Goal: Transaction & Acquisition: Purchase product/service

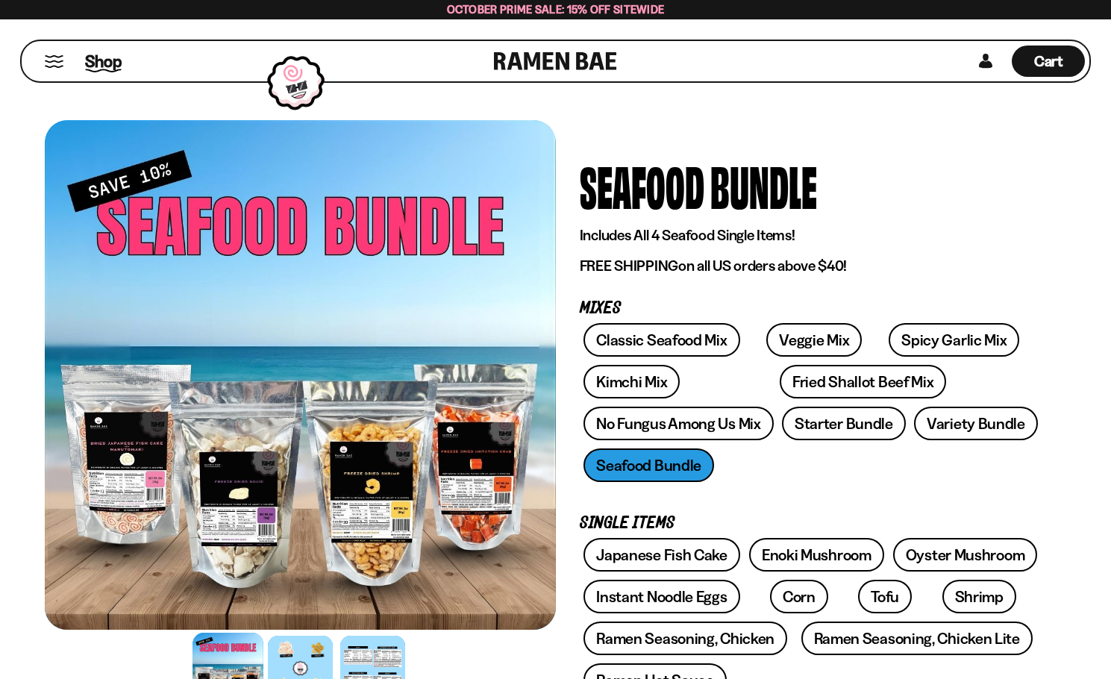
click at [98, 61] on span "Shop" at bounding box center [103, 61] width 37 height 22
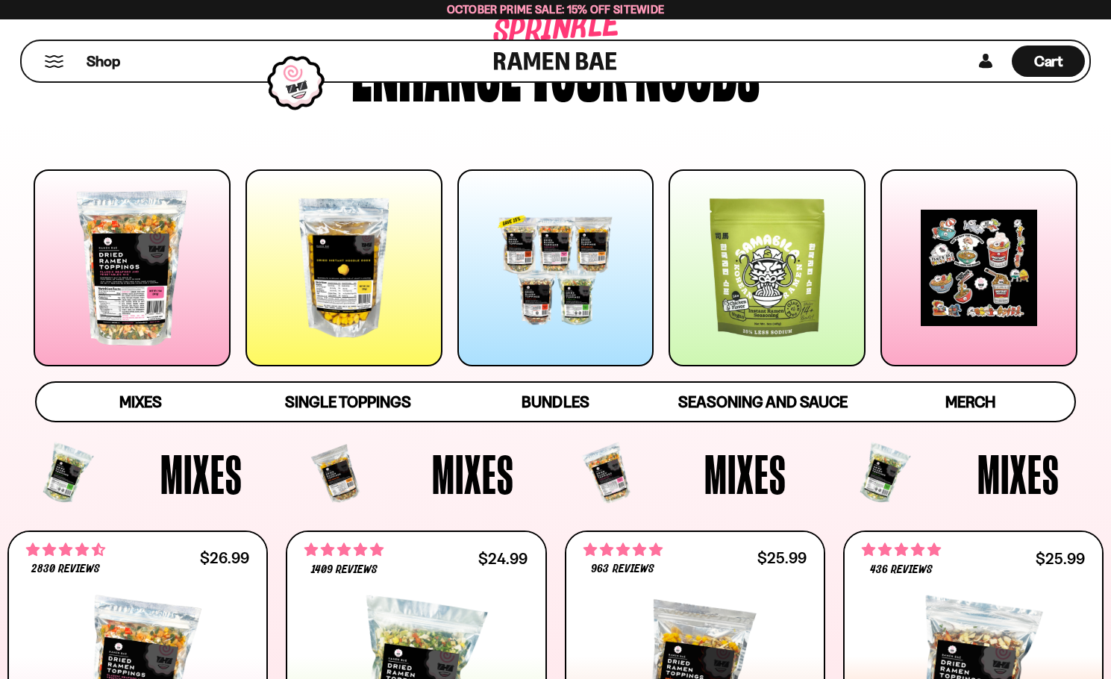
scroll to position [149, 0]
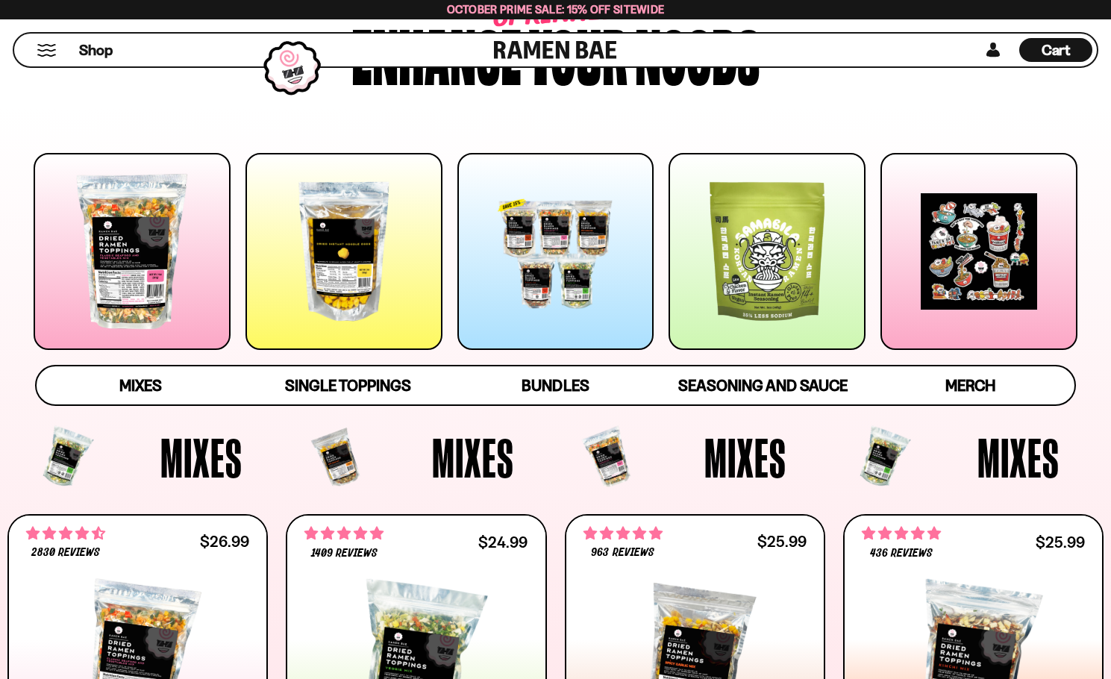
click at [538, 280] on div at bounding box center [555, 251] width 197 height 197
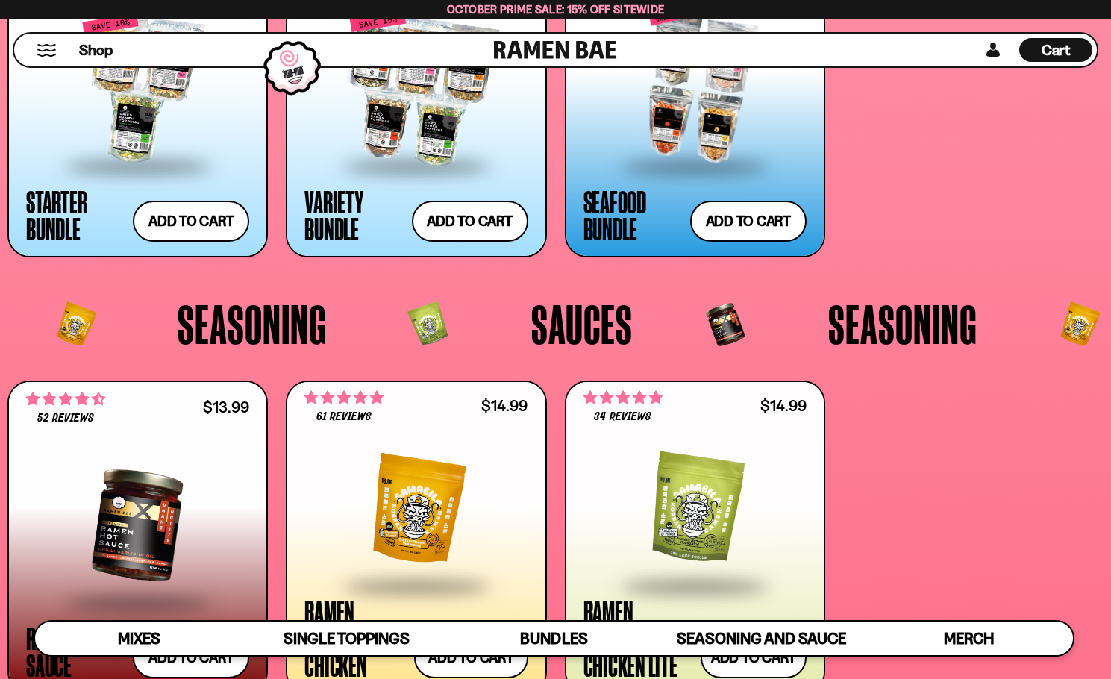
scroll to position [3179, 0]
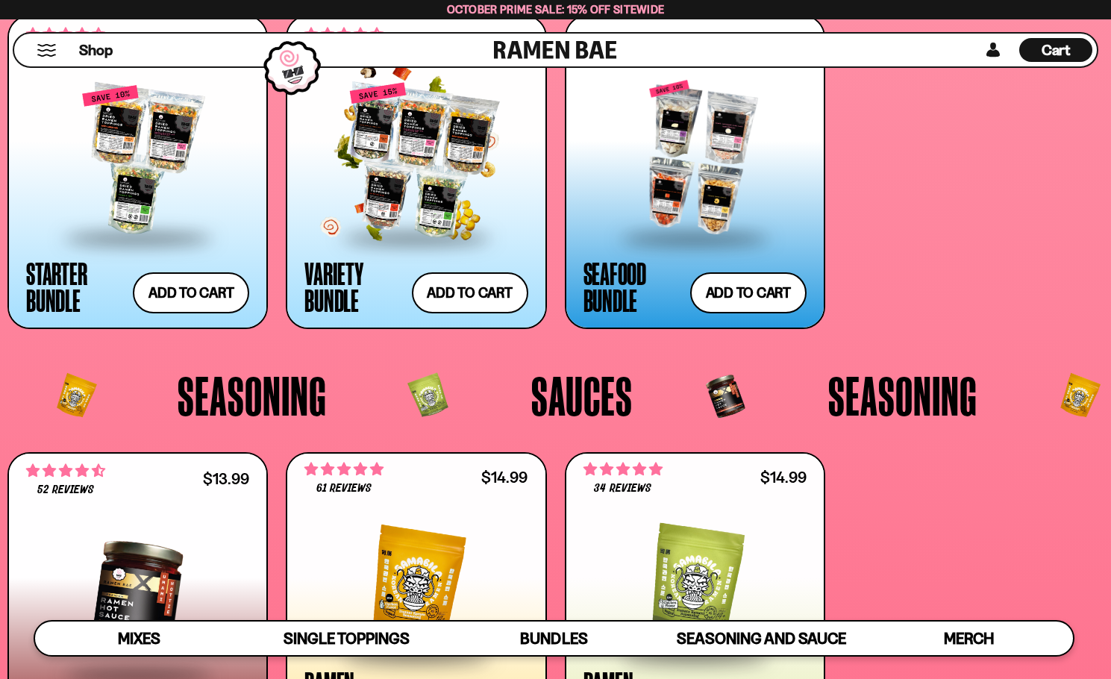
click at [410, 160] on div at bounding box center [415, 159] width 223 height 151
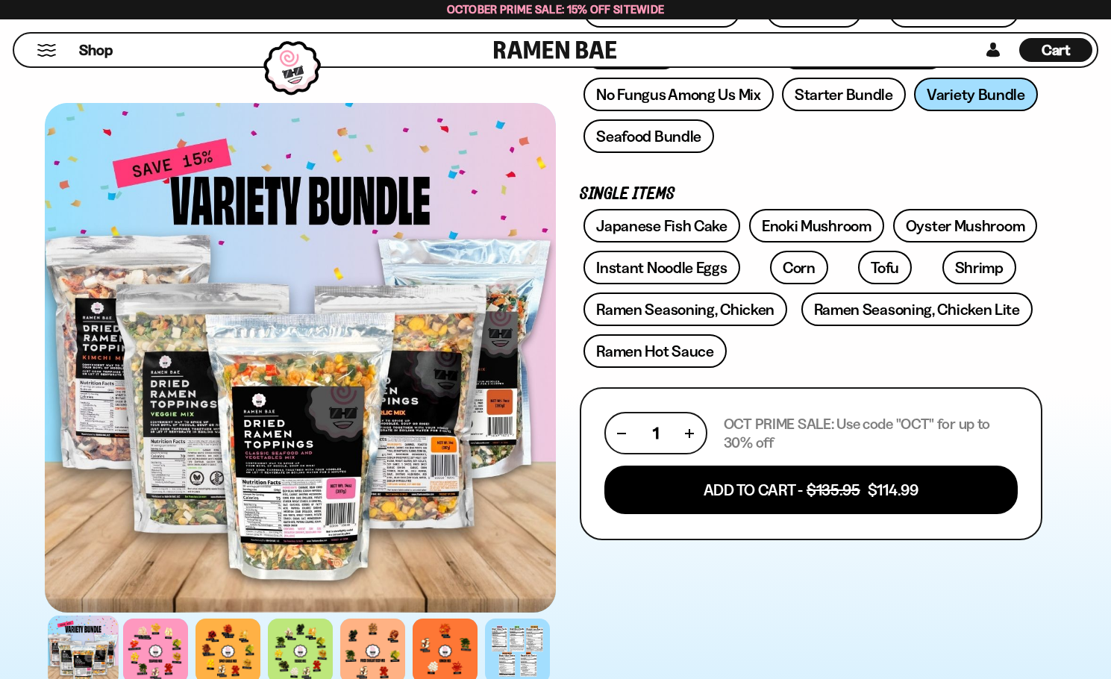
scroll to position [215, 0]
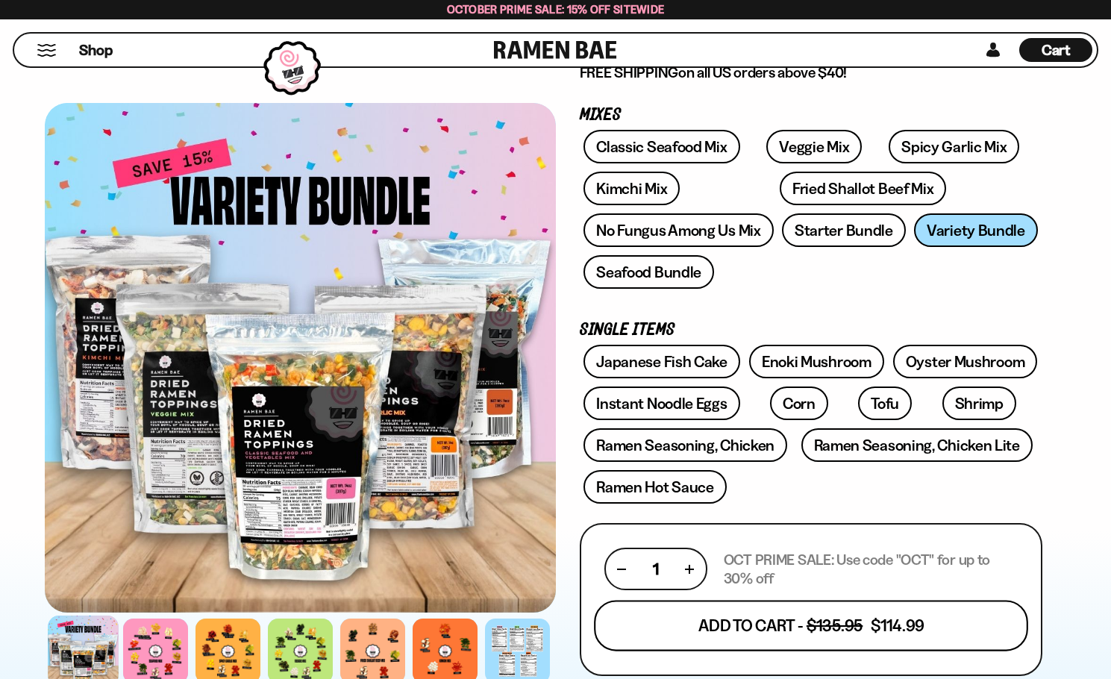
click at [902, 622] on button "Add To Cart - $135.95 $114.99" at bounding box center [811, 626] width 434 height 51
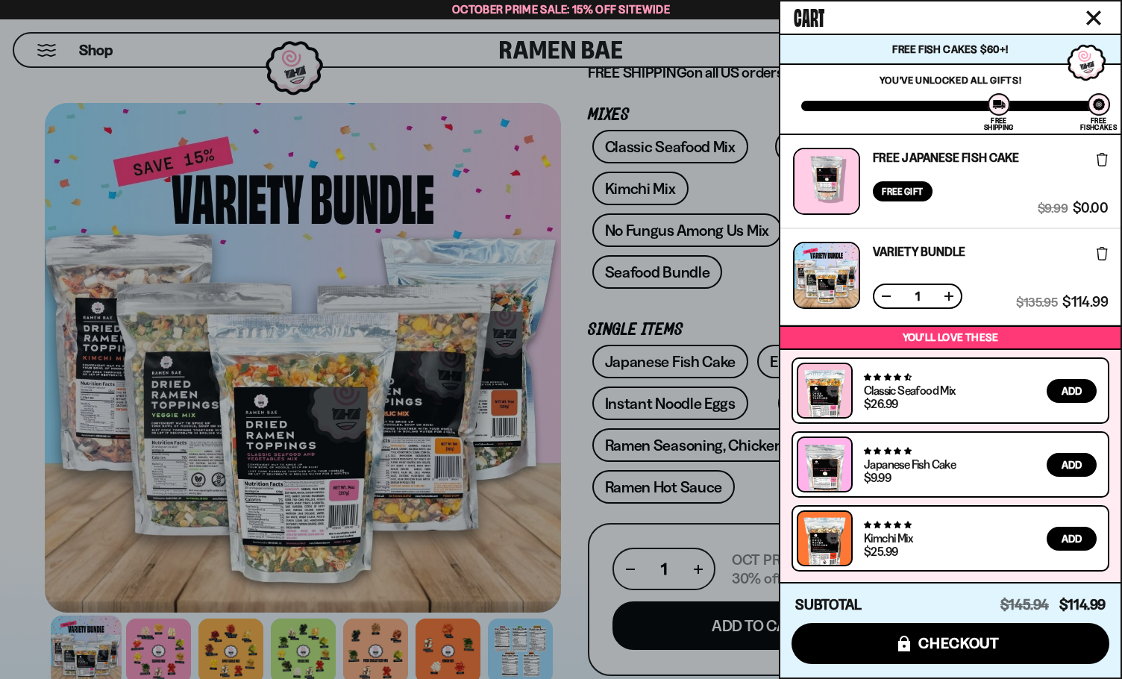
click at [1095, 16] on icon "Close cart" at bounding box center [1093, 17] width 13 height 13
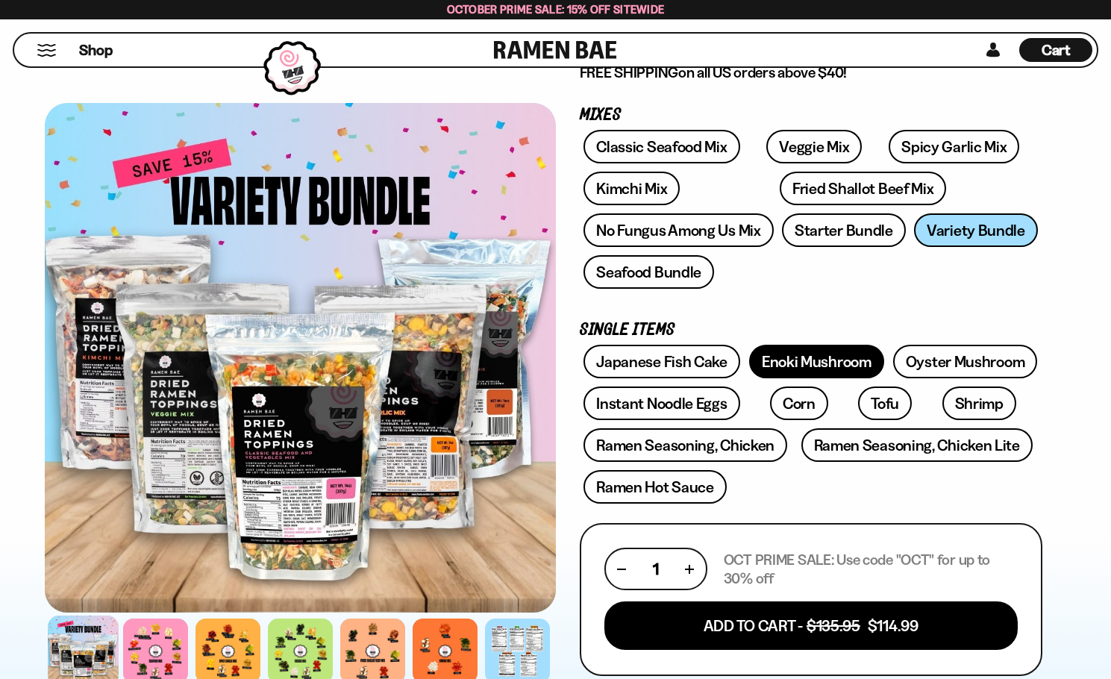
click at [825, 354] on link "Enoki Mushroom" at bounding box center [816, 362] width 135 height 34
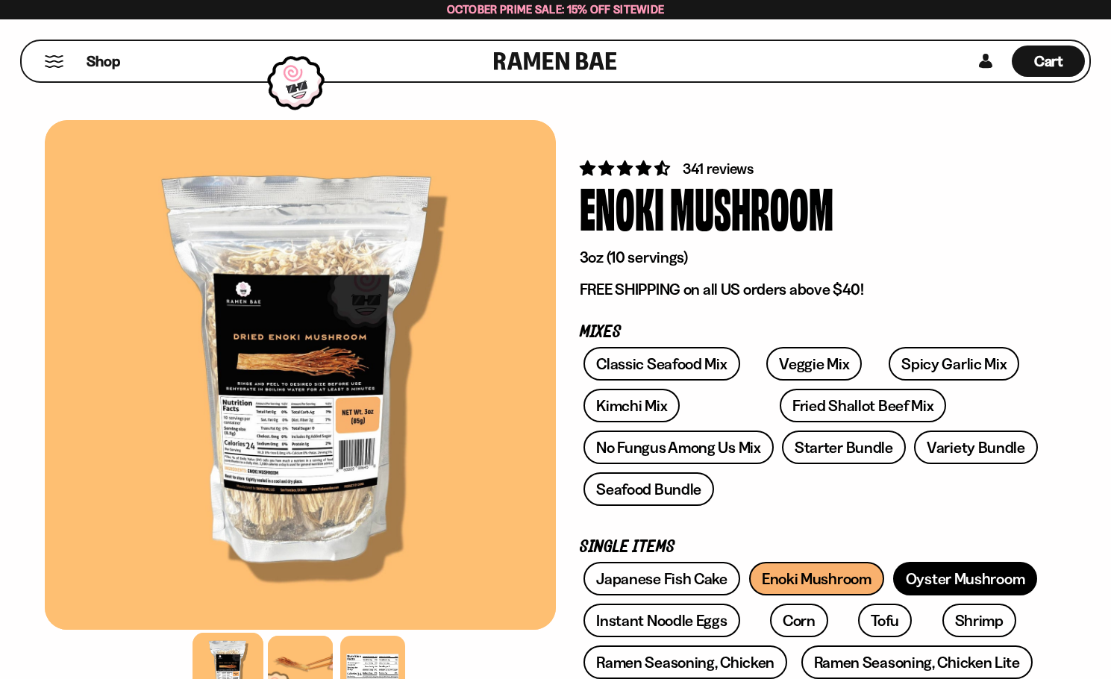
click at [978, 580] on link "Oyster Mushroom" at bounding box center [965, 579] width 145 height 34
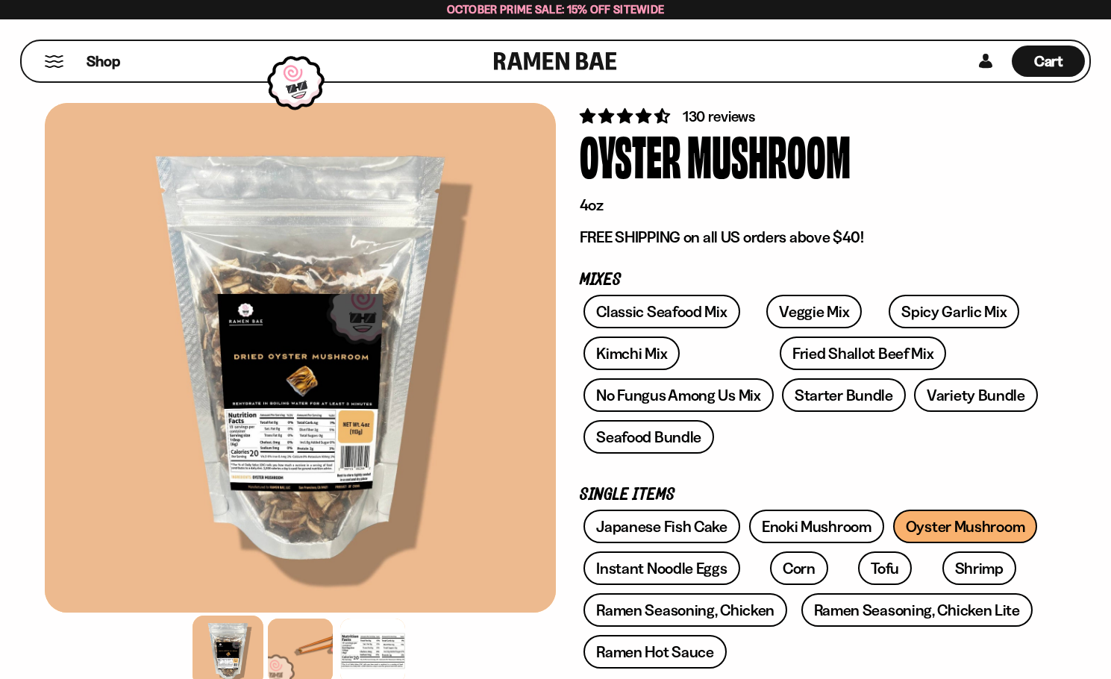
scroll to position [75, 0]
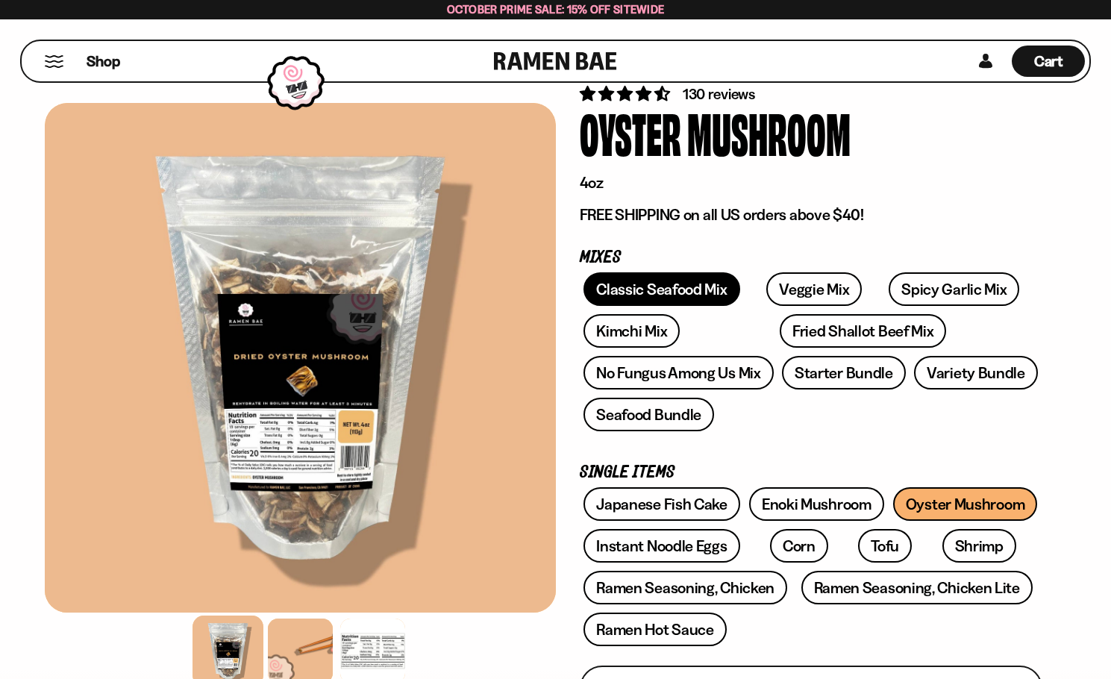
click at [653, 277] on link "Classic Seafood Mix" at bounding box center [661, 289] width 156 height 34
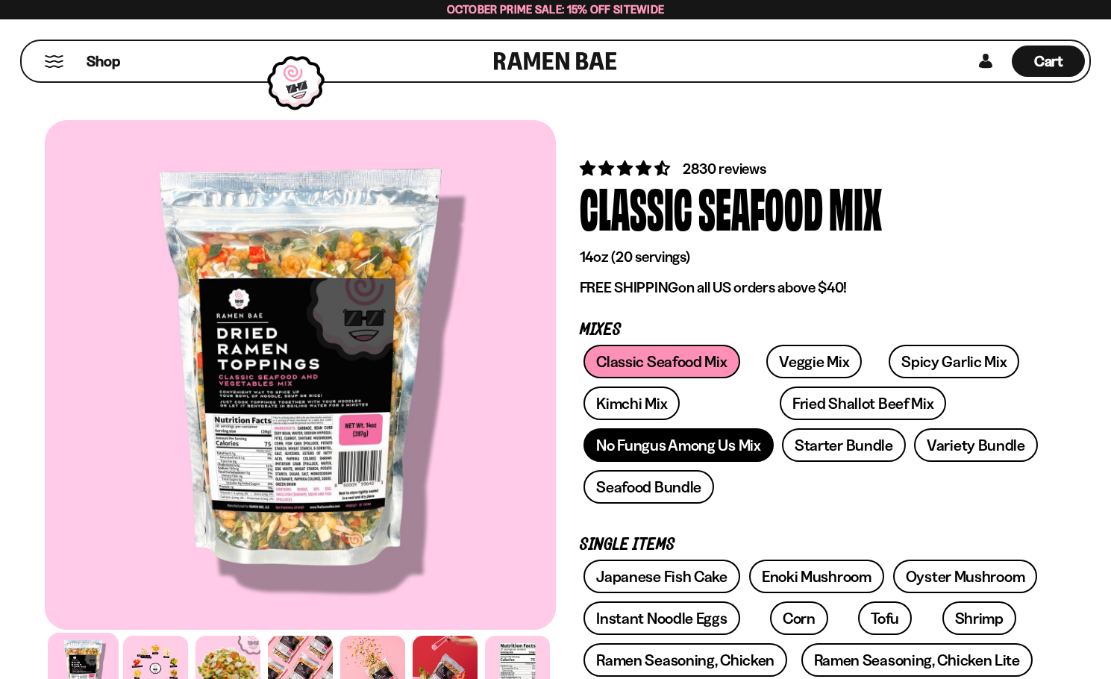
click at [704, 452] on link "No Fungus Among Us Mix" at bounding box center [677, 445] width 189 height 34
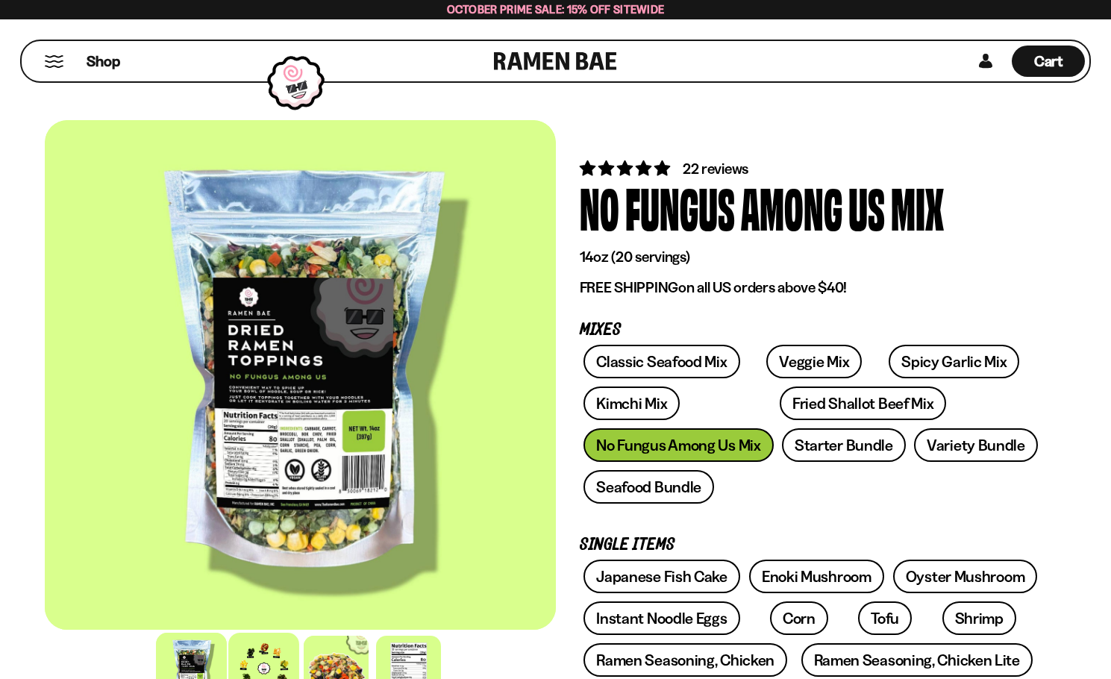
click at [268, 654] on div at bounding box center [263, 668] width 71 height 71
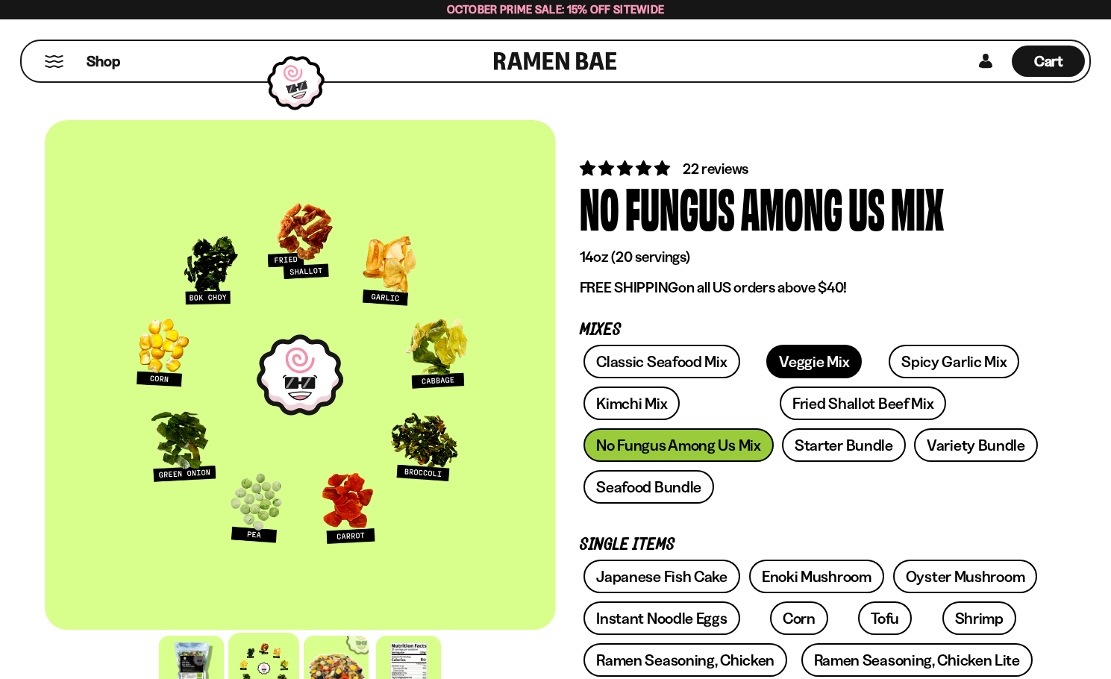
click at [795, 361] on link "Veggie Mix" at bounding box center [813, 362] width 95 height 34
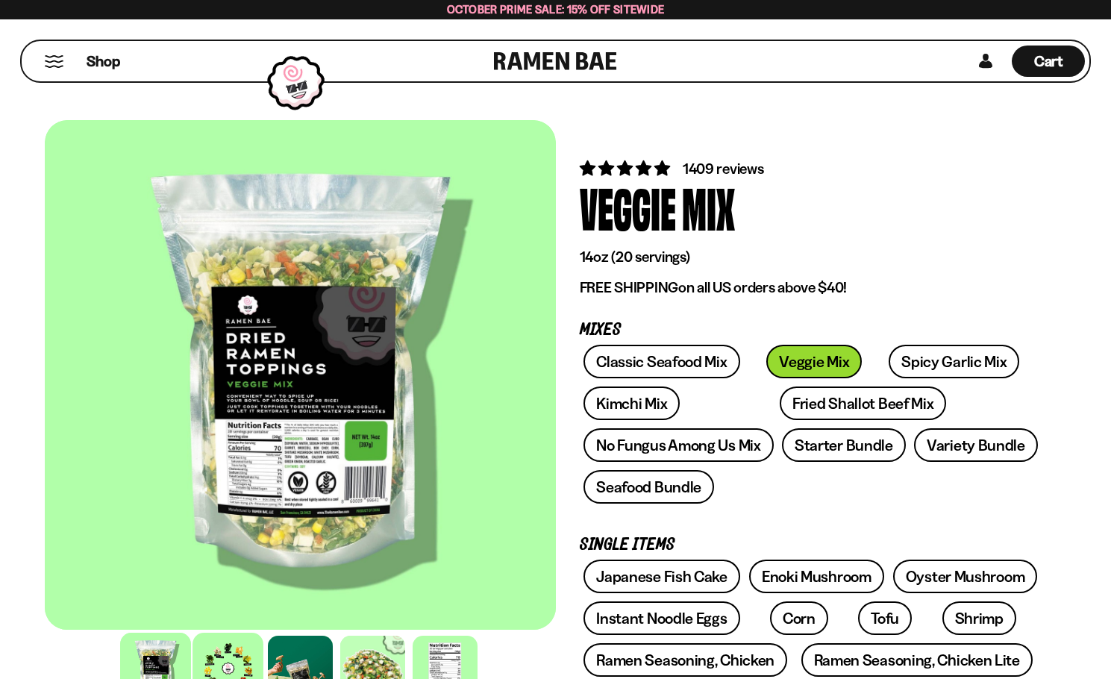
click at [204, 663] on div at bounding box center [227, 668] width 71 height 71
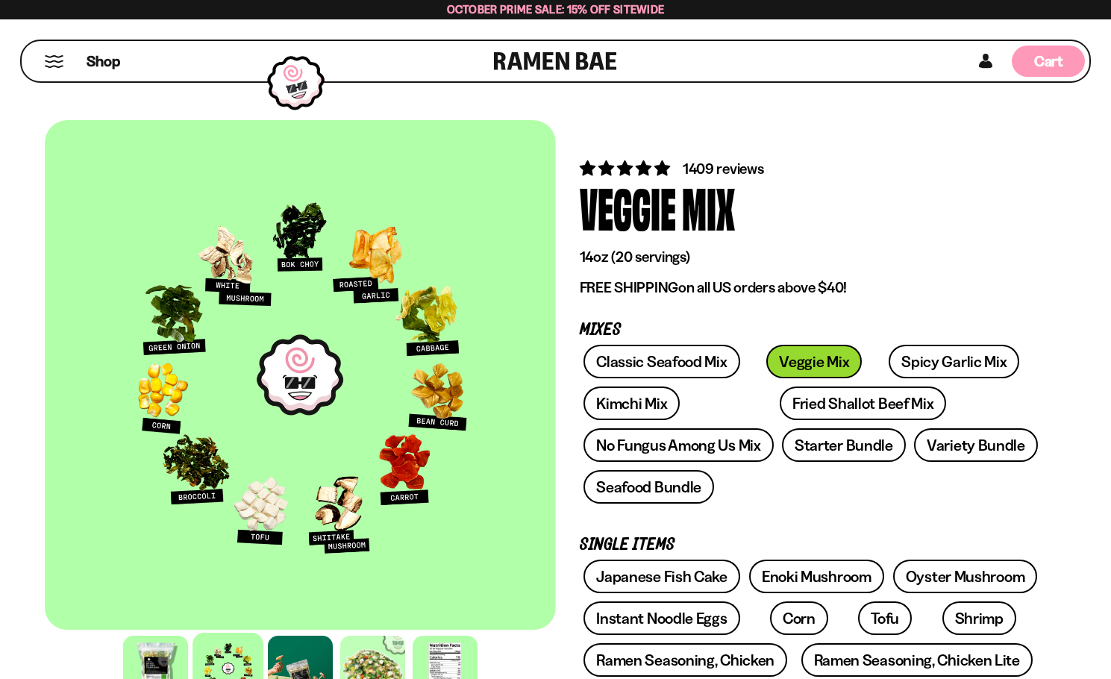
click at [1049, 58] on span "Cart" at bounding box center [1048, 61] width 29 height 18
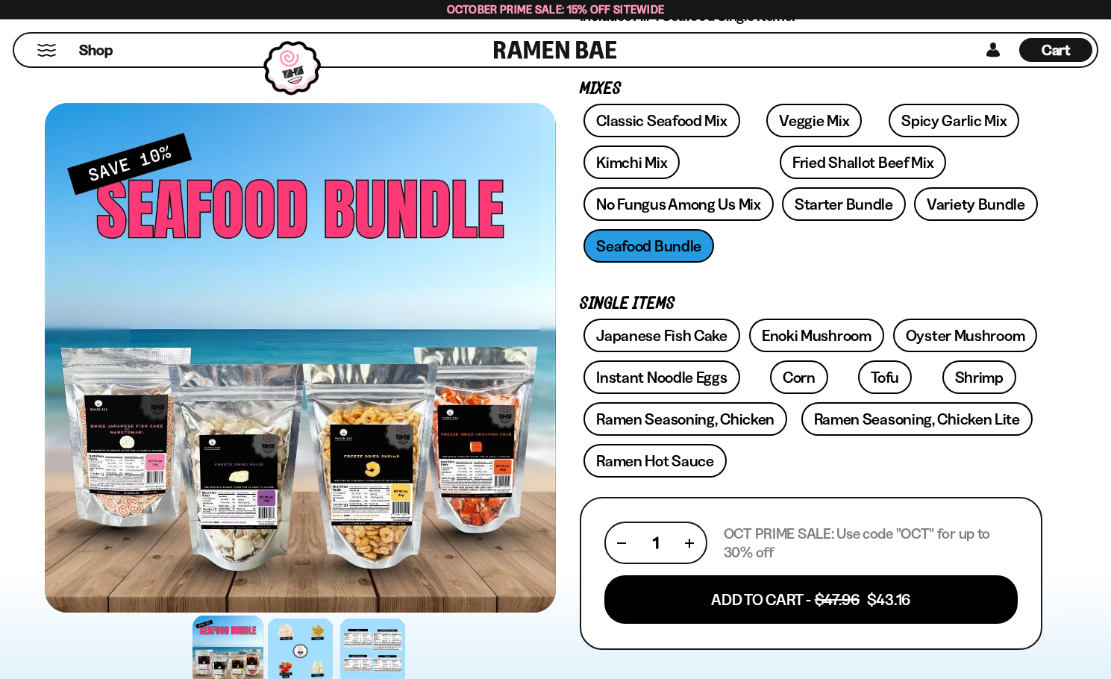
scroll to position [224, 0]
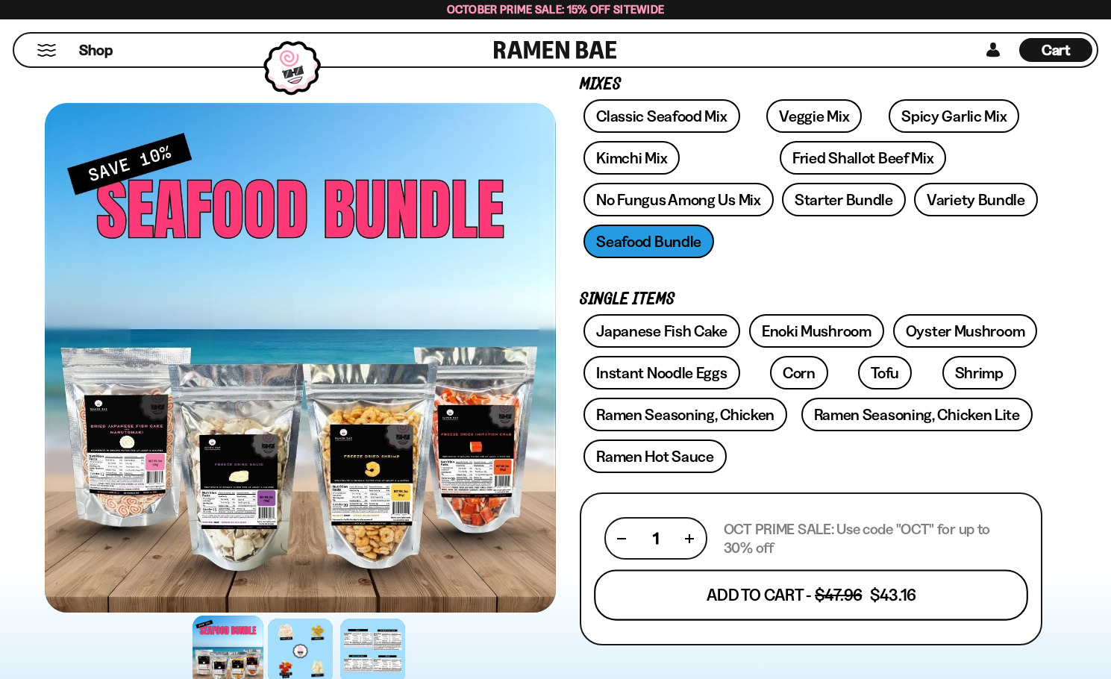
click at [867, 590] on button "Add To Cart - $47.96 $43.16" at bounding box center [811, 594] width 434 height 51
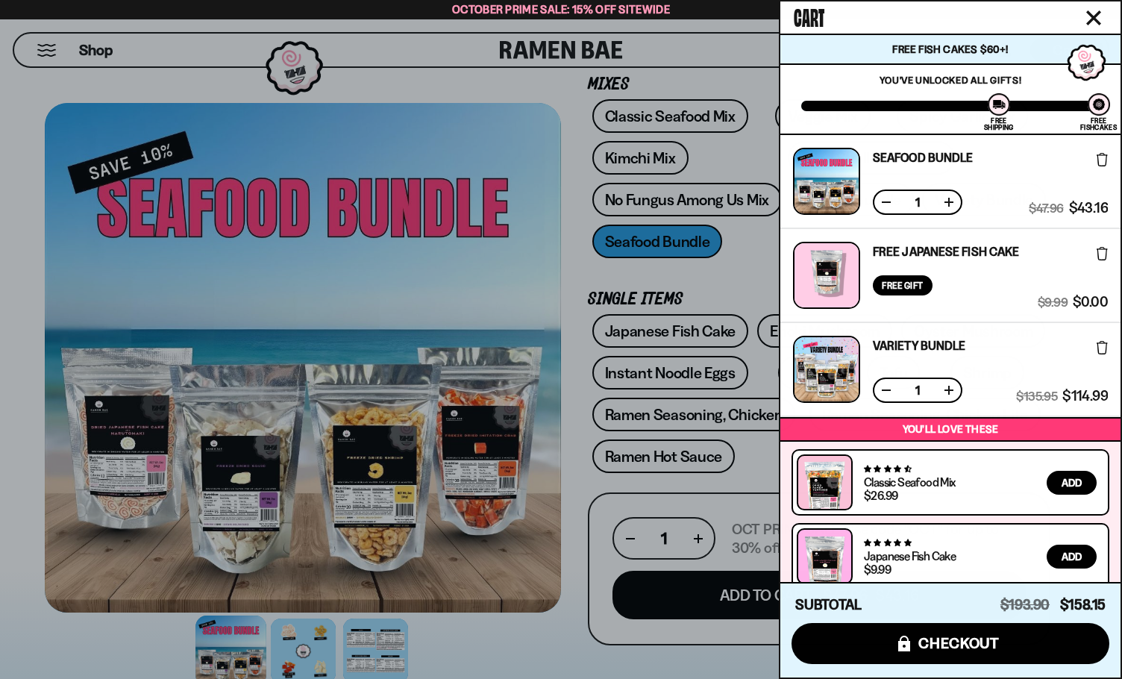
click at [538, 639] on div at bounding box center [561, 339] width 1122 height 679
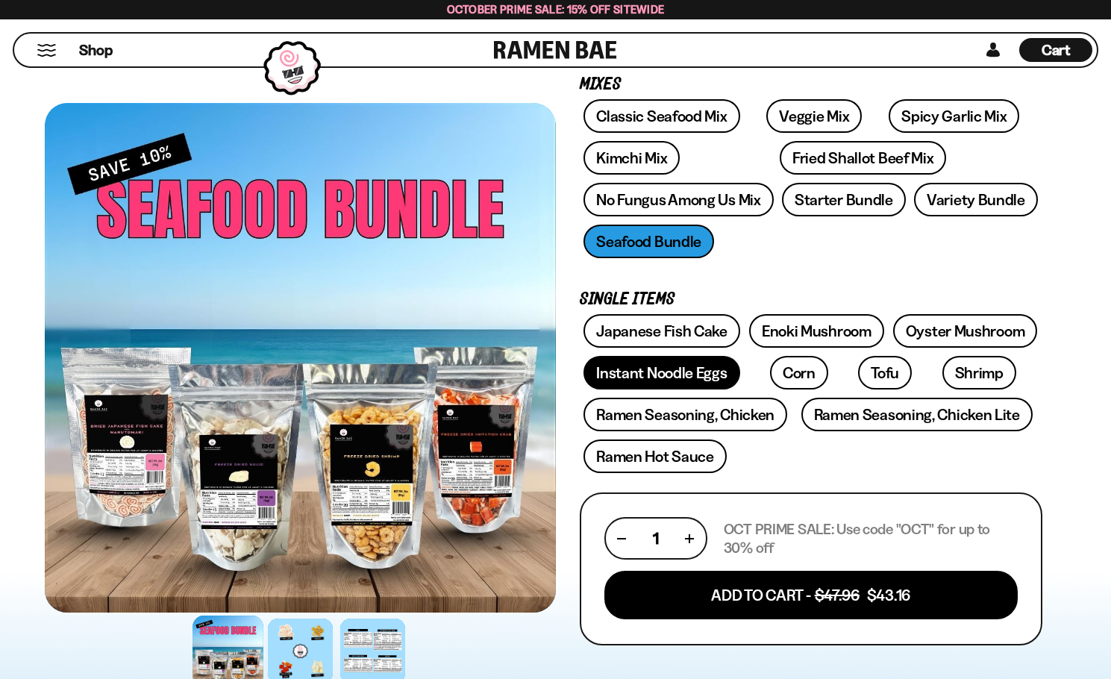
click at [666, 369] on link "Instant Noodle Eggs" at bounding box center [661, 373] width 156 height 34
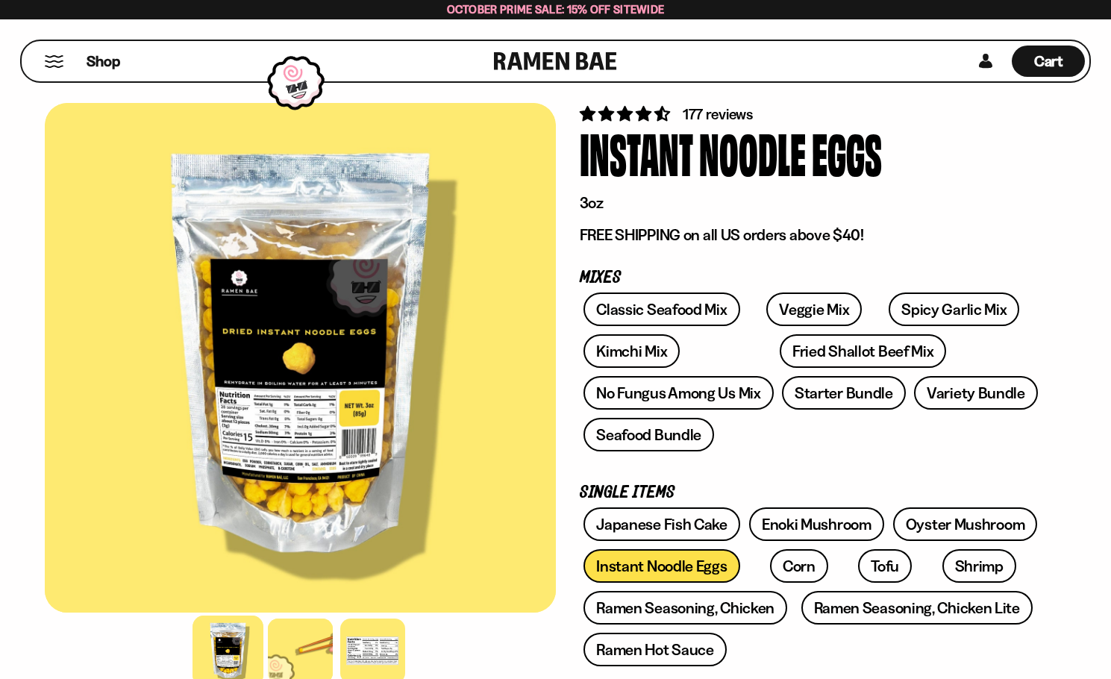
scroll to position [75, 0]
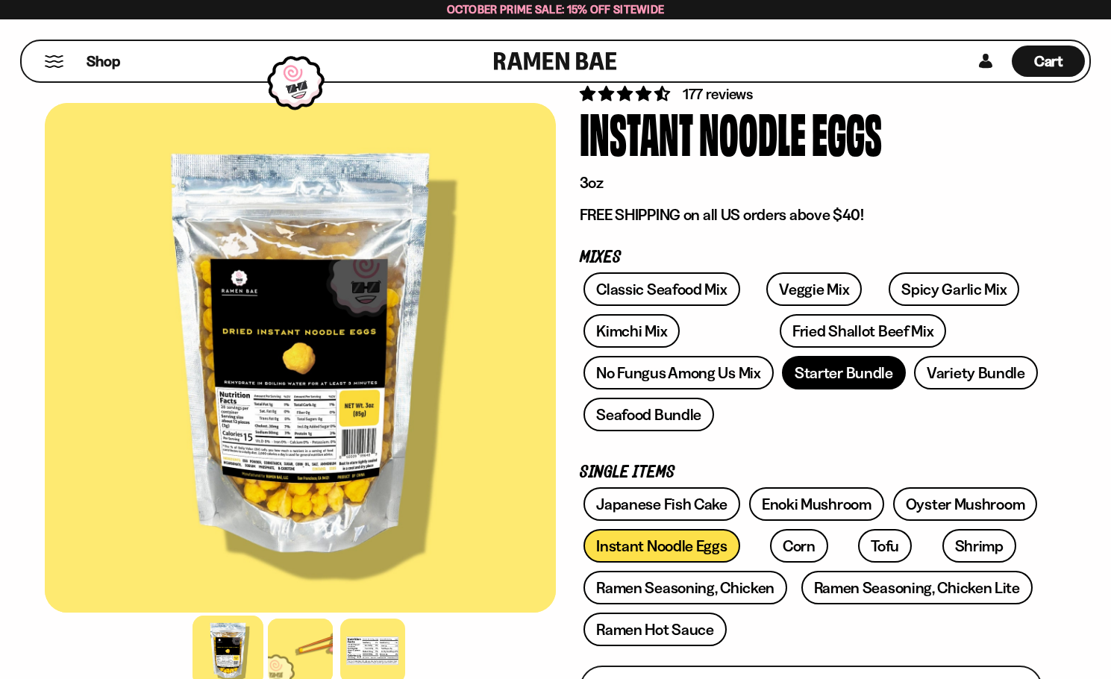
click at [838, 371] on link "Starter Bundle" at bounding box center [844, 373] width 124 height 34
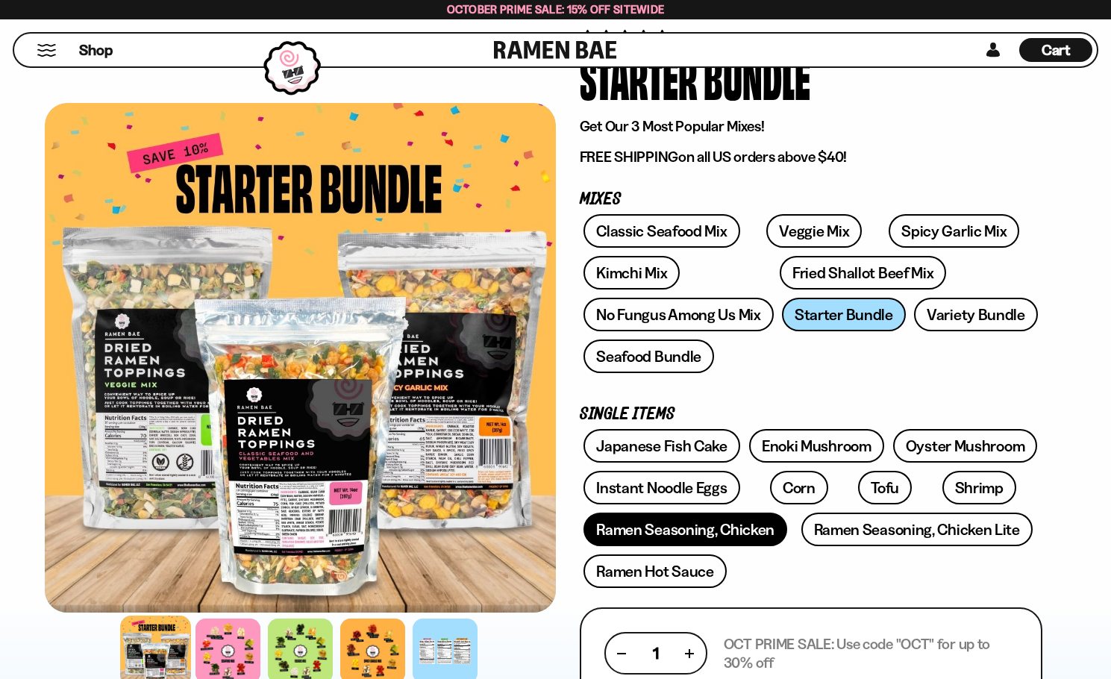
scroll to position [149, 0]
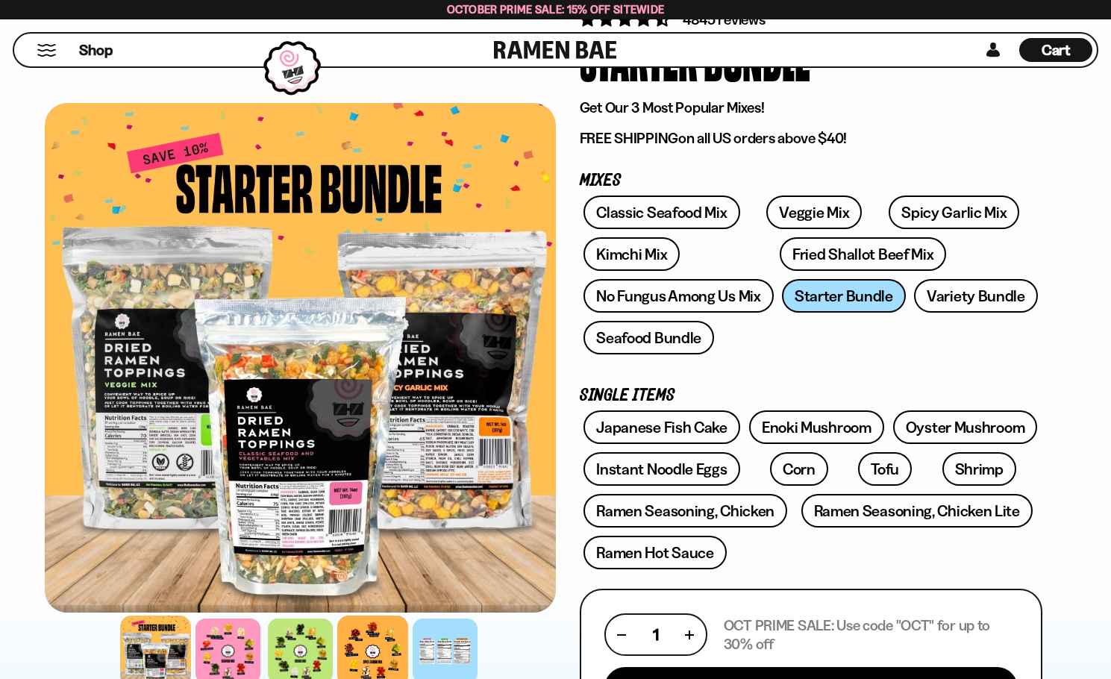
click at [368, 662] on div at bounding box center [372, 650] width 71 height 71
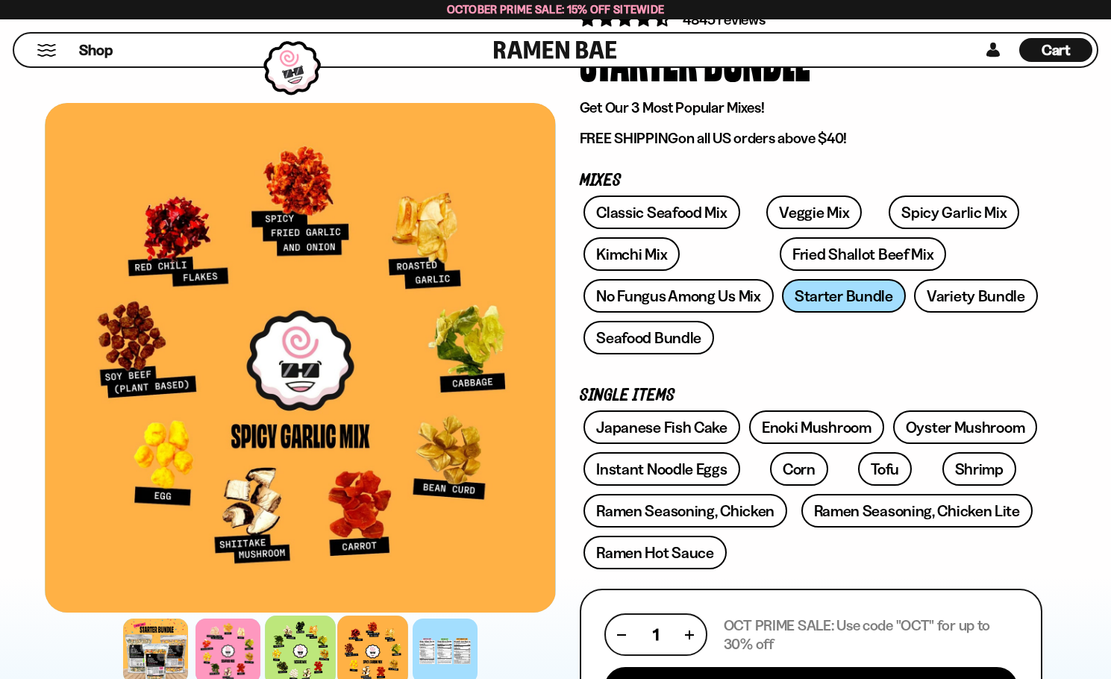
click at [310, 656] on div at bounding box center [300, 650] width 71 height 71
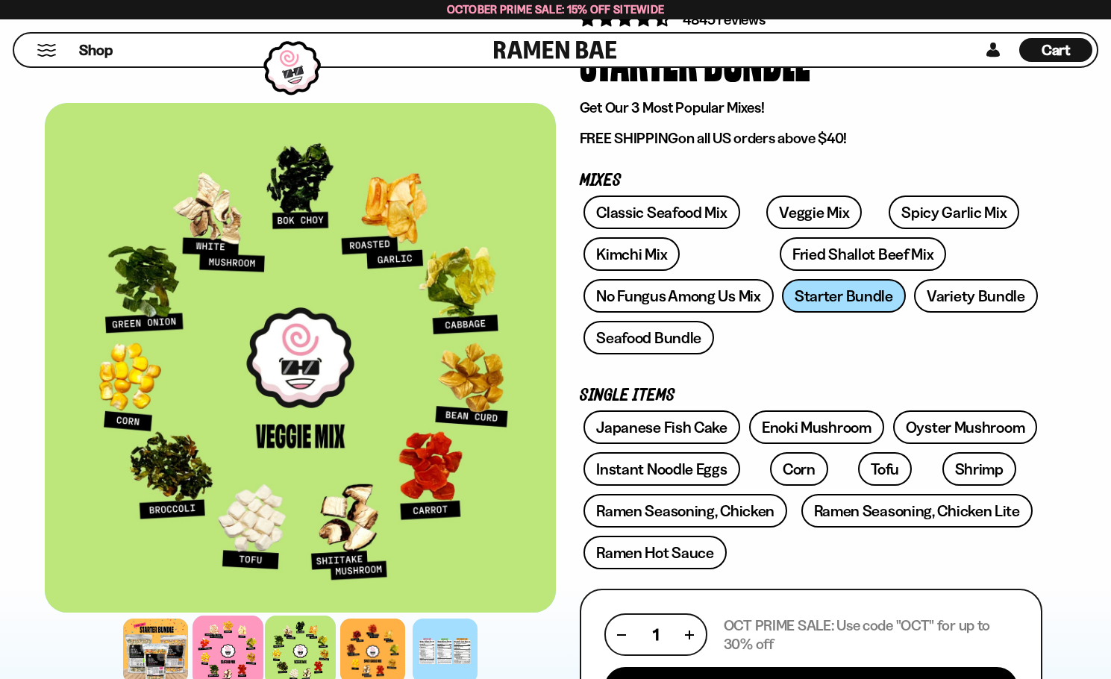
click at [235, 648] on div at bounding box center [227, 650] width 71 height 71
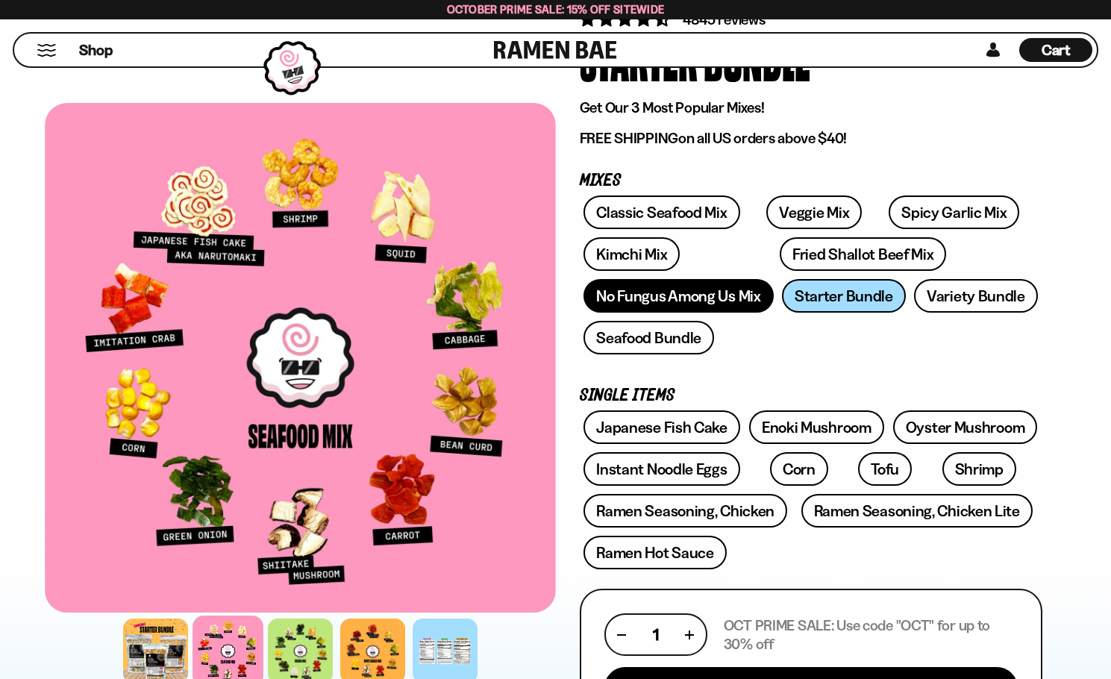
click at [727, 304] on link "No Fungus Among Us Mix" at bounding box center [677, 296] width 189 height 34
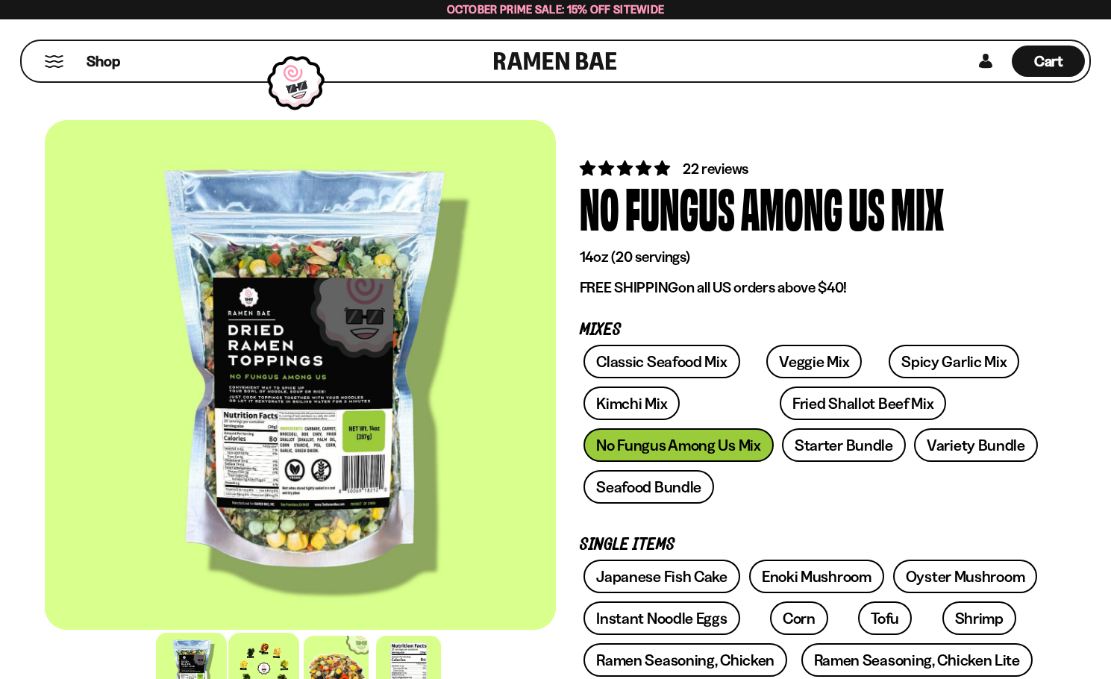
click at [283, 661] on div at bounding box center [263, 668] width 71 height 71
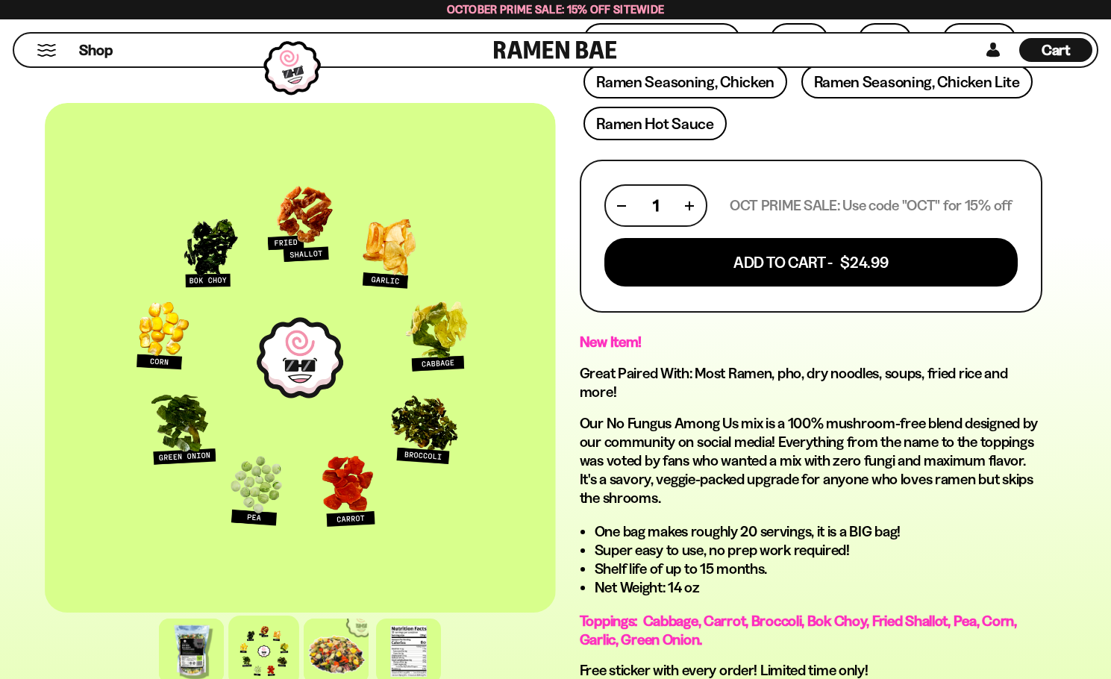
scroll to position [597, 0]
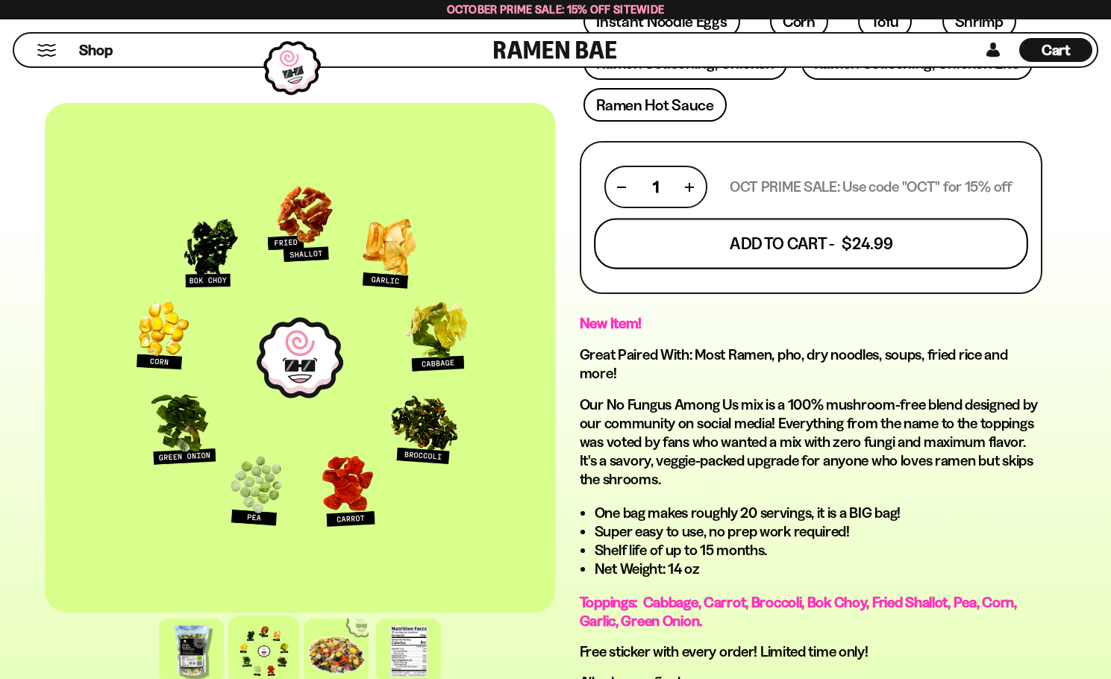
click at [774, 248] on button "Add To Cart - $24.99" at bounding box center [811, 244] width 434 height 51
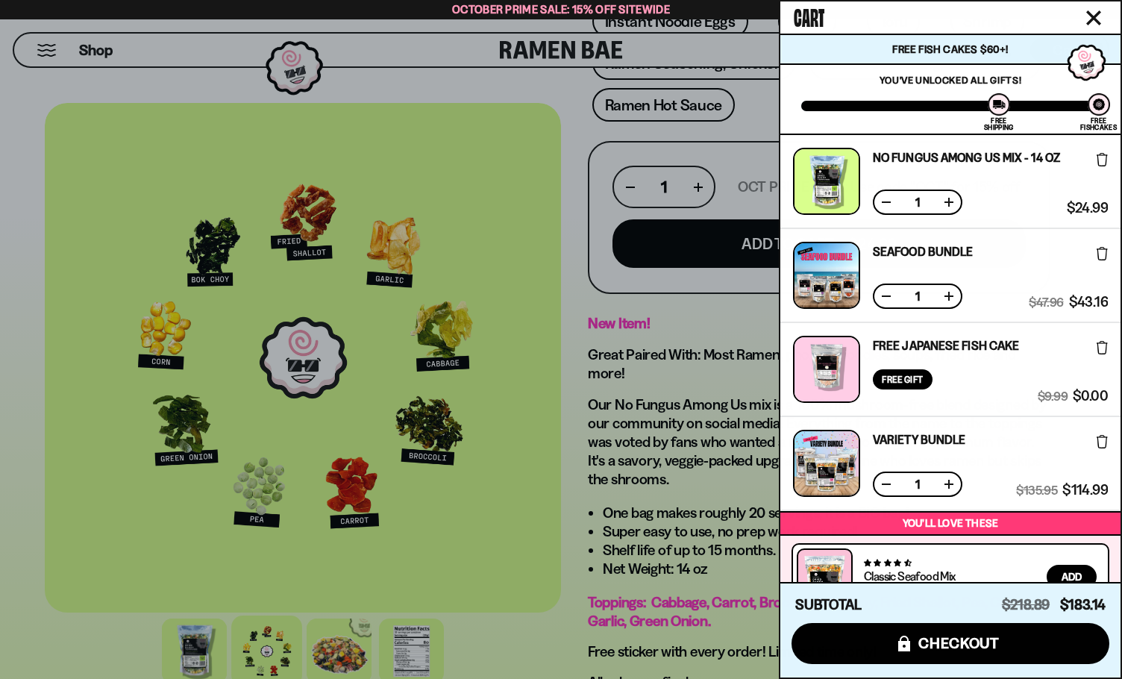
click at [679, 433] on div at bounding box center [561, 339] width 1122 height 679
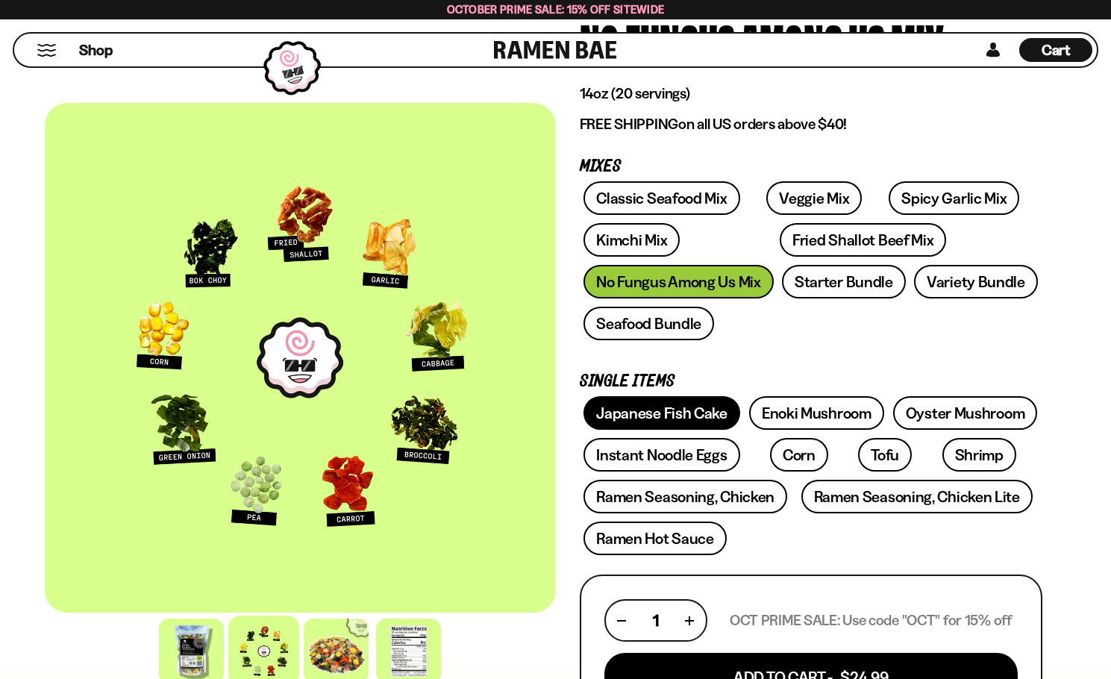
scroll to position [149, 0]
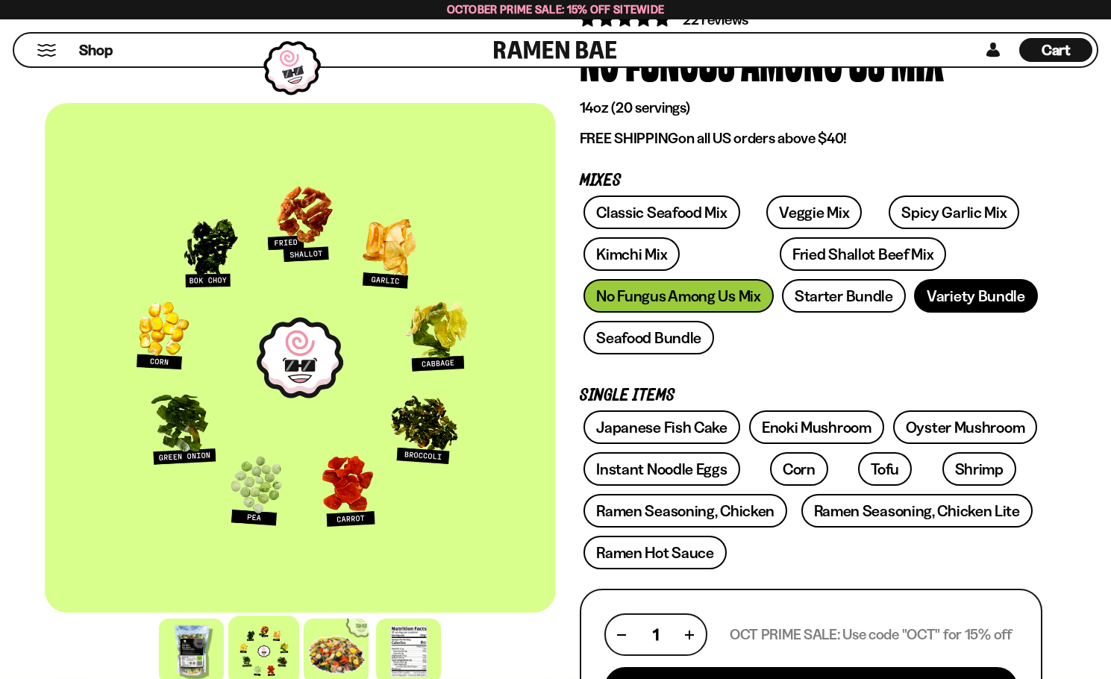
click at [959, 302] on link "Variety Bundle" at bounding box center [976, 296] width 124 height 34
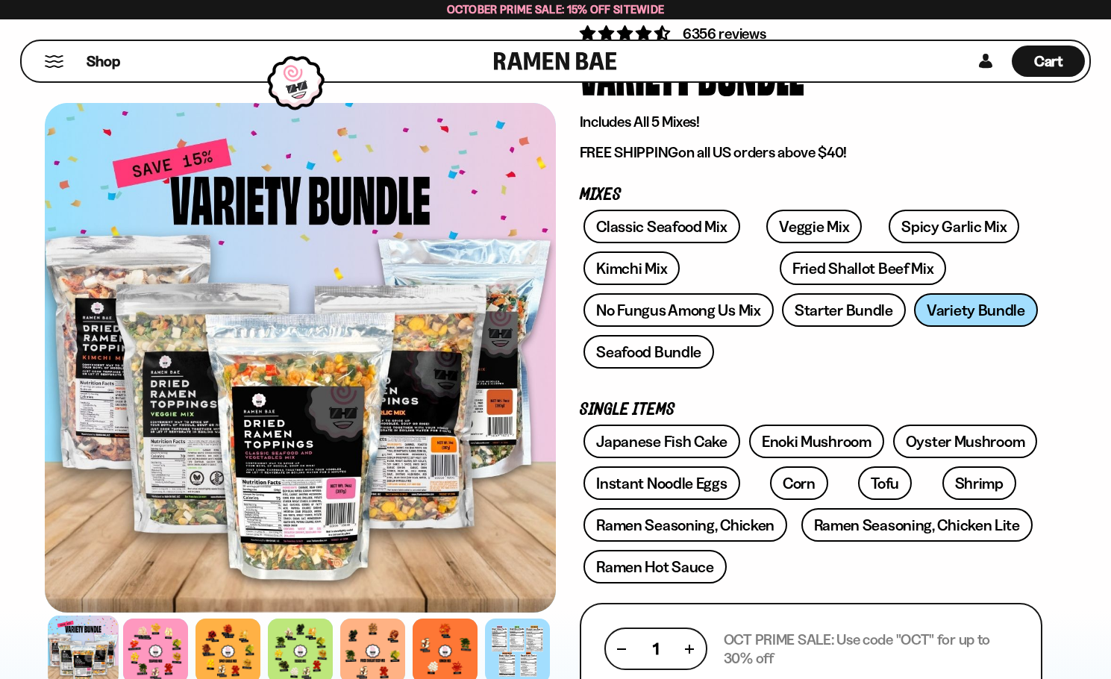
scroll to position [149, 0]
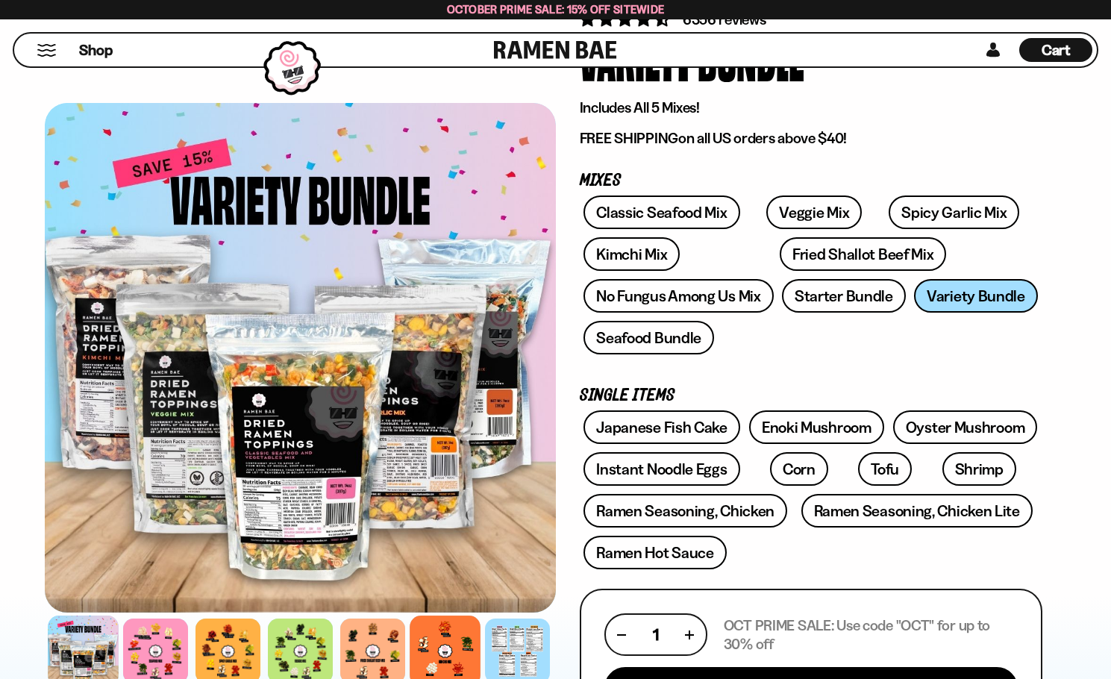
click at [445, 656] on div at bounding box center [445, 650] width 71 height 71
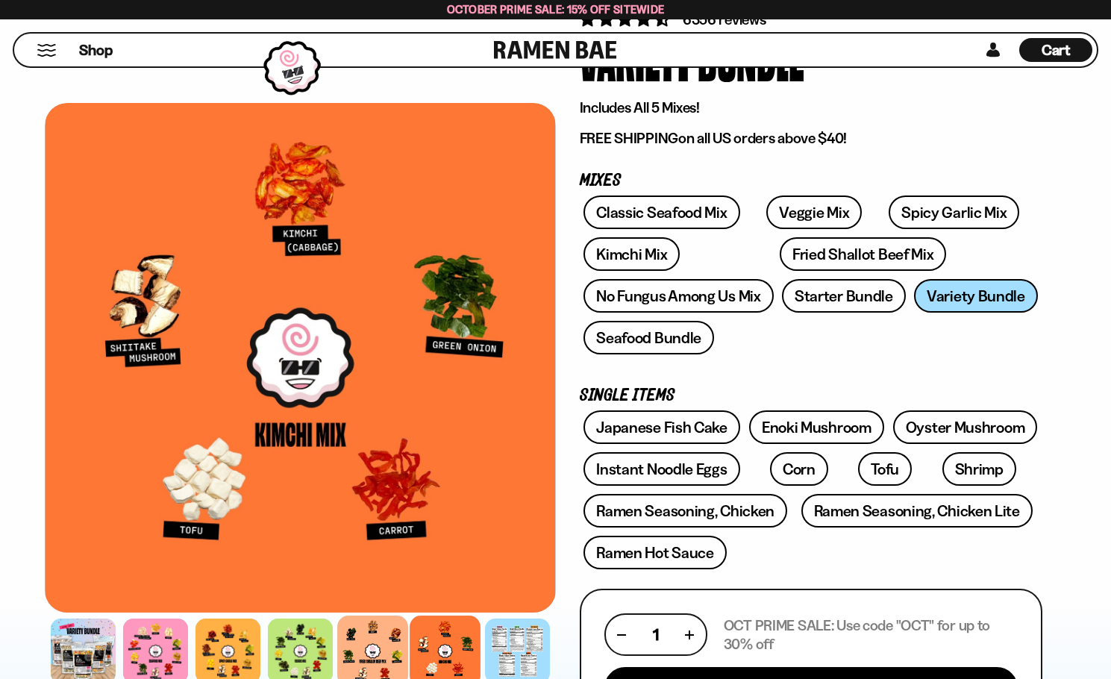
click at [369, 654] on div at bounding box center [372, 650] width 71 height 71
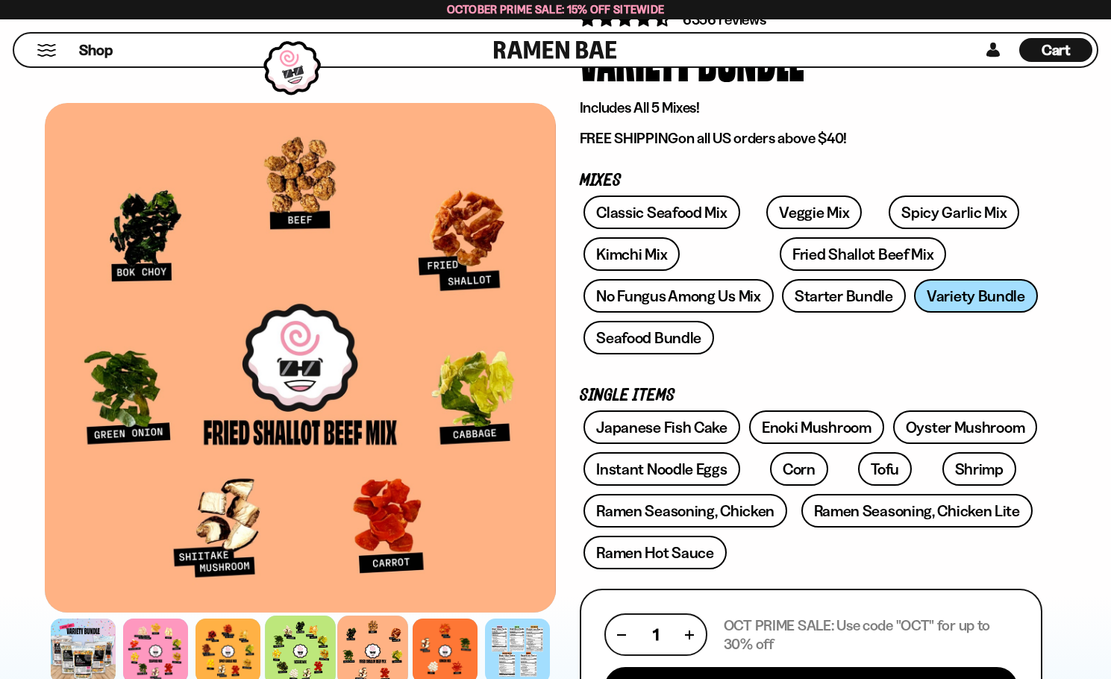
click at [297, 645] on div at bounding box center [300, 650] width 71 height 71
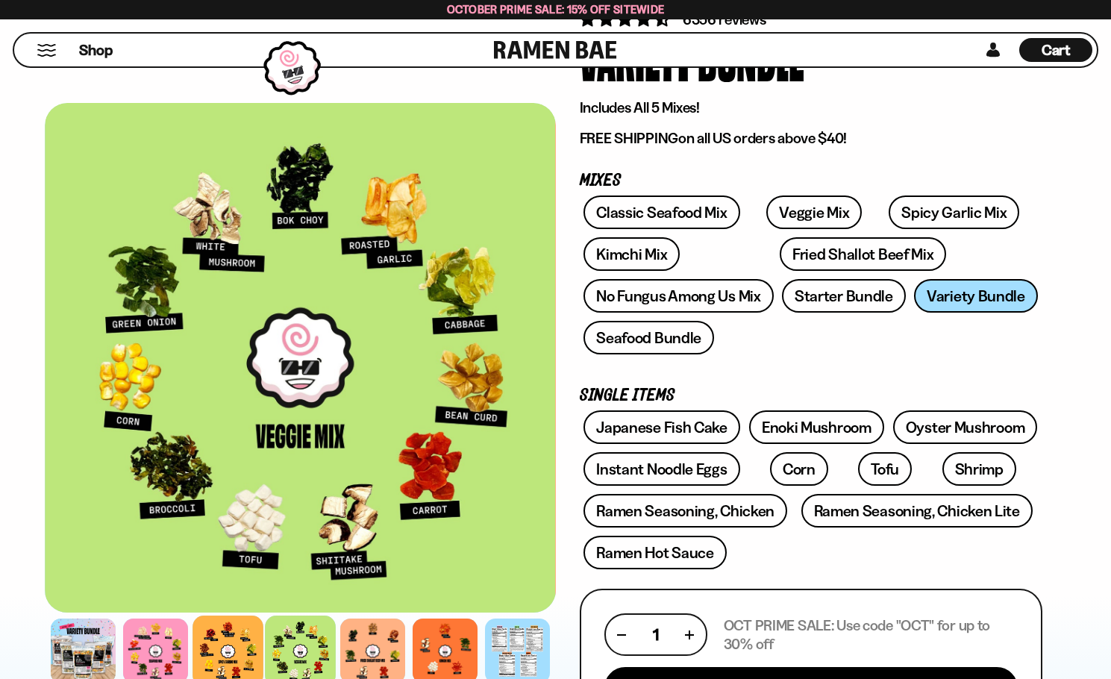
click at [220, 636] on div at bounding box center [227, 650] width 71 height 71
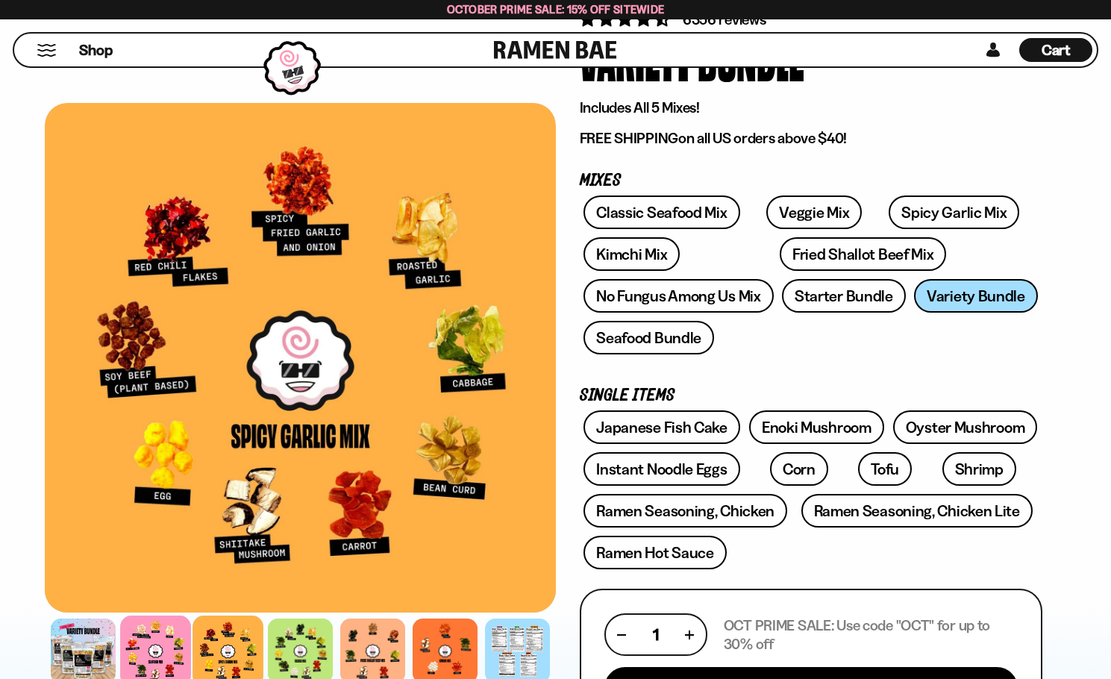
click at [150, 645] on div at bounding box center [155, 650] width 71 height 71
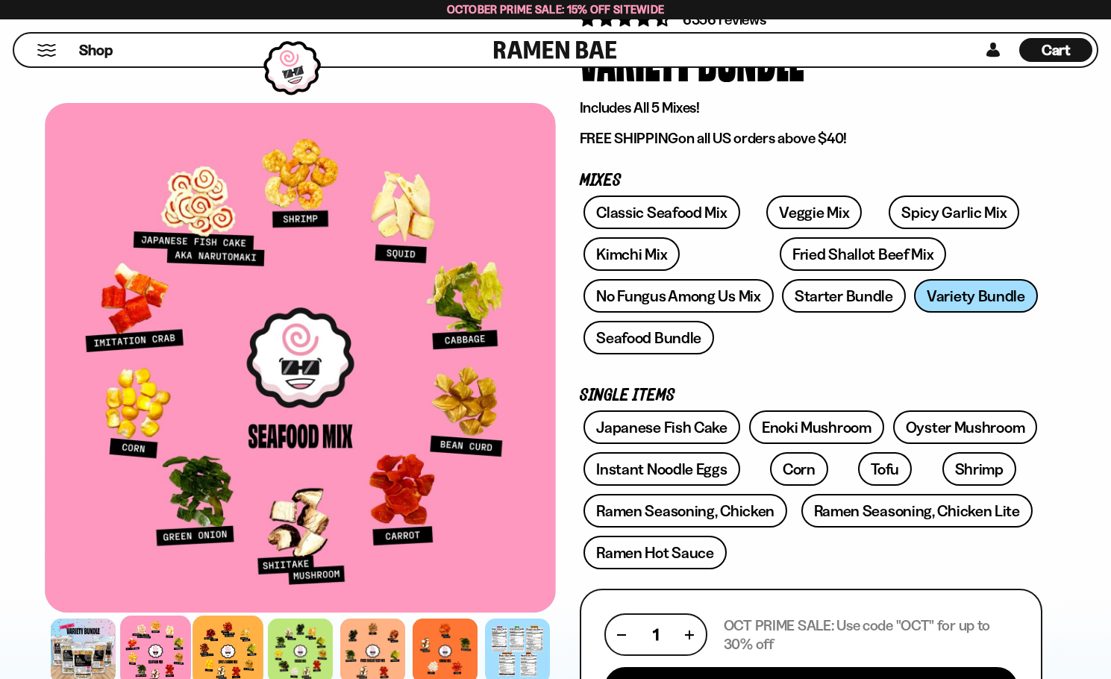
click at [221, 646] on div at bounding box center [227, 650] width 71 height 71
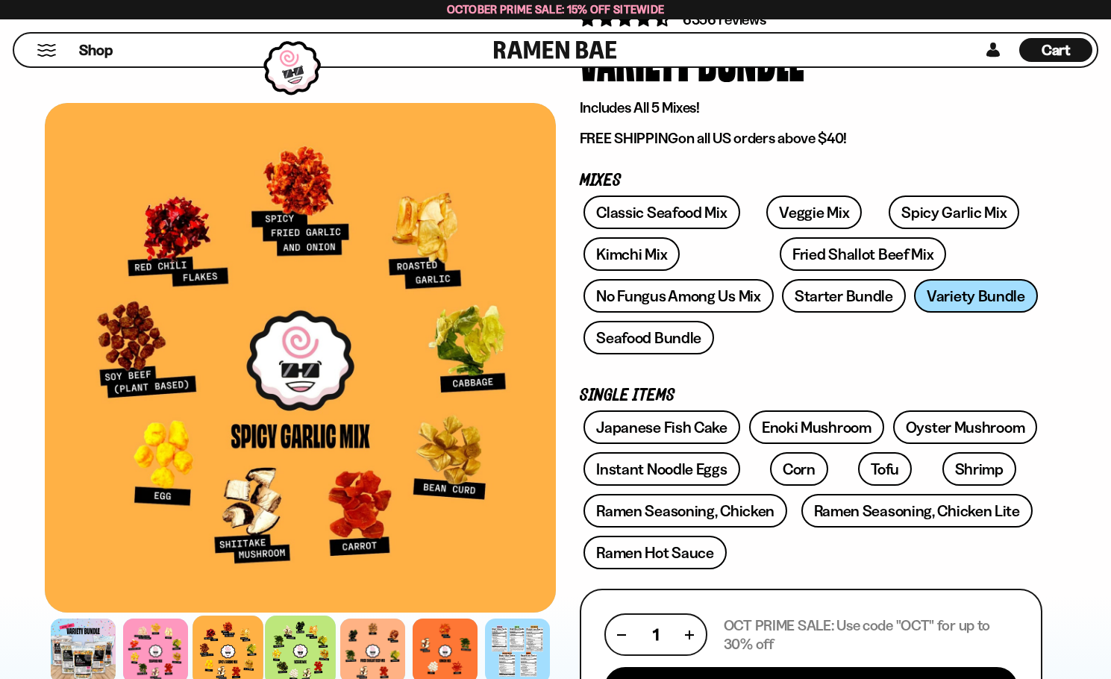
click at [318, 645] on div at bounding box center [300, 650] width 71 height 71
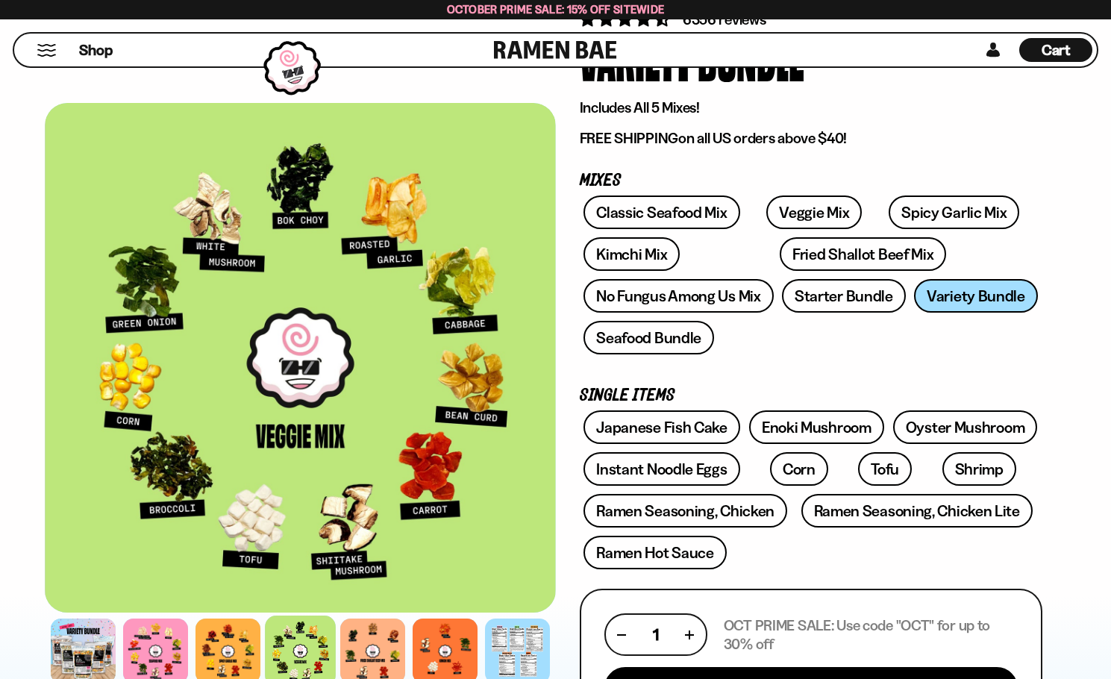
click at [408, 648] on div at bounding box center [300, 651] width 511 height 72
click at [383, 652] on div at bounding box center [372, 650] width 71 height 71
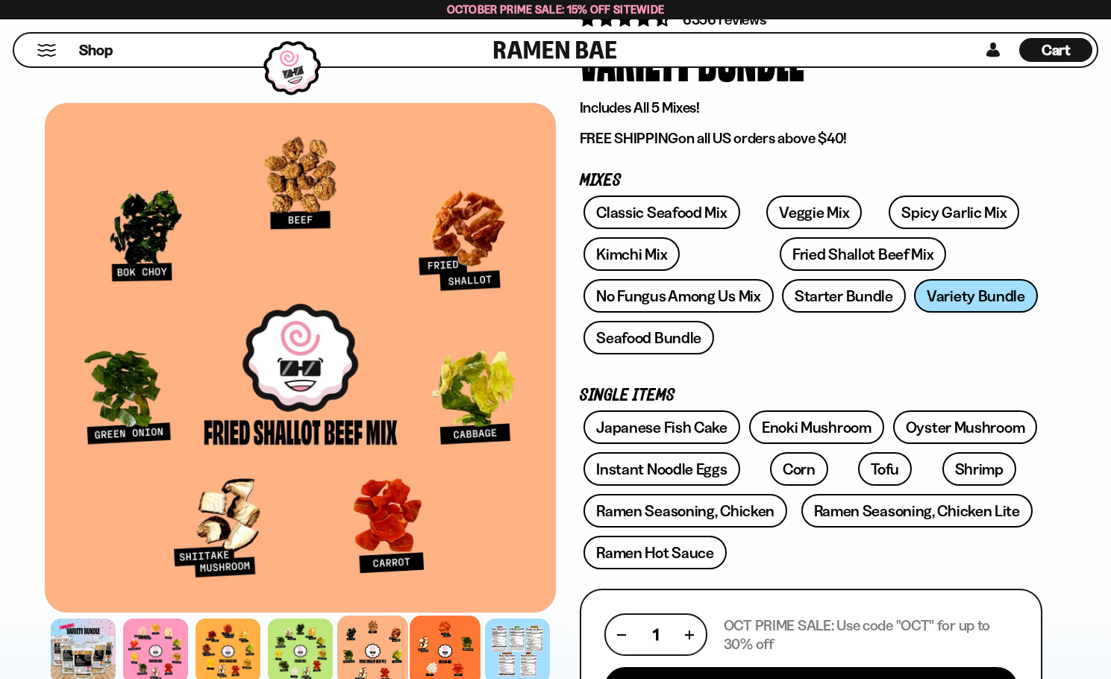
click at [439, 647] on div at bounding box center [445, 650] width 71 height 71
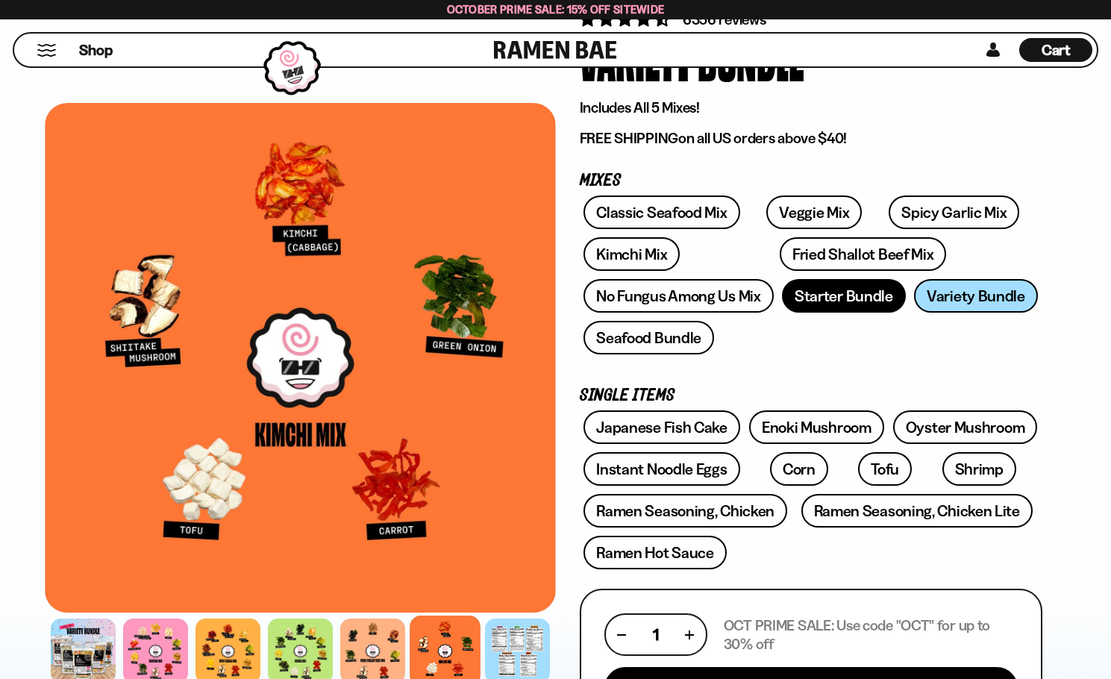
click at [848, 292] on link "Starter Bundle" at bounding box center [844, 296] width 124 height 34
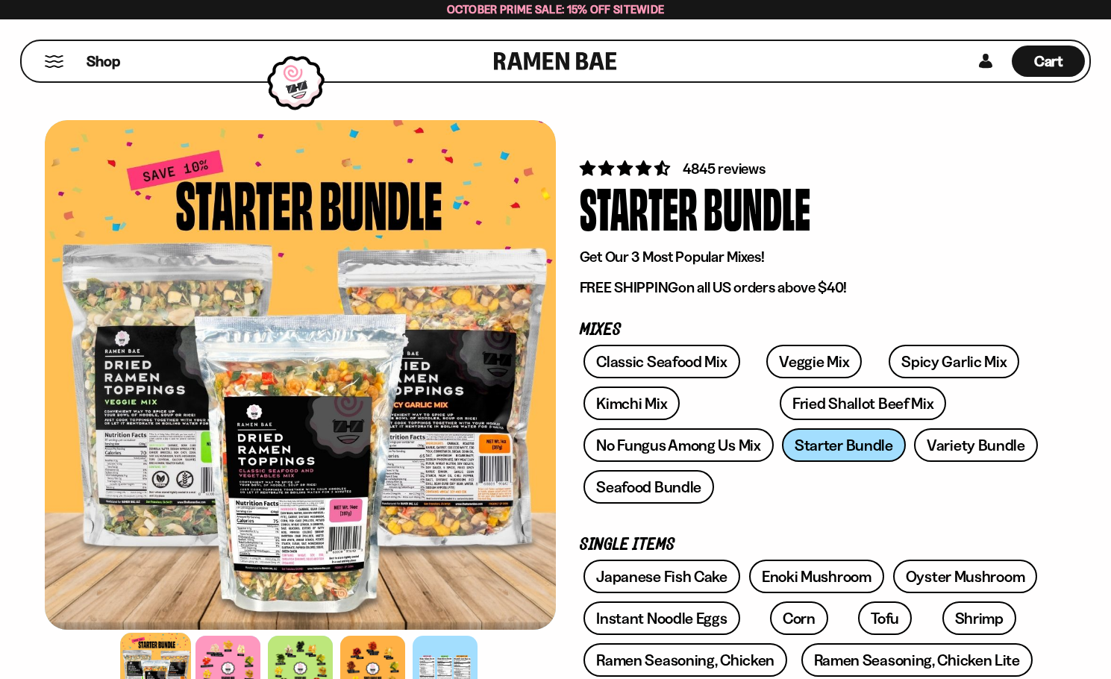
scroll to position [75, 0]
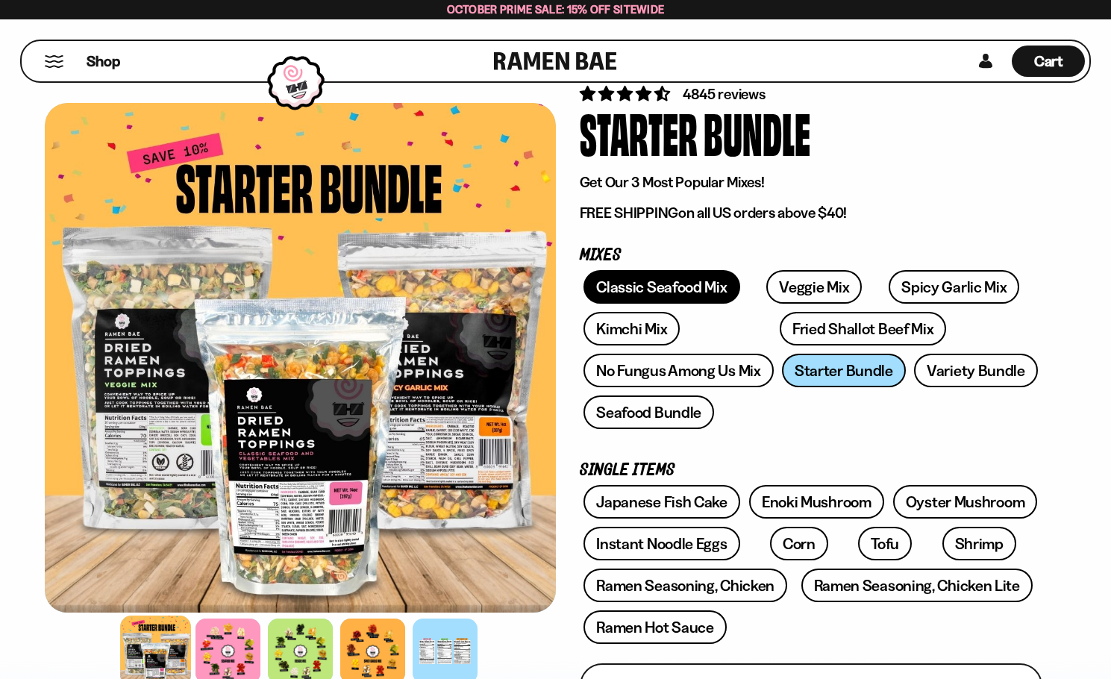
click at [711, 288] on link "Classic Seafood Mix" at bounding box center [661, 287] width 156 height 34
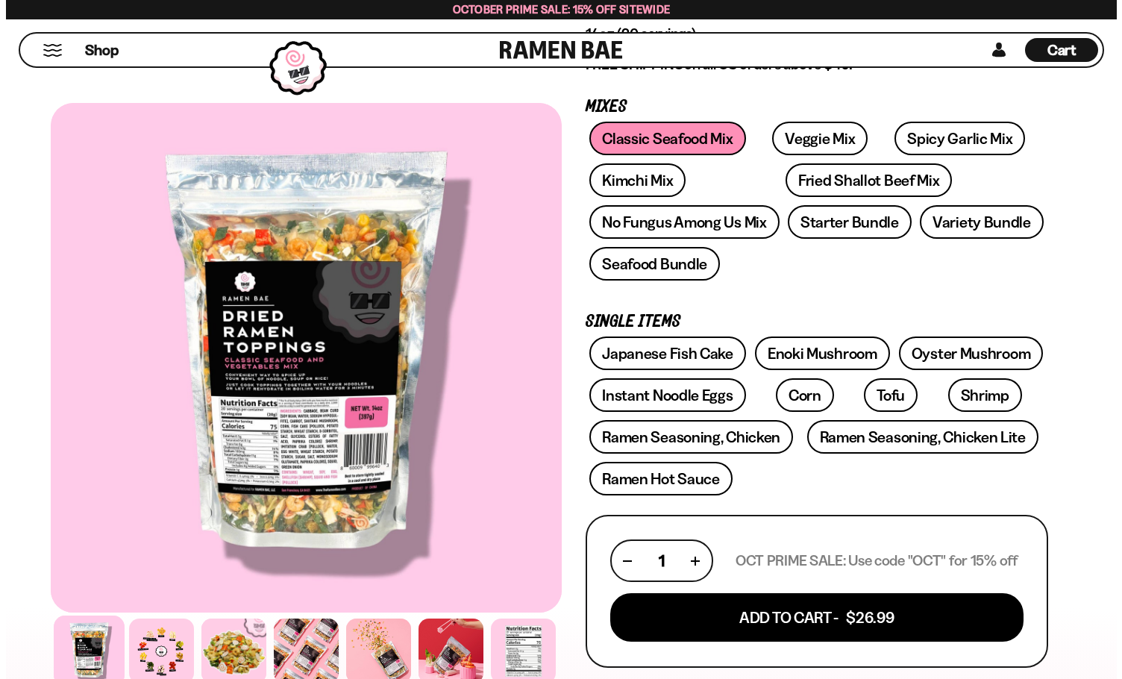
scroll to position [224, 0]
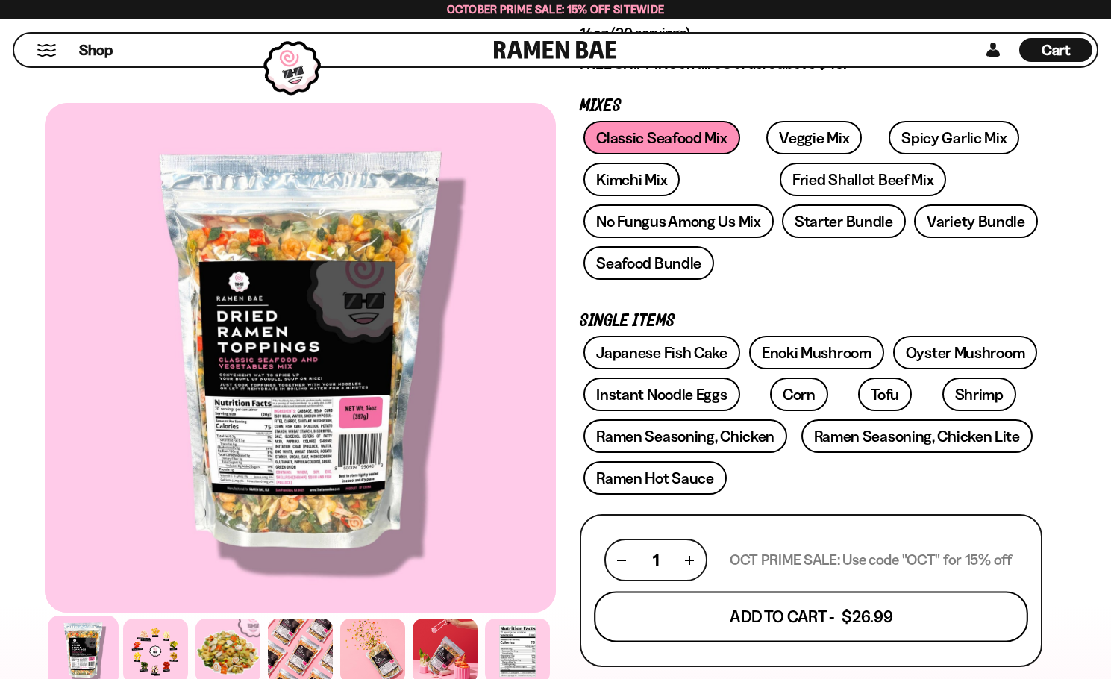
click at [786, 616] on button "Add To Cart - $26.99" at bounding box center [811, 617] width 434 height 51
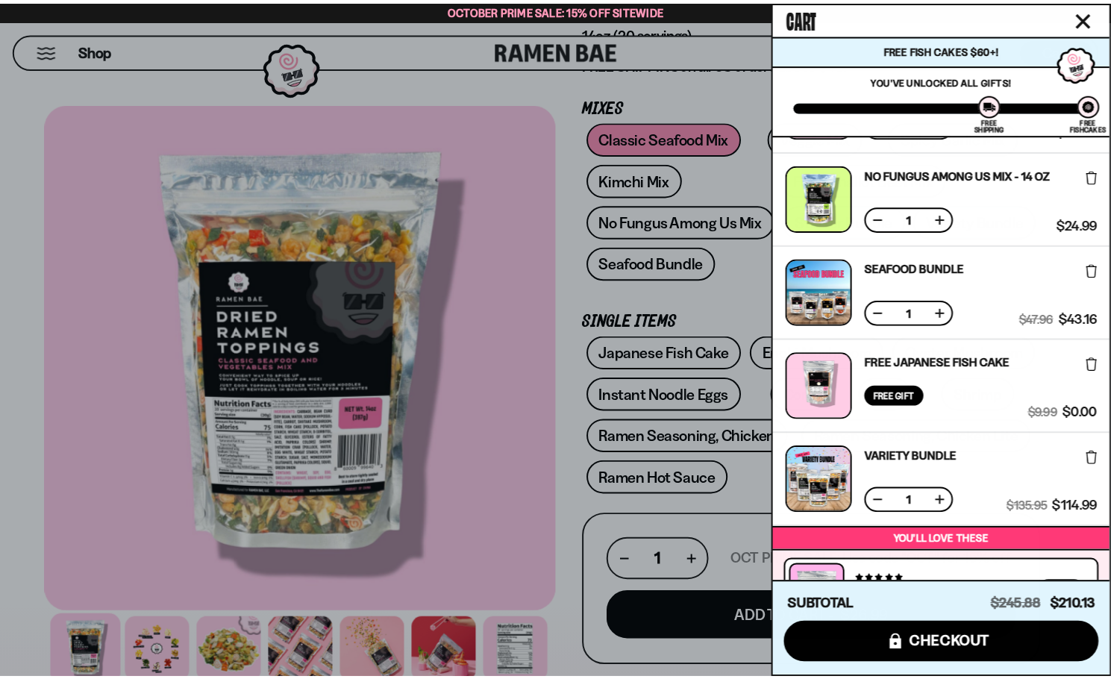
scroll to position [153, 0]
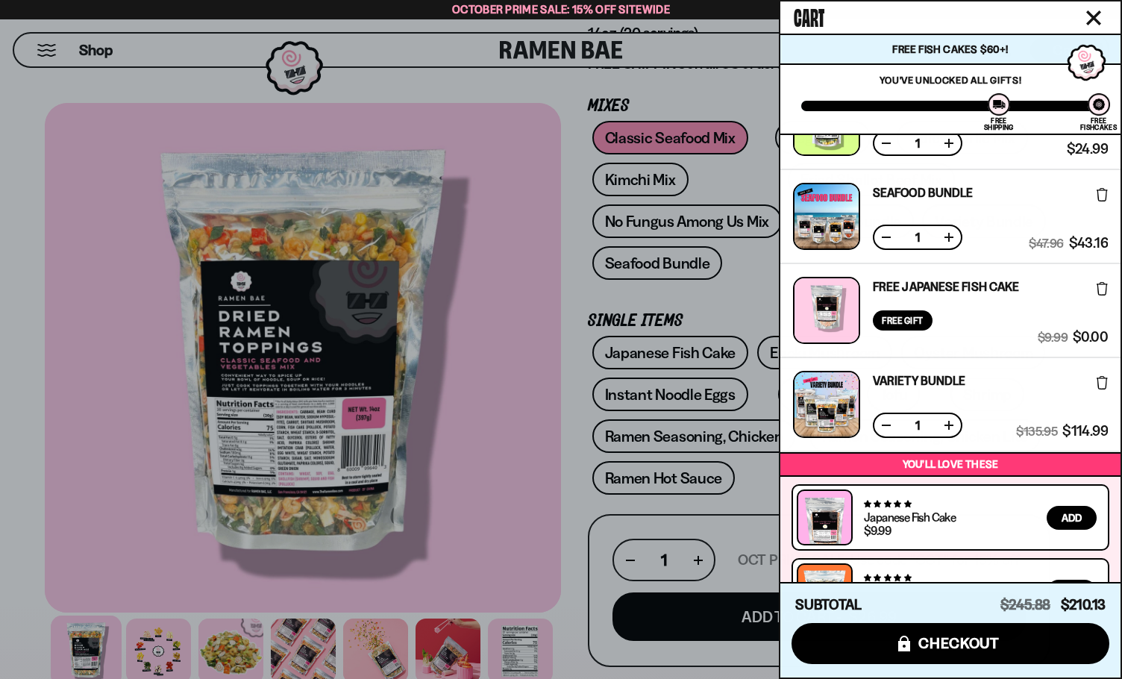
click at [1099, 383] on icon at bounding box center [1102, 382] width 11 height 13
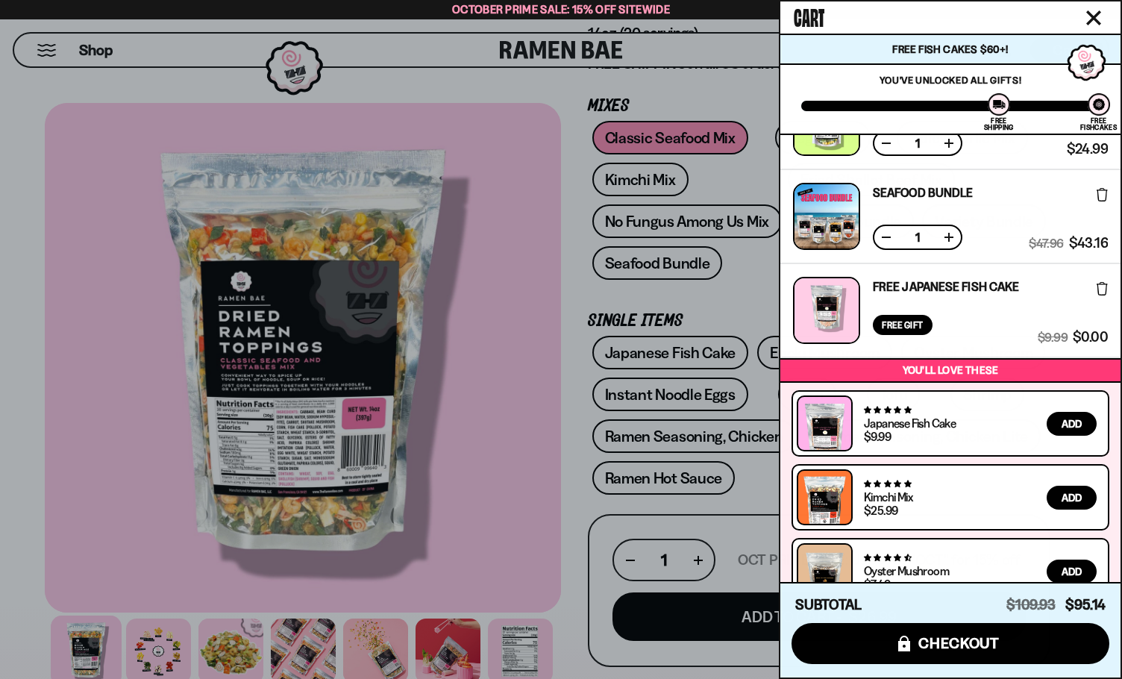
click at [579, 512] on div at bounding box center [561, 339] width 1122 height 679
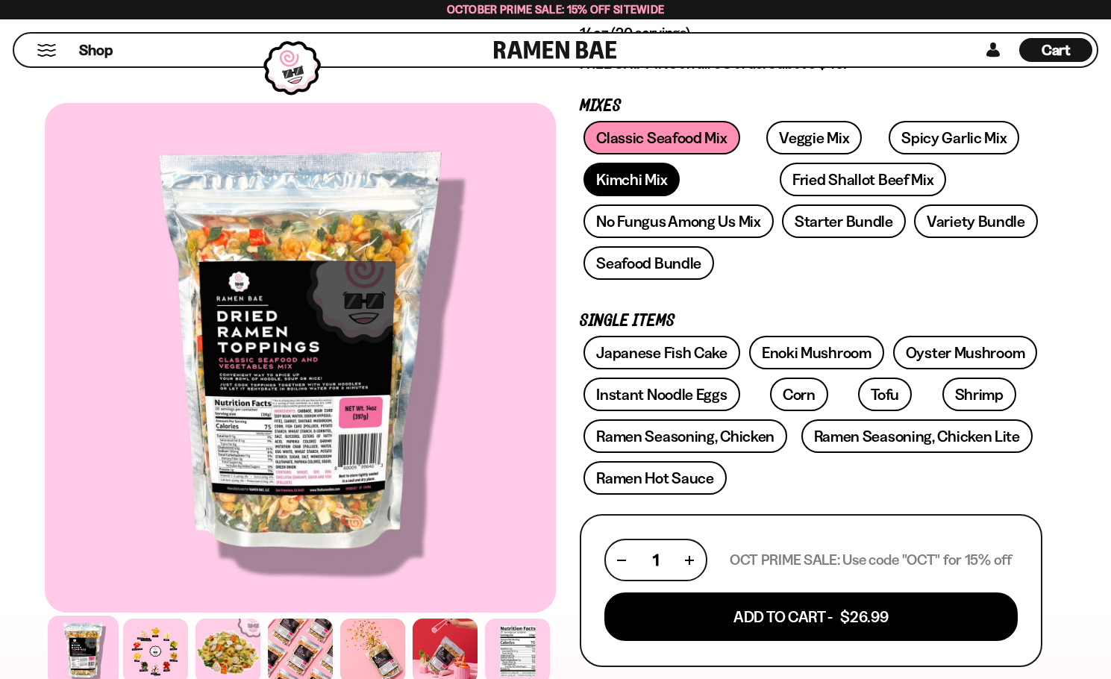
click at [631, 175] on link "Kimchi Mix" at bounding box center [631, 180] width 96 height 34
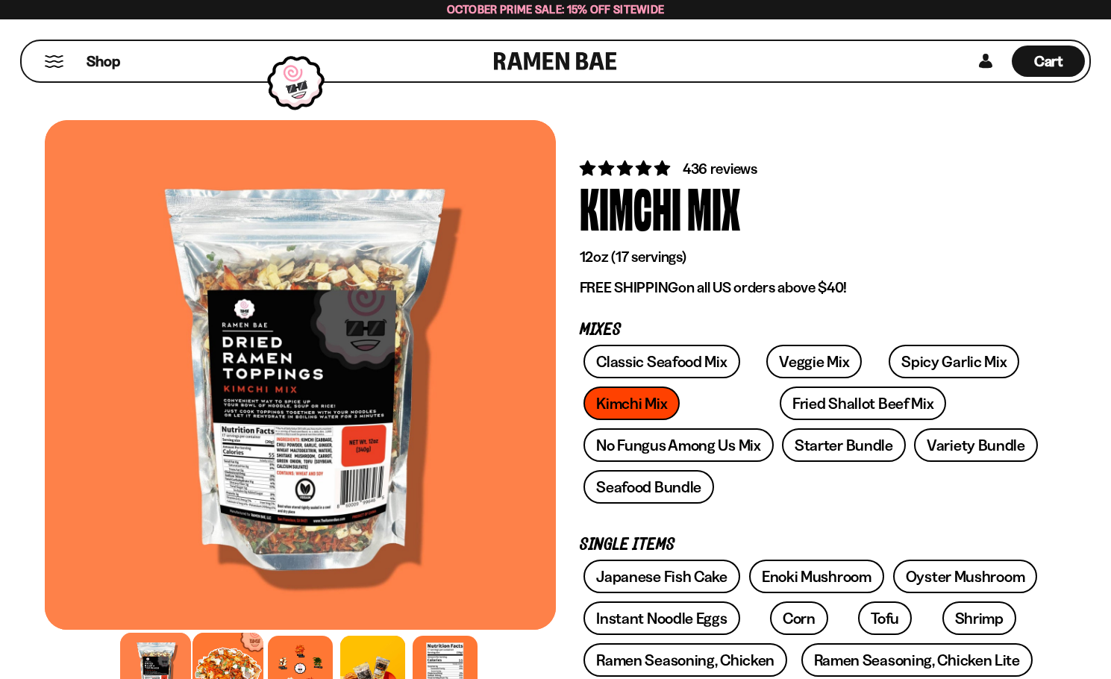
click at [234, 654] on div at bounding box center [227, 668] width 71 height 71
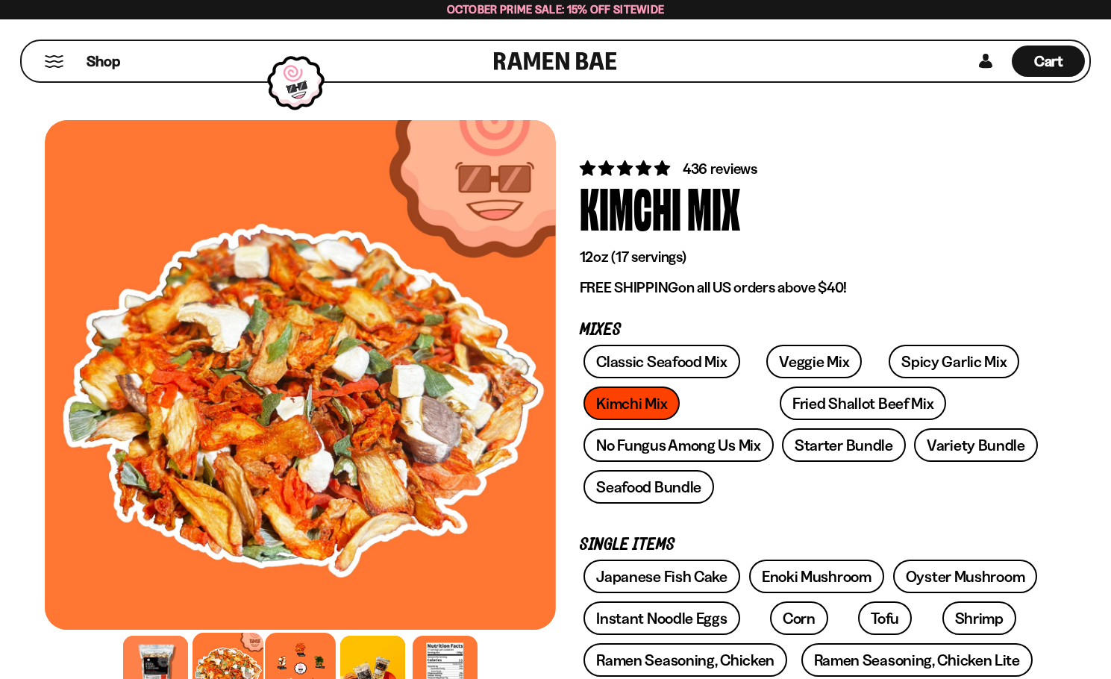
click at [313, 655] on div at bounding box center [300, 668] width 71 height 71
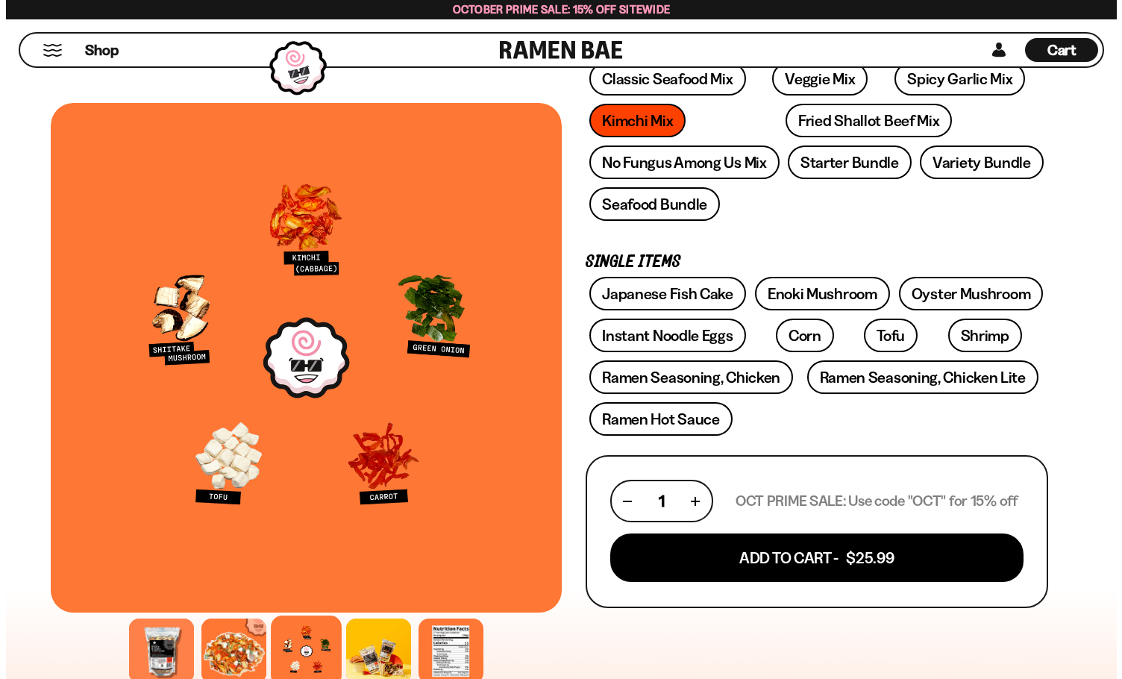
scroll to position [298, 0]
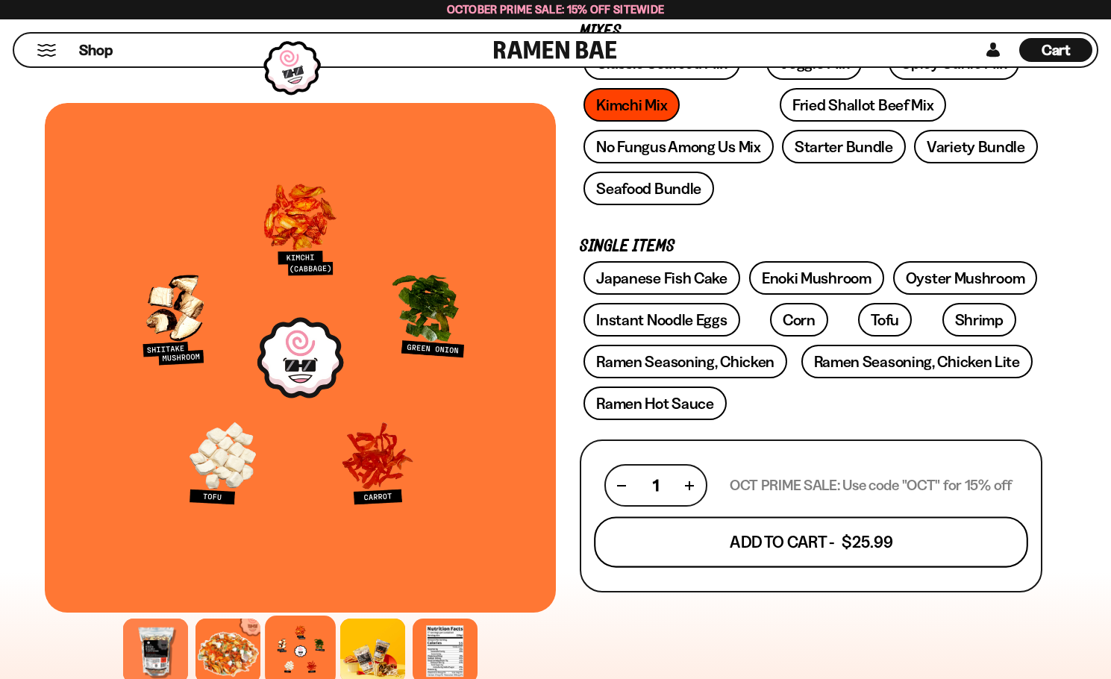
click at [838, 532] on button "Add To Cart - $25.99" at bounding box center [811, 542] width 434 height 51
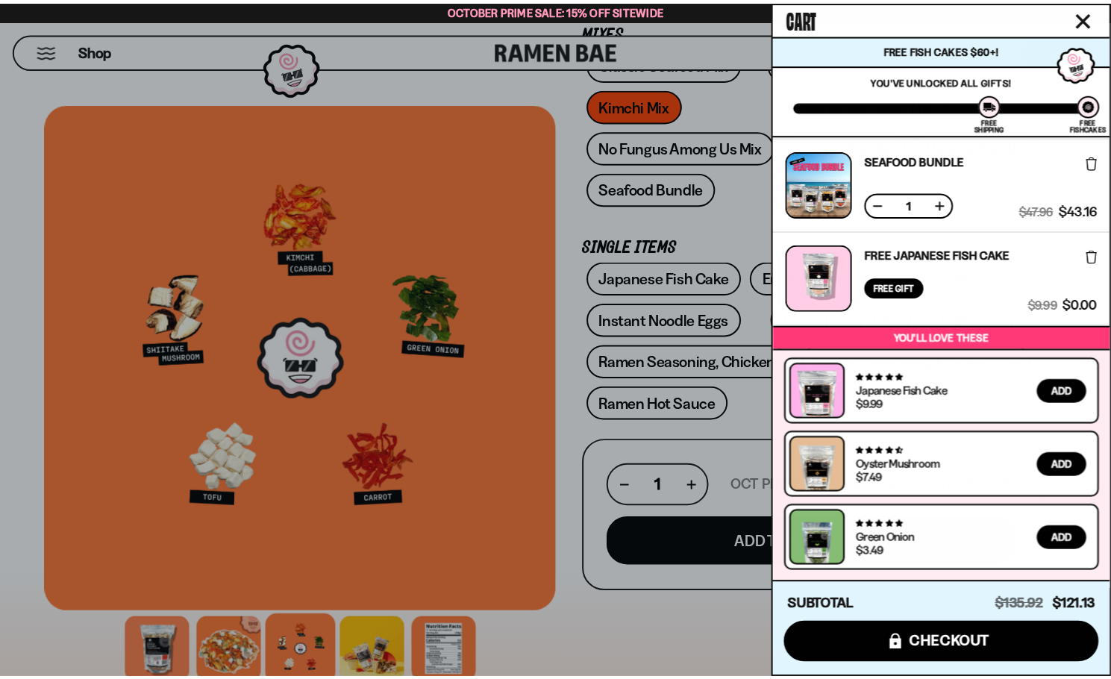
scroll to position [131, 0]
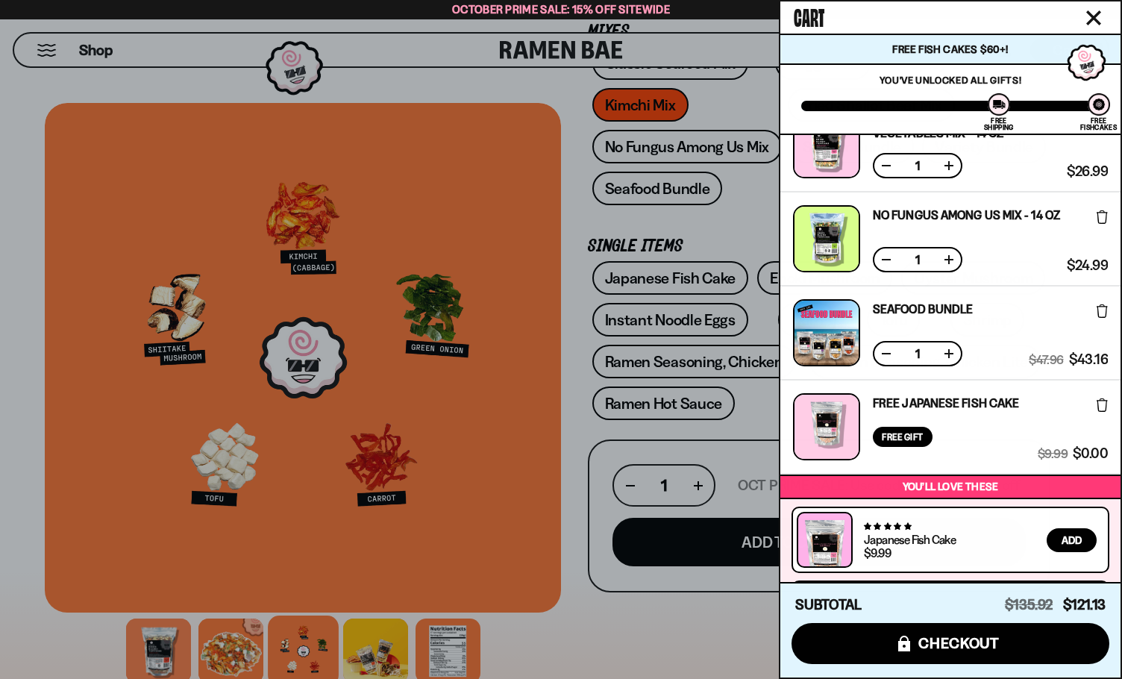
click at [657, 616] on div at bounding box center [561, 339] width 1122 height 679
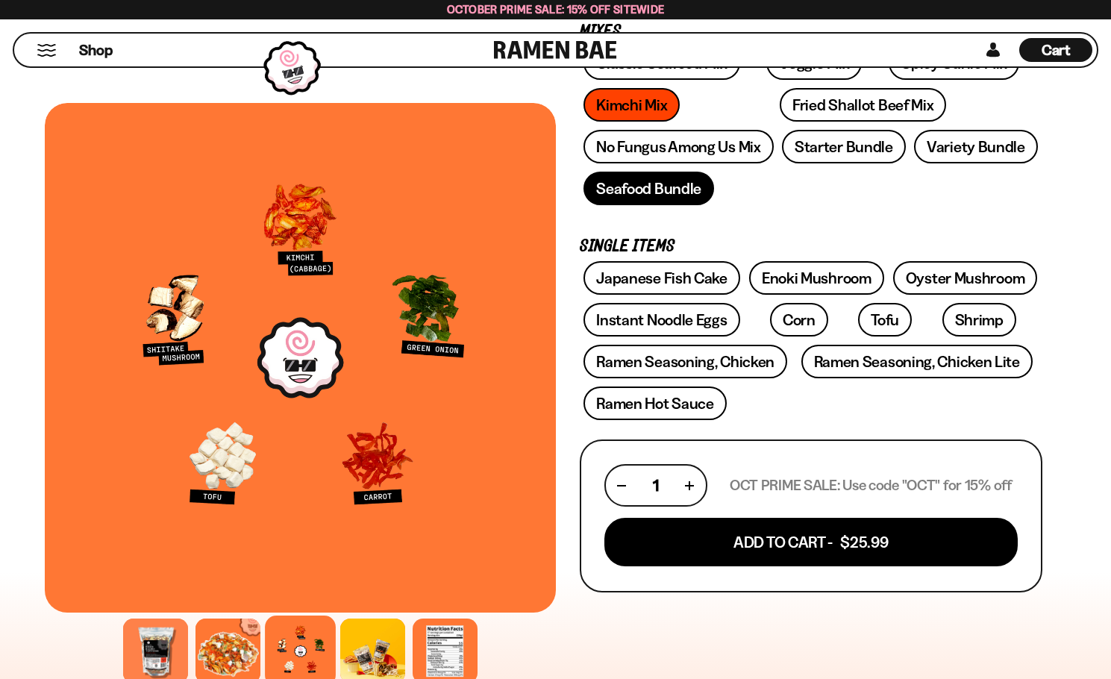
click at [665, 189] on link "Seafood Bundle" at bounding box center [648, 189] width 131 height 34
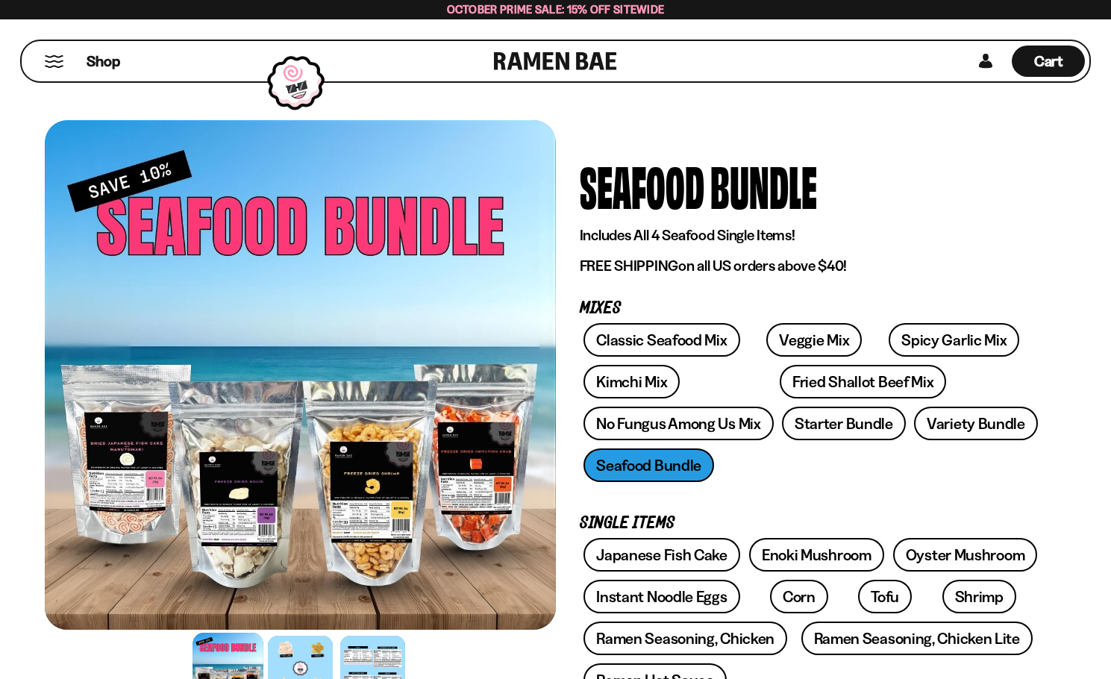
click at [494, 465] on div at bounding box center [300, 375] width 511 height 510
click at [301, 656] on div at bounding box center [300, 668] width 71 height 71
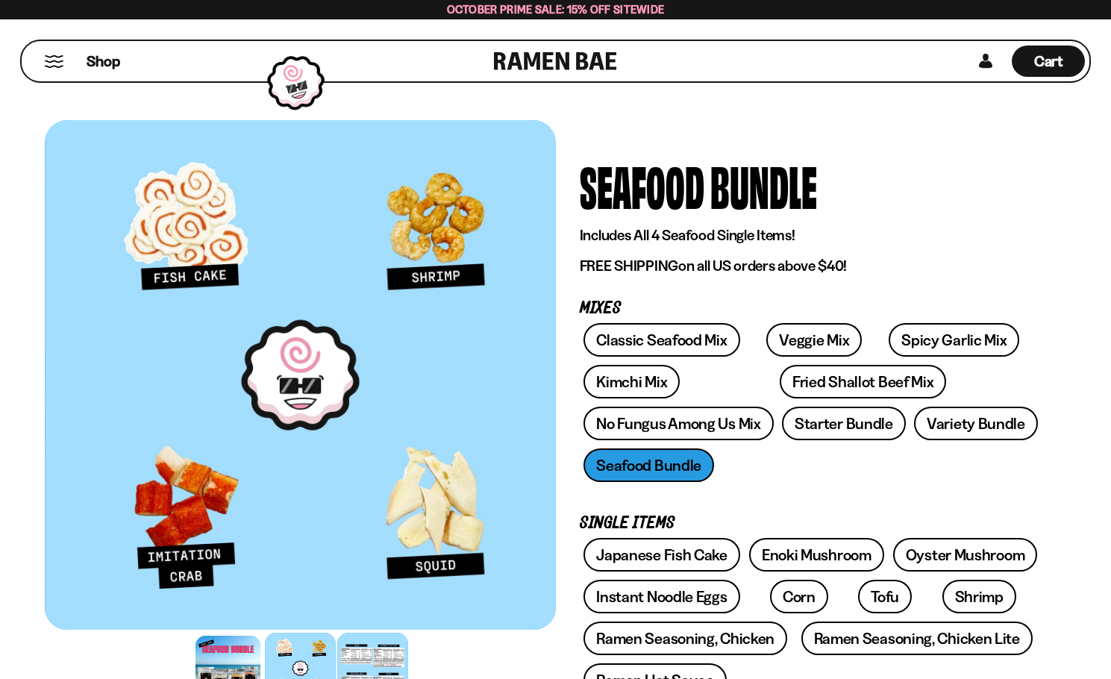
click at [375, 673] on div at bounding box center [372, 668] width 71 height 71
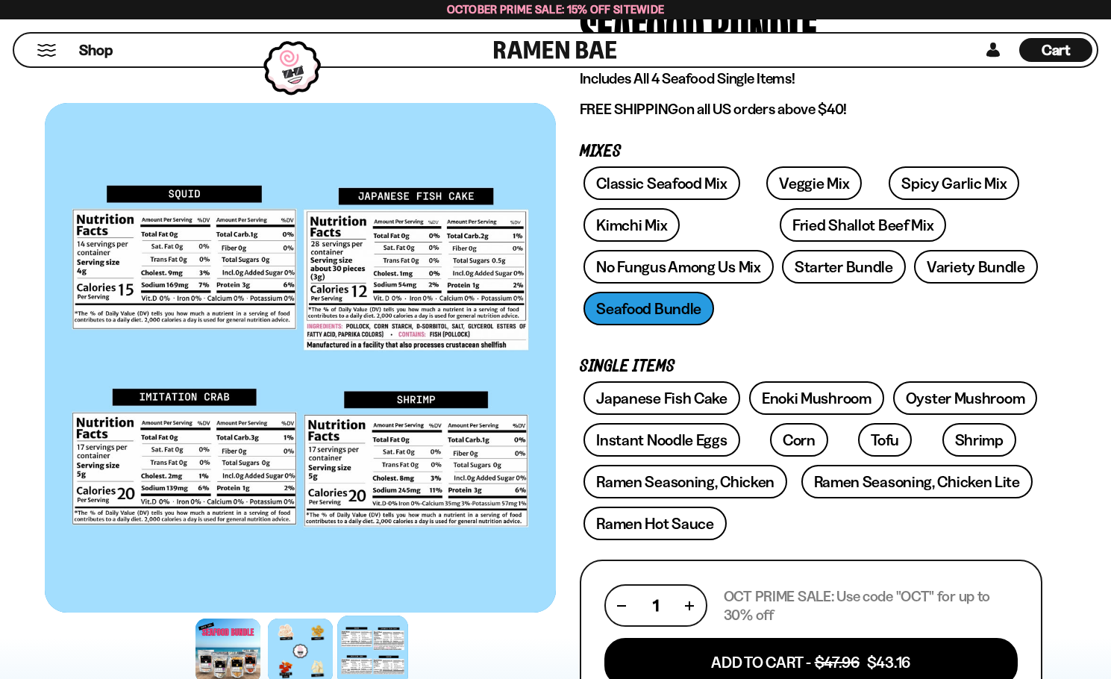
scroll to position [75, 0]
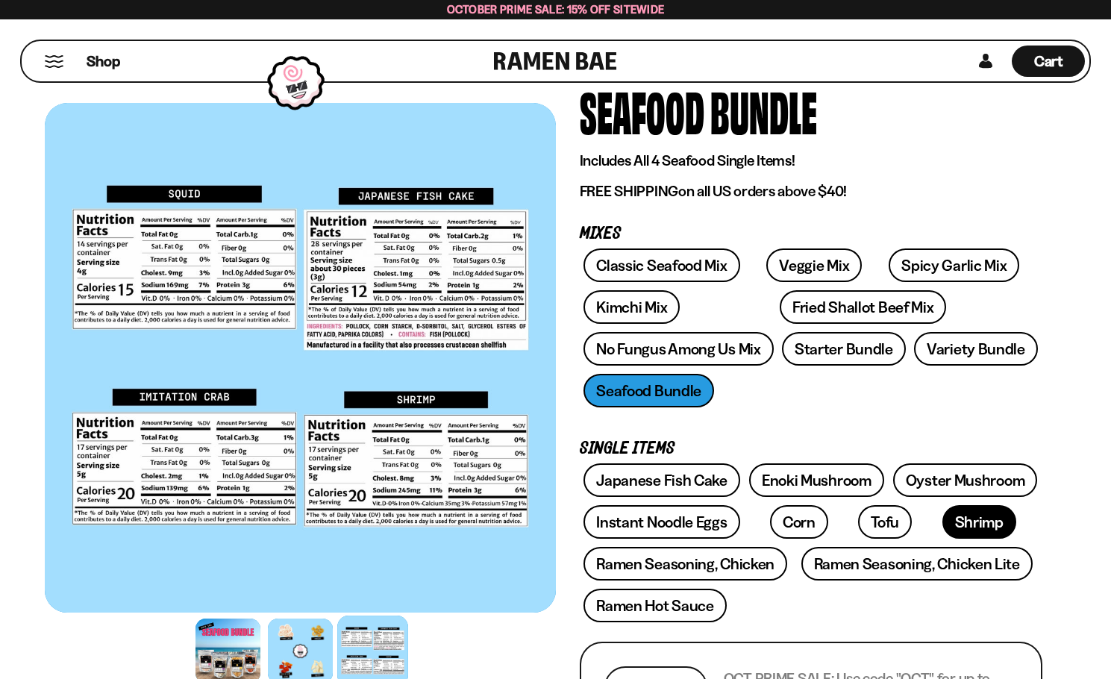
click at [942, 517] on link "Shrimp" at bounding box center [979, 522] width 74 height 34
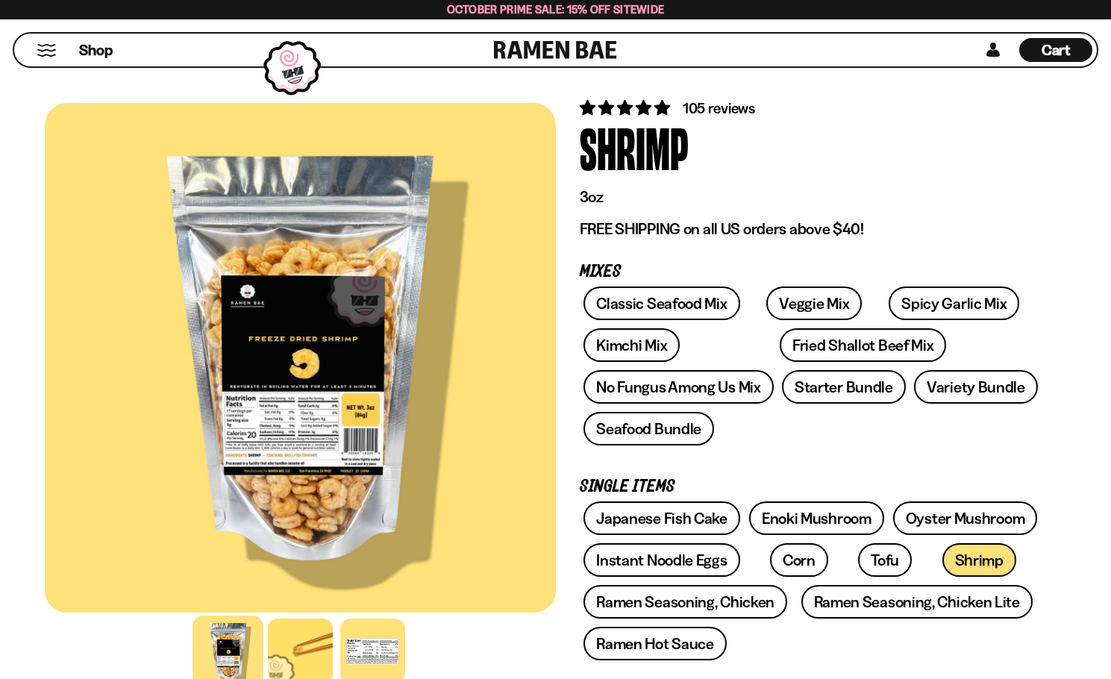
scroll to position [149, 0]
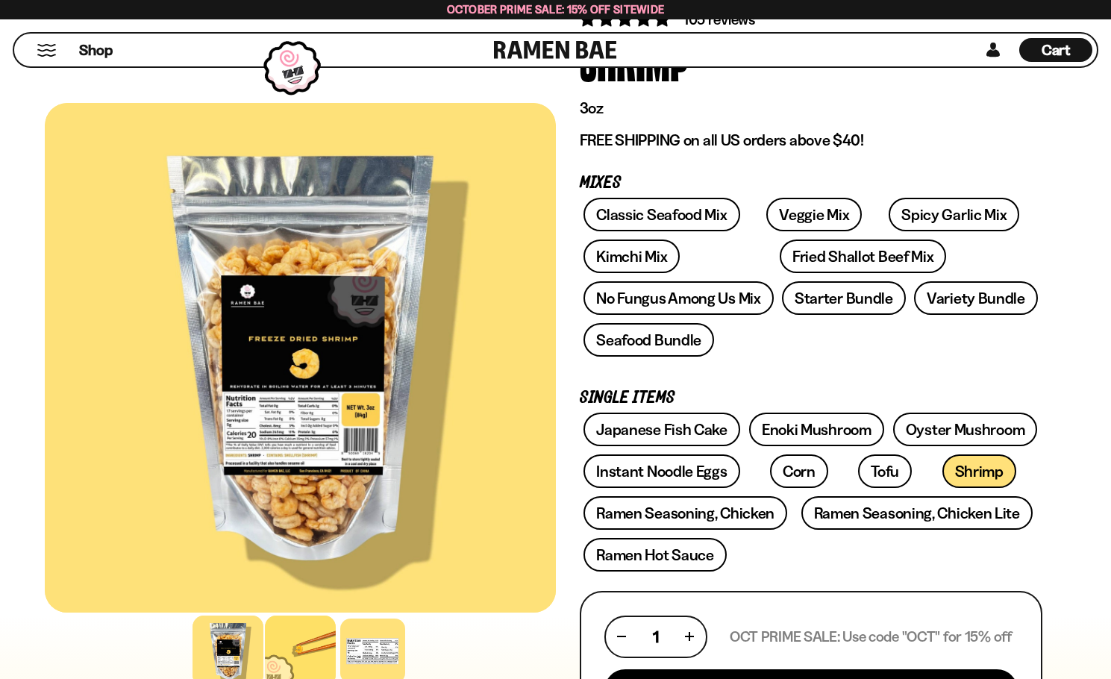
click at [286, 651] on div at bounding box center [300, 650] width 71 height 71
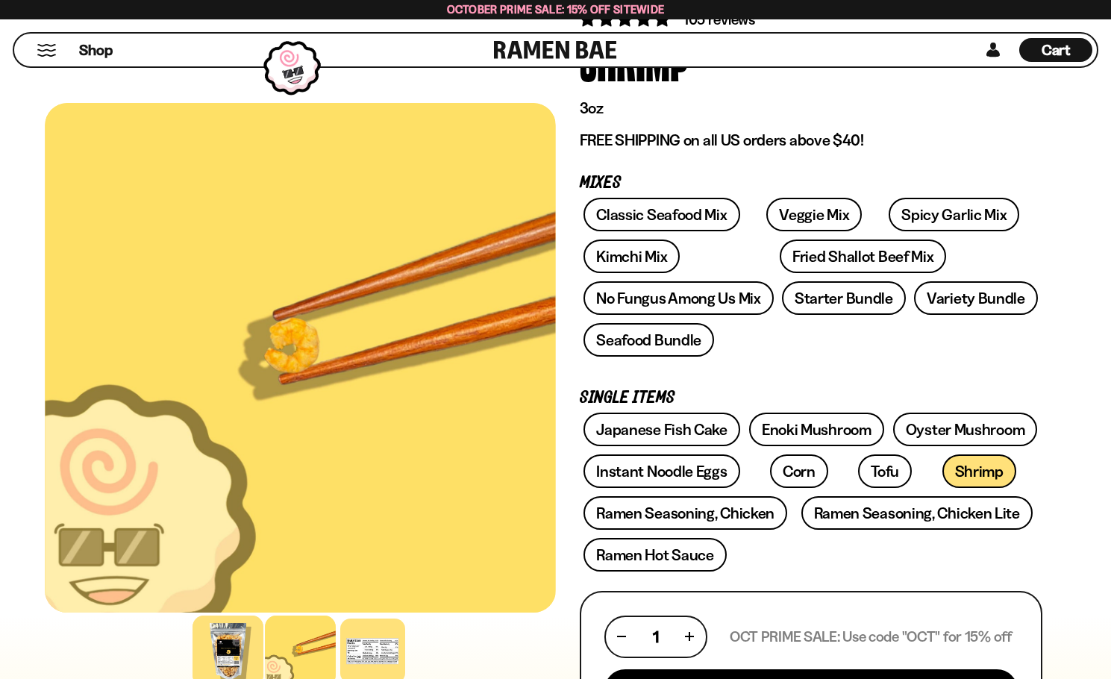
click at [214, 653] on div at bounding box center [227, 650] width 71 height 71
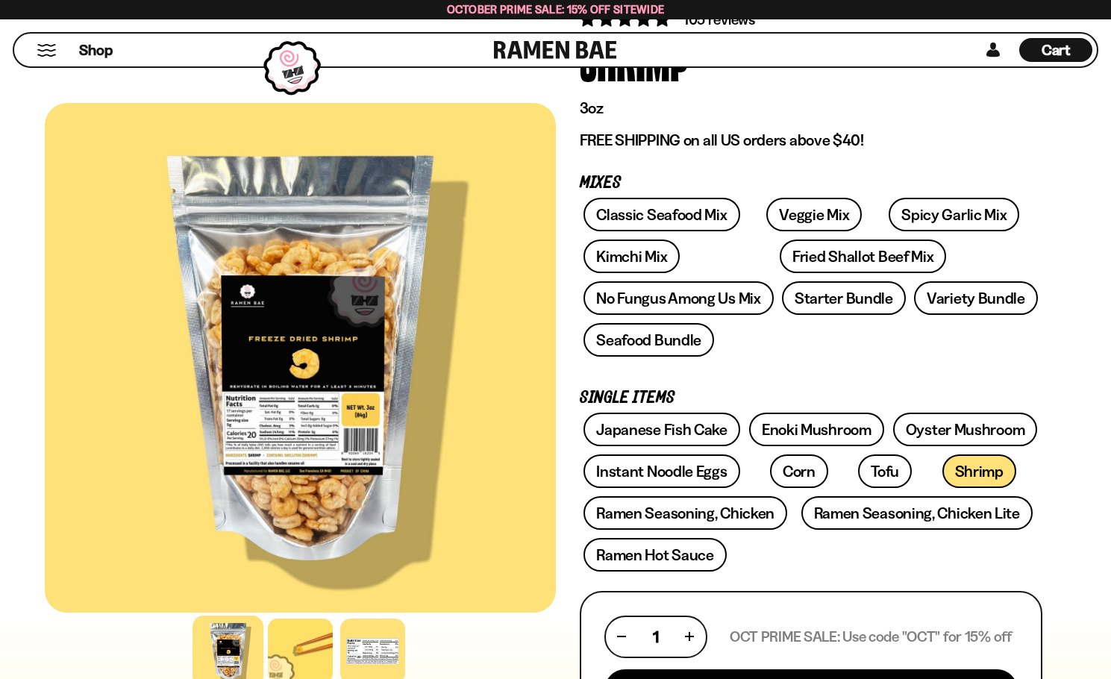
click at [468, 636] on div at bounding box center [300, 651] width 511 height 72
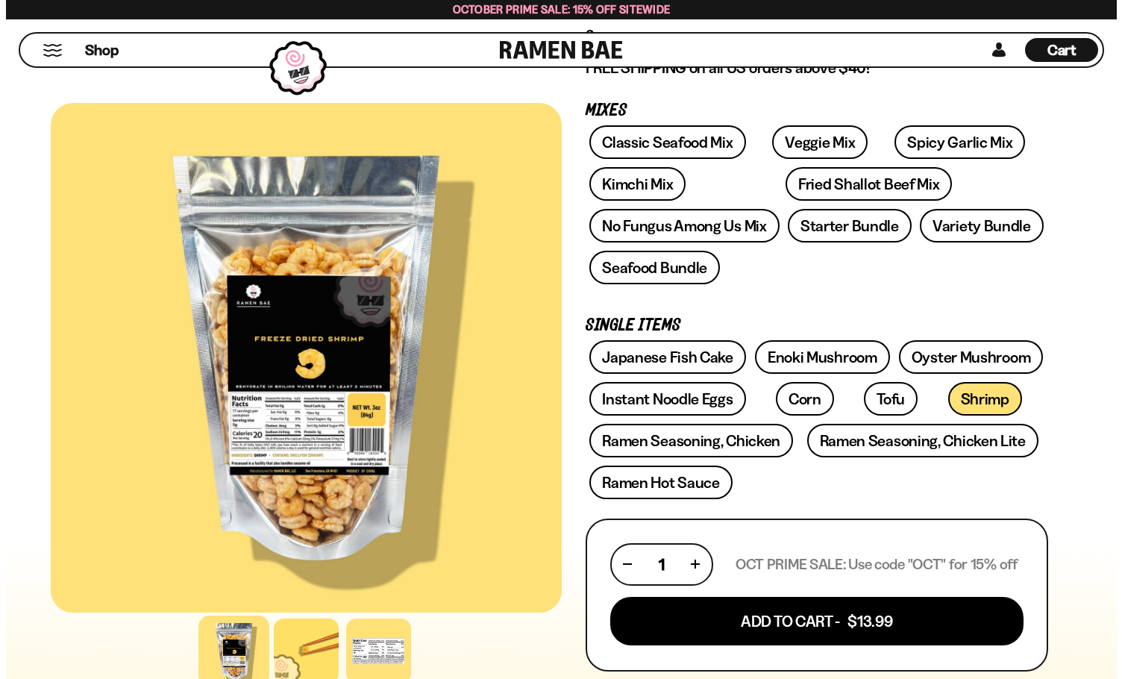
scroll to position [298, 0]
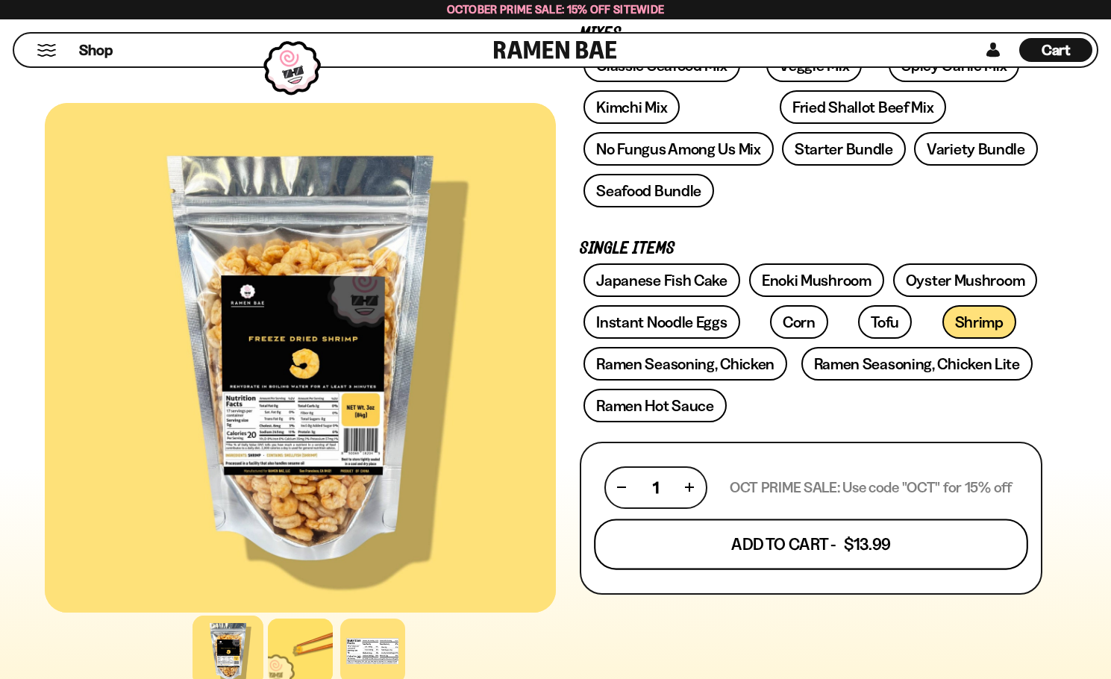
click at [843, 550] on button "Add To Cart - $13.99" at bounding box center [811, 543] width 434 height 51
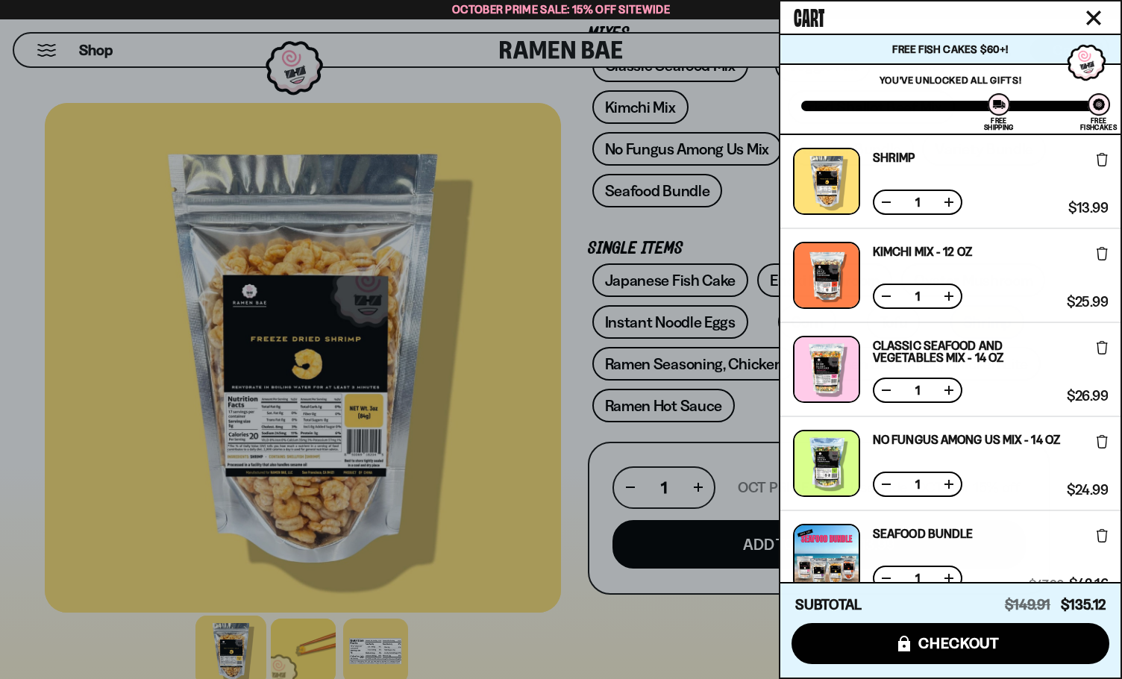
scroll to position [75, 0]
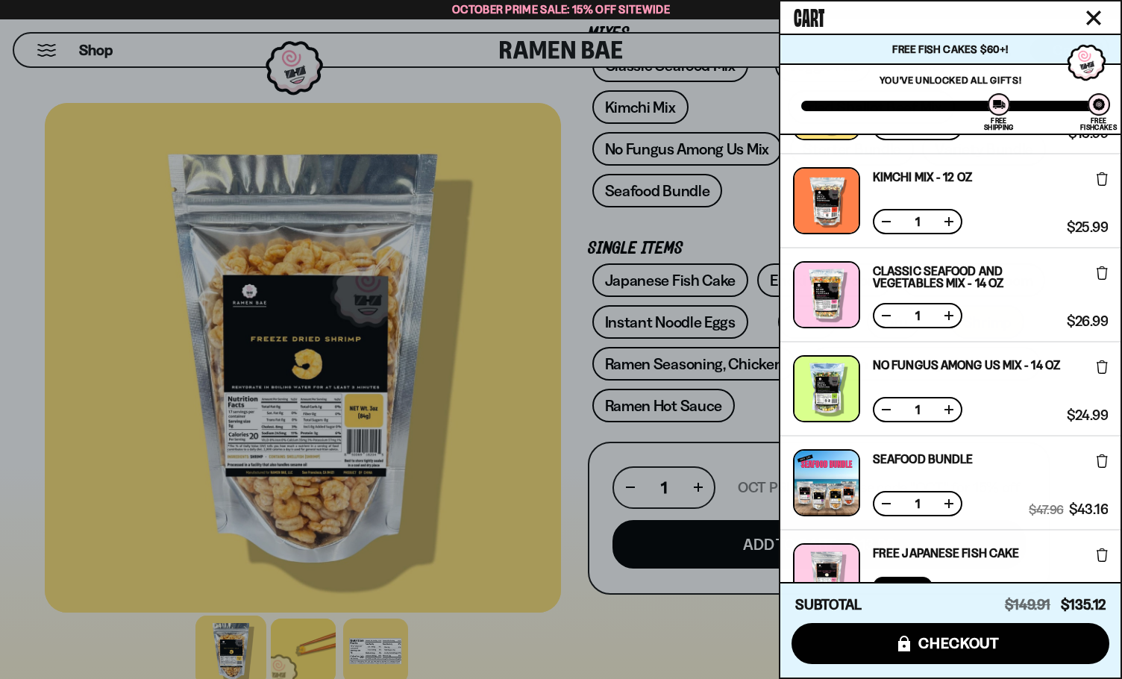
click at [1100, 458] on icon at bounding box center [1102, 460] width 11 height 13
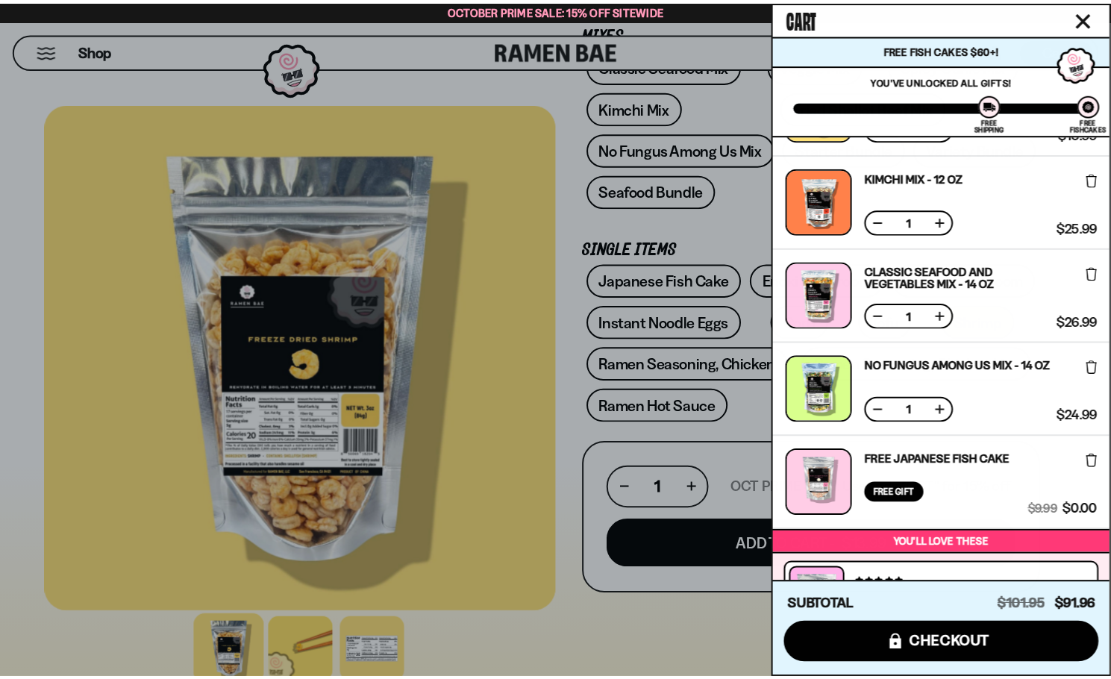
scroll to position [0, 0]
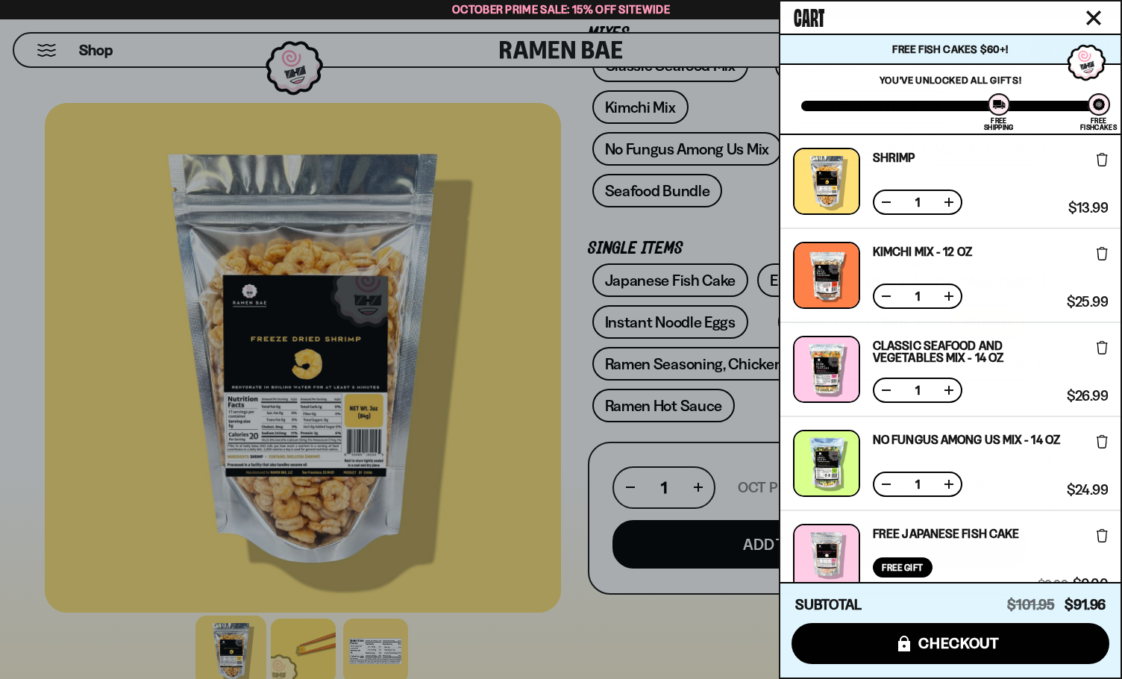
click at [660, 633] on div at bounding box center [561, 339] width 1122 height 679
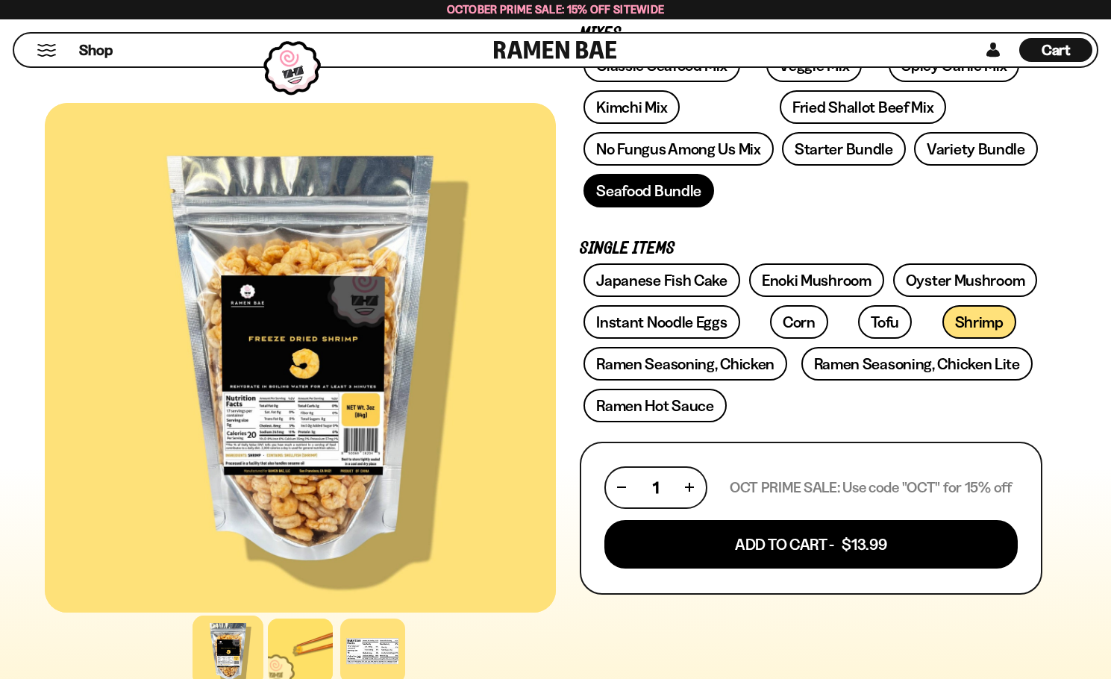
click at [690, 183] on link "Seafood Bundle" at bounding box center [648, 191] width 131 height 34
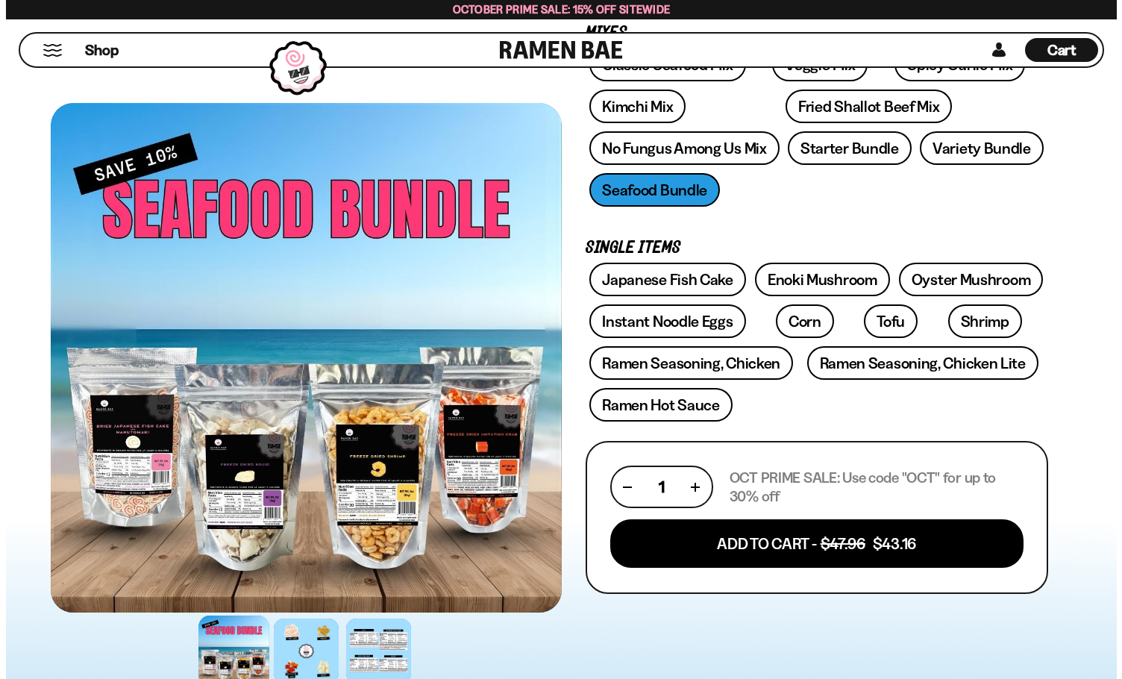
scroll to position [298, 0]
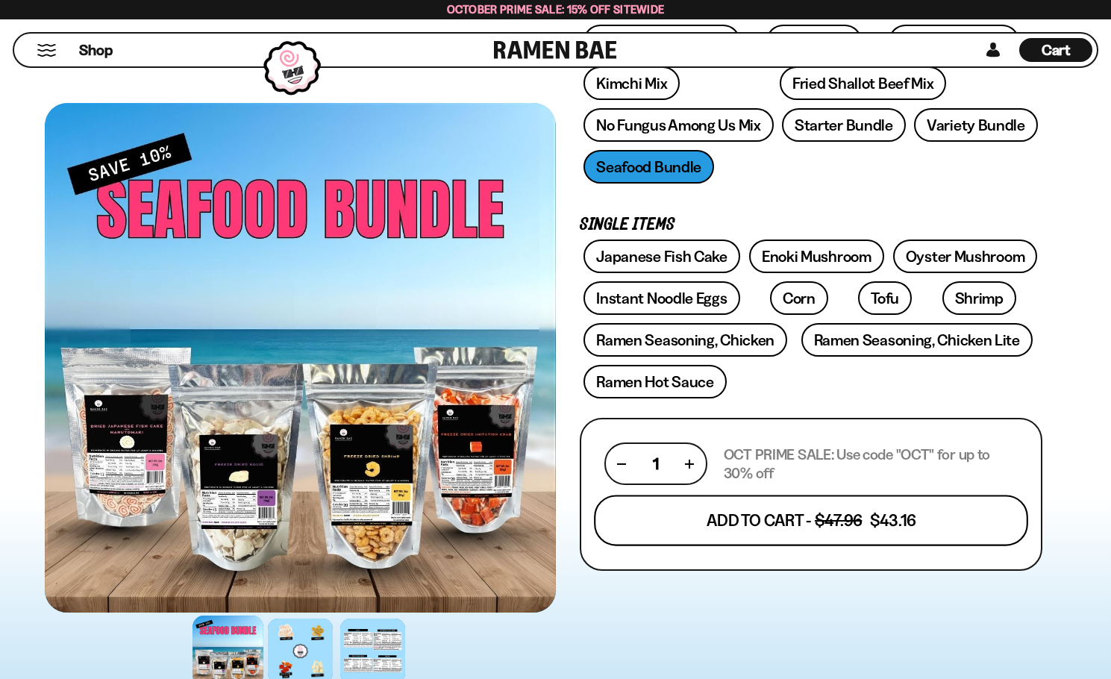
click at [858, 520] on button "Add To Cart - $47.96 $43.16" at bounding box center [811, 520] width 434 height 51
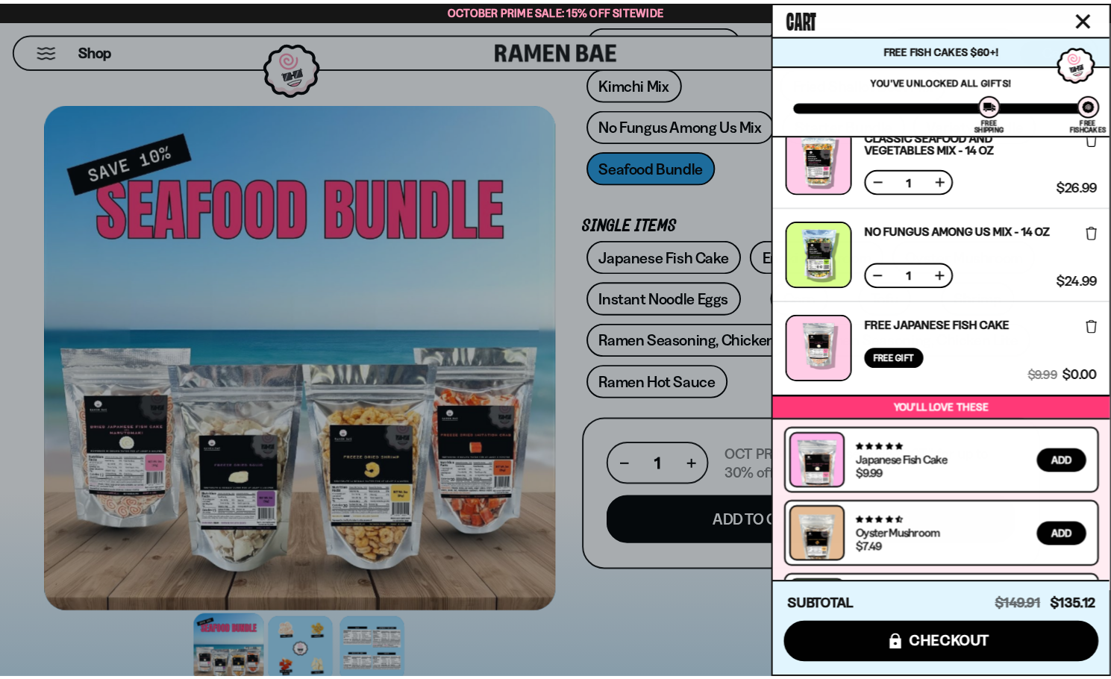
scroll to position [374, 0]
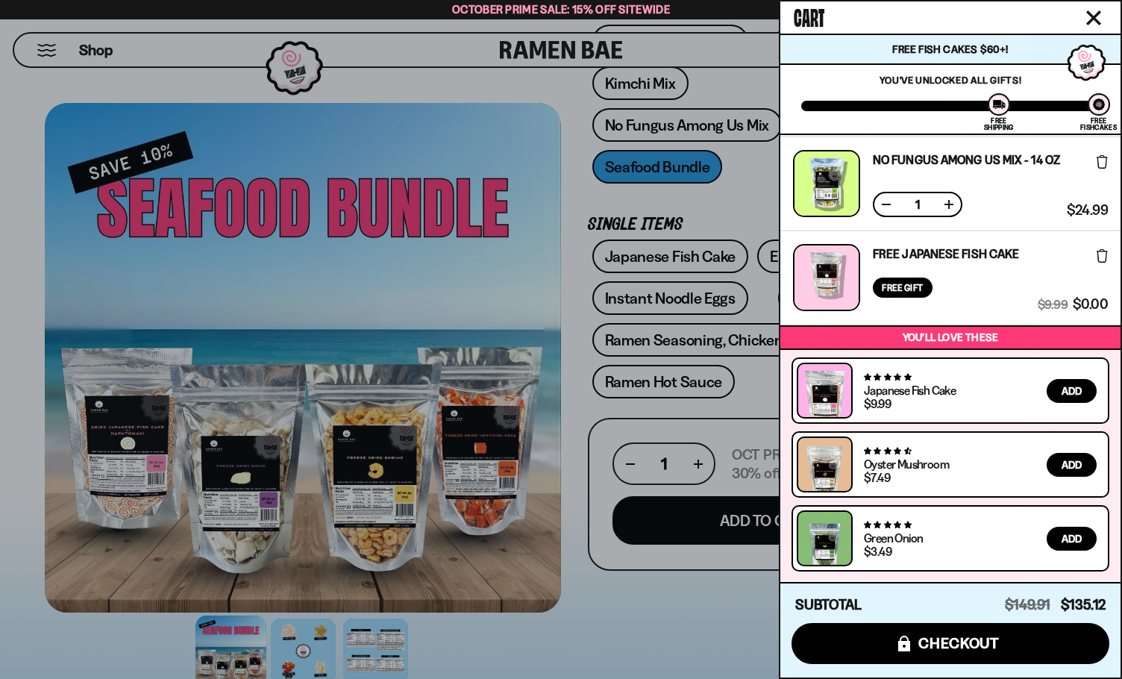
click at [672, 566] on div at bounding box center [561, 339] width 1122 height 679
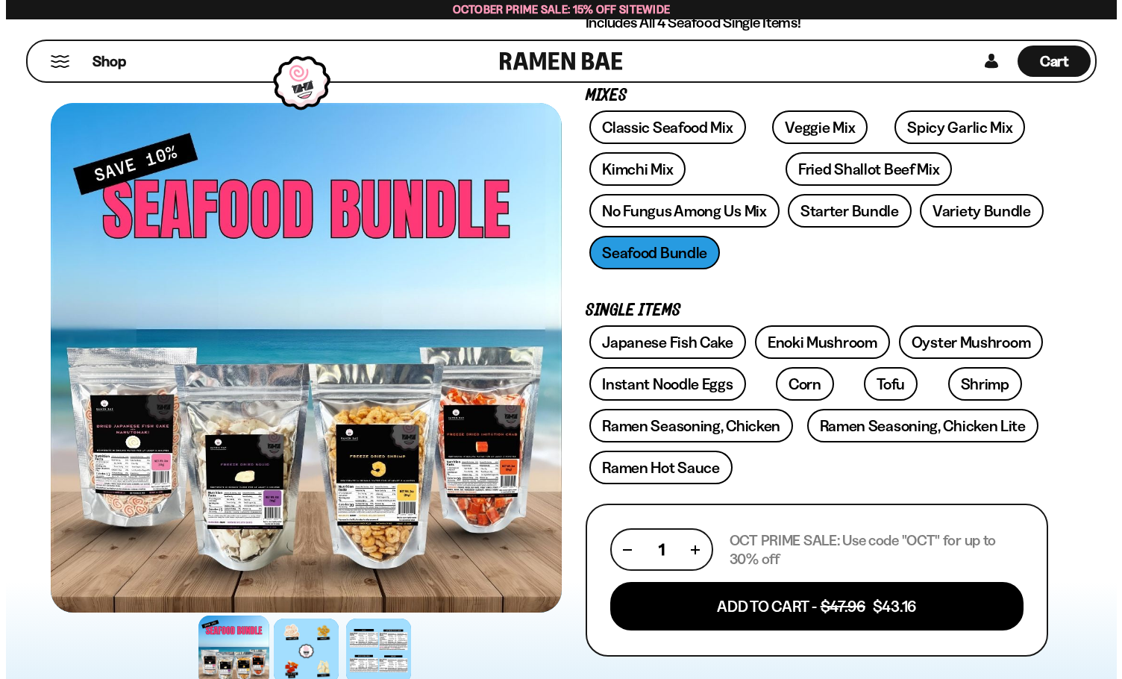
scroll to position [0, 0]
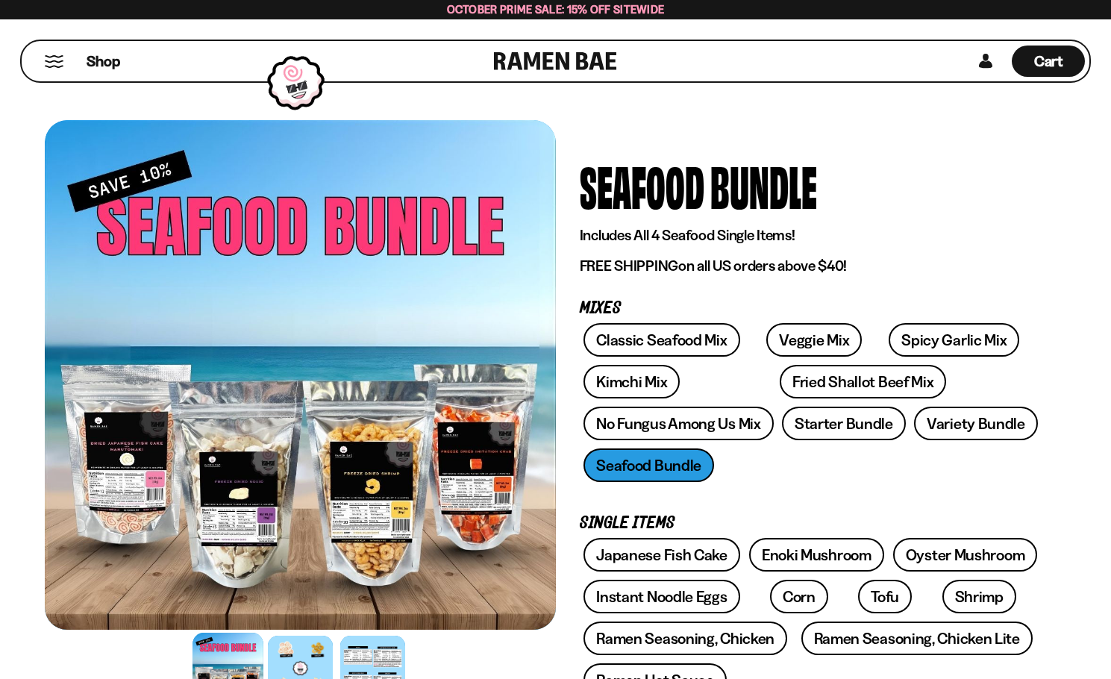
click at [61, 61] on button "Mobile Menu Trigger" at bounding box center [54, 61] width 20 height 13
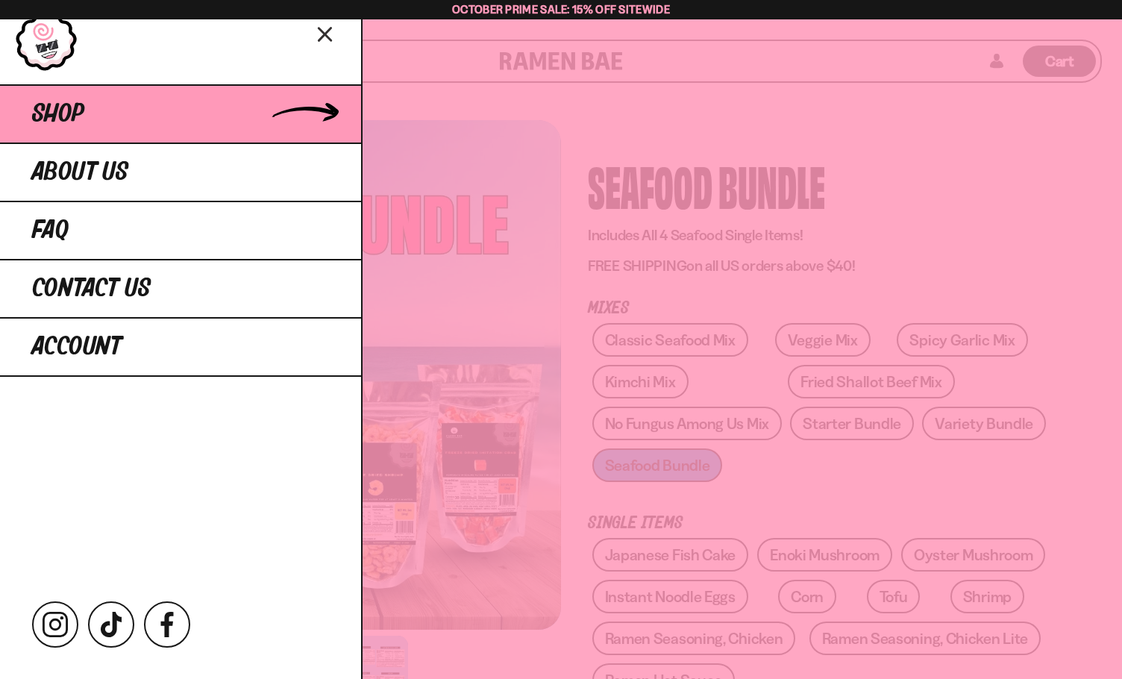
click at [67, 115] on span "Shop" at bounding box center [58, 114] width 52 height 27
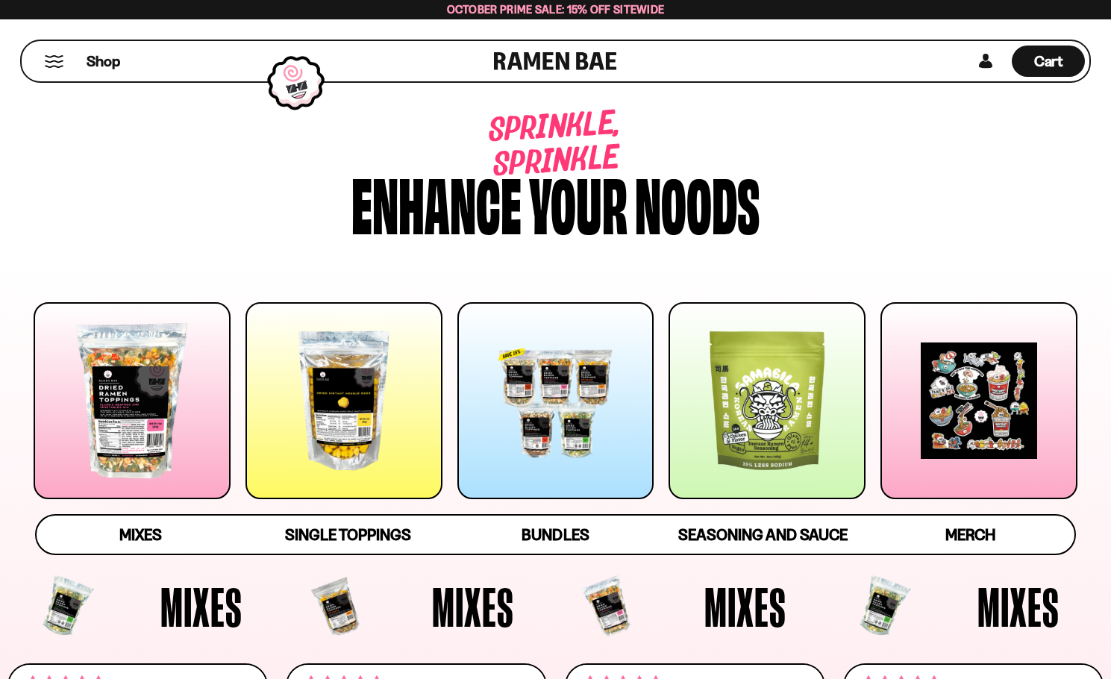
click at [425, 423] on div at bounding box center [343, 400] width 197 height 197
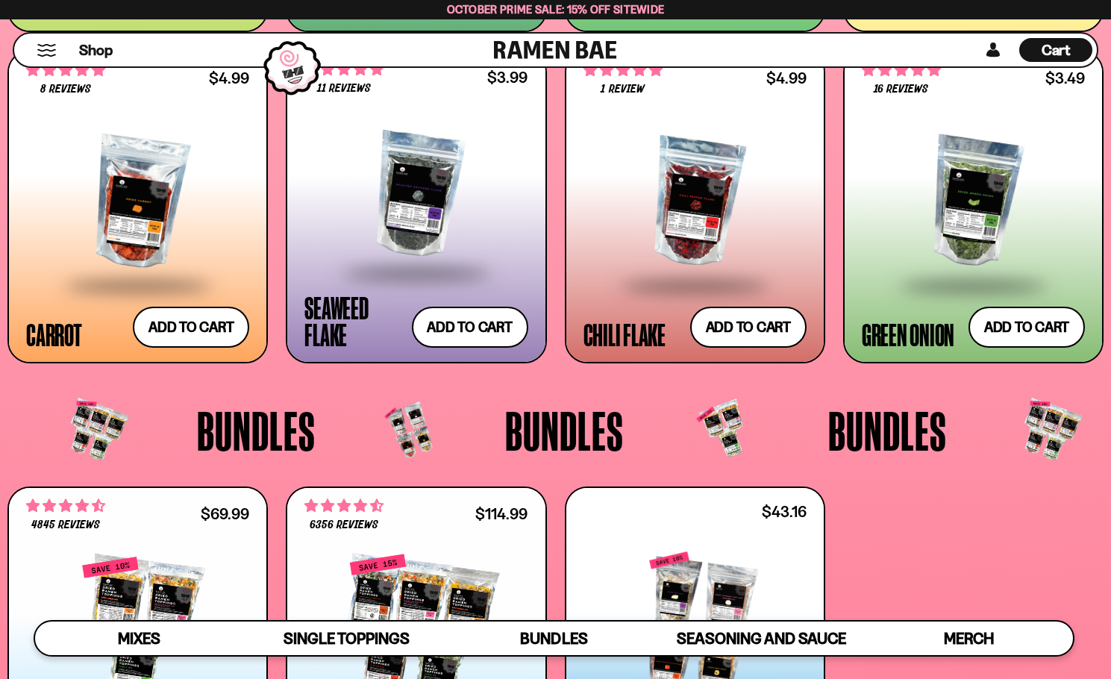
scroll to position [2609, 0]
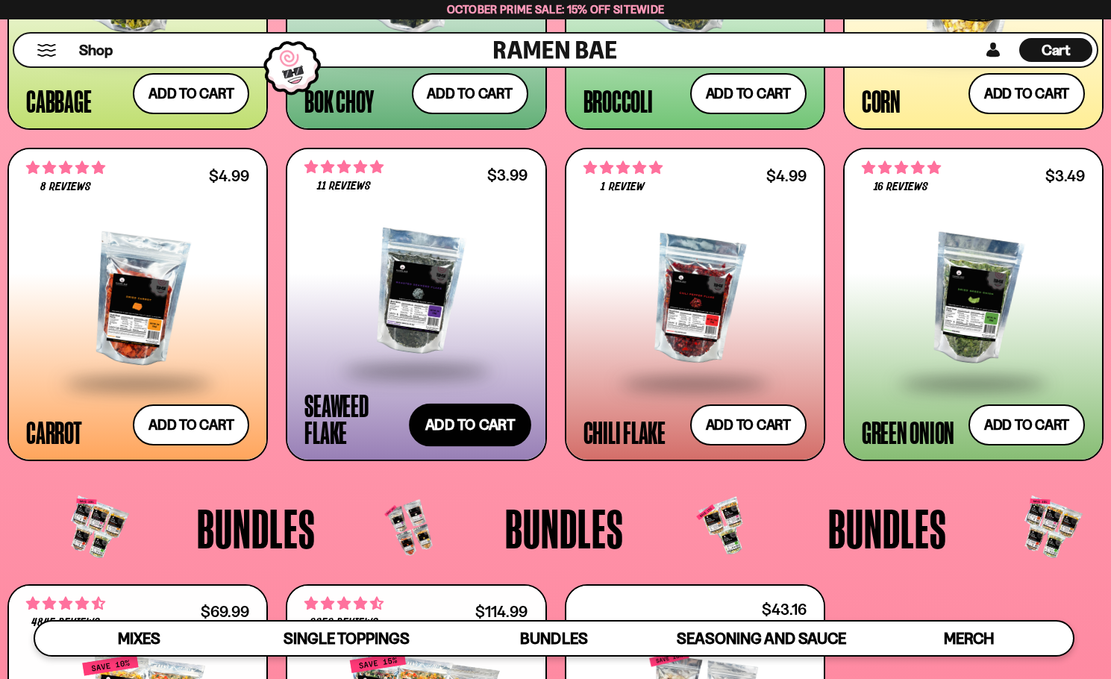
click at [474, 425] on button "Add to cart Add ― Regular price $3.99 Regular price Sale price $3.99 Unit price…" at bounding box center [470, 425] width 122 height 43
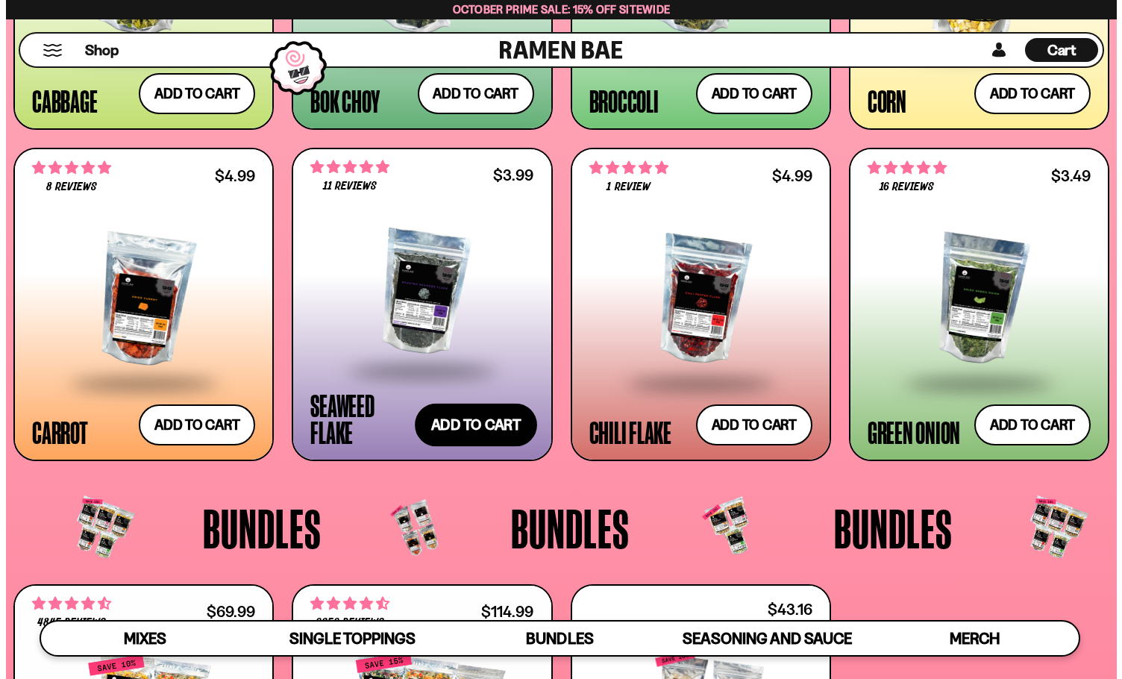
scroll to position [2628, 0]
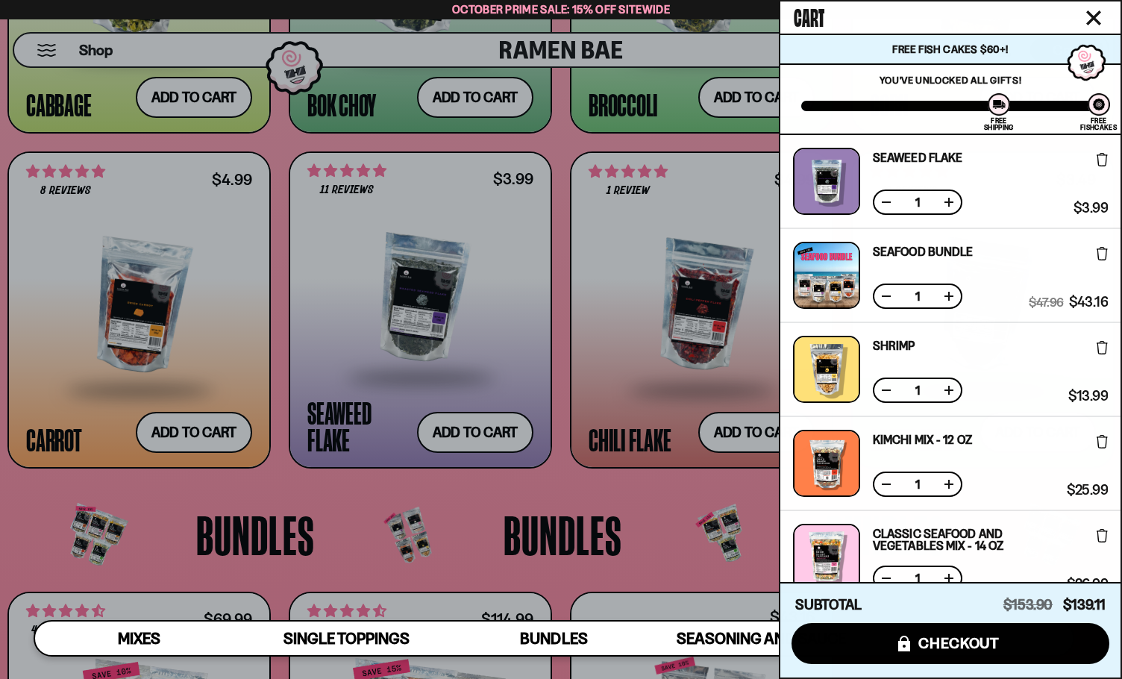
click at [649, 492] on div at bounding box center [561, 339] width 1122 height 679
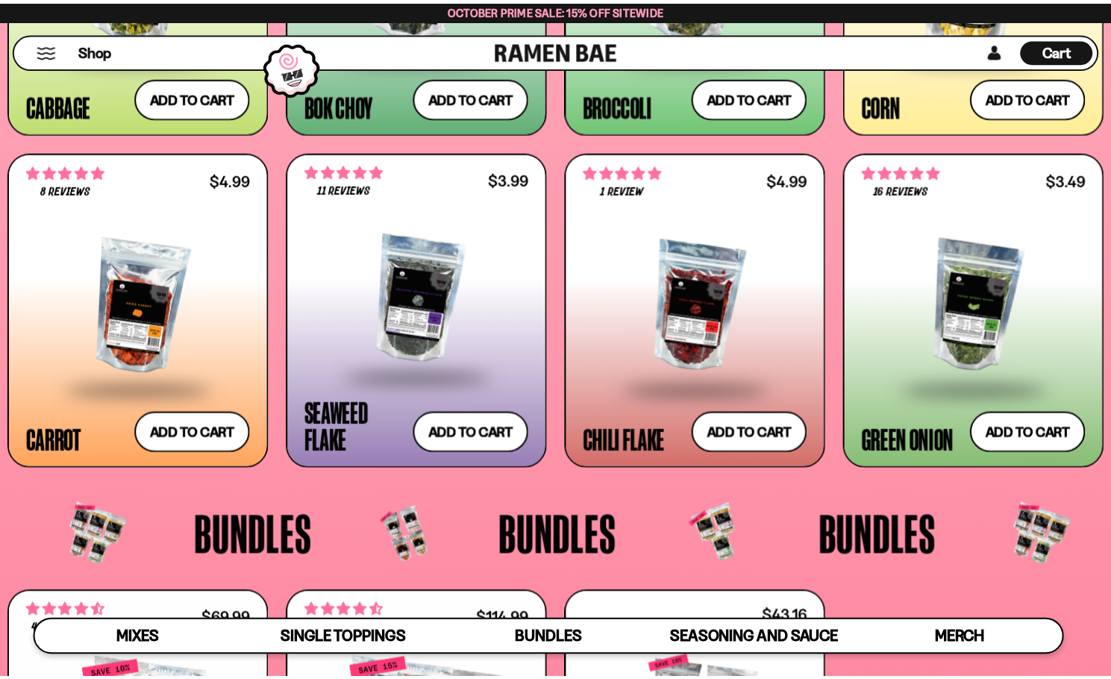
scroll to position [2609, 0]
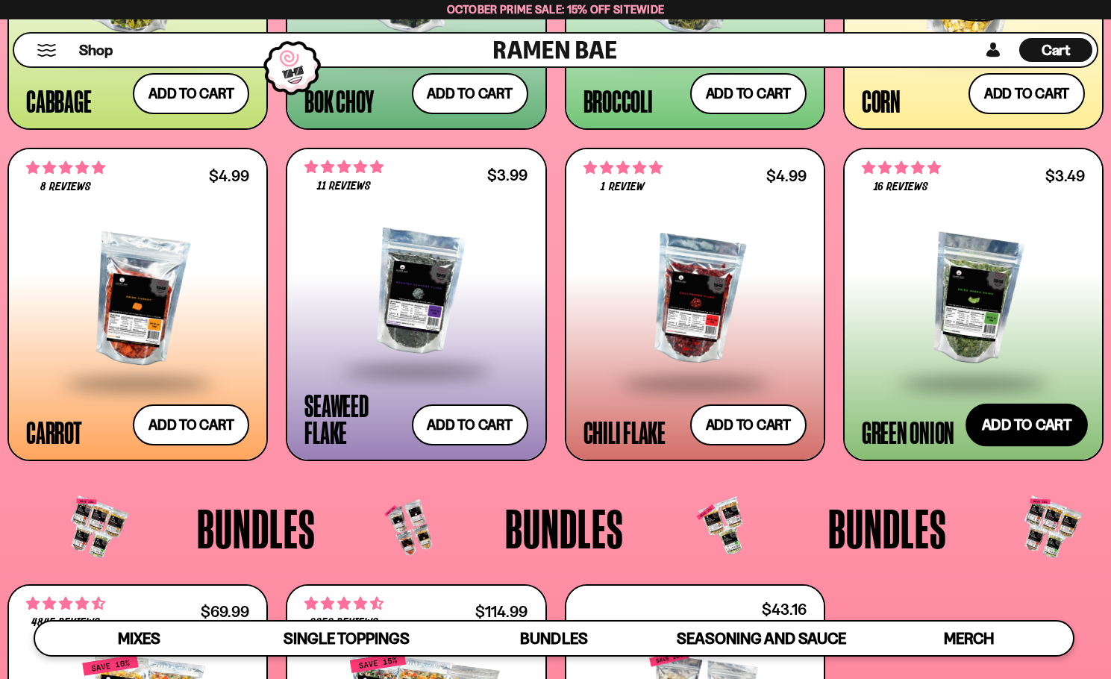
click at [1038, 420] on button "Add to cart Add ― Regular price $3.49 Regular price Sale price $3.49 Unit price…" at bounding box center [1026, 425] width 122 height 43
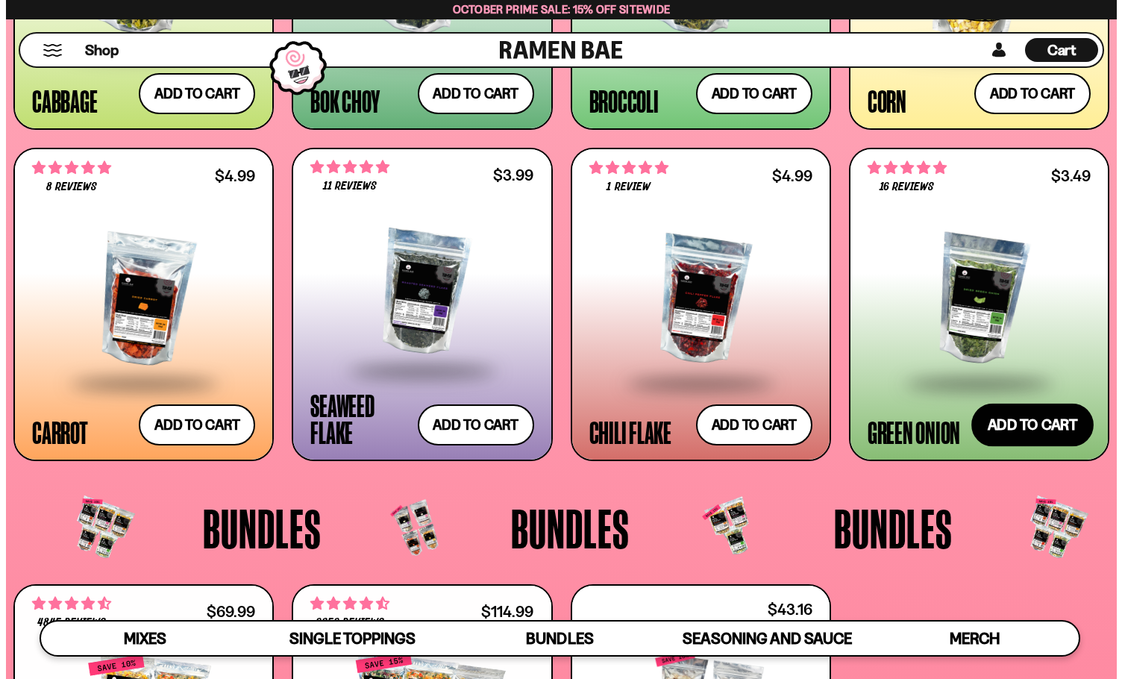
scroll to position [2628, 0]
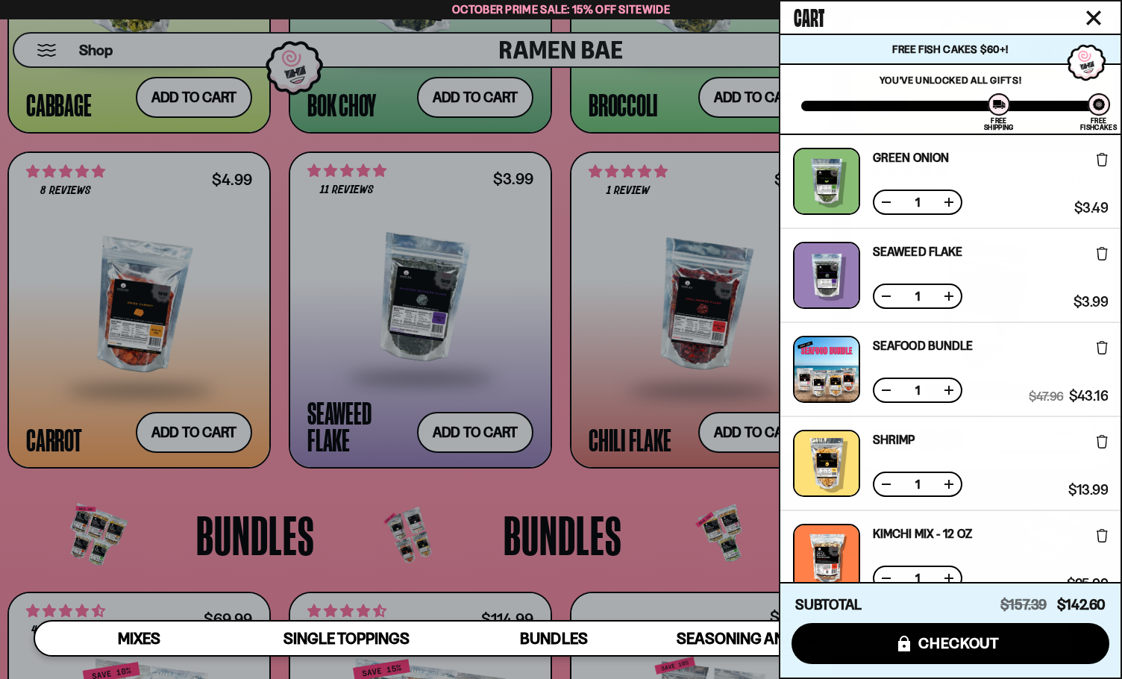
click at [589, 480] on div at bounding box center [561, 339] width 1122 height 679
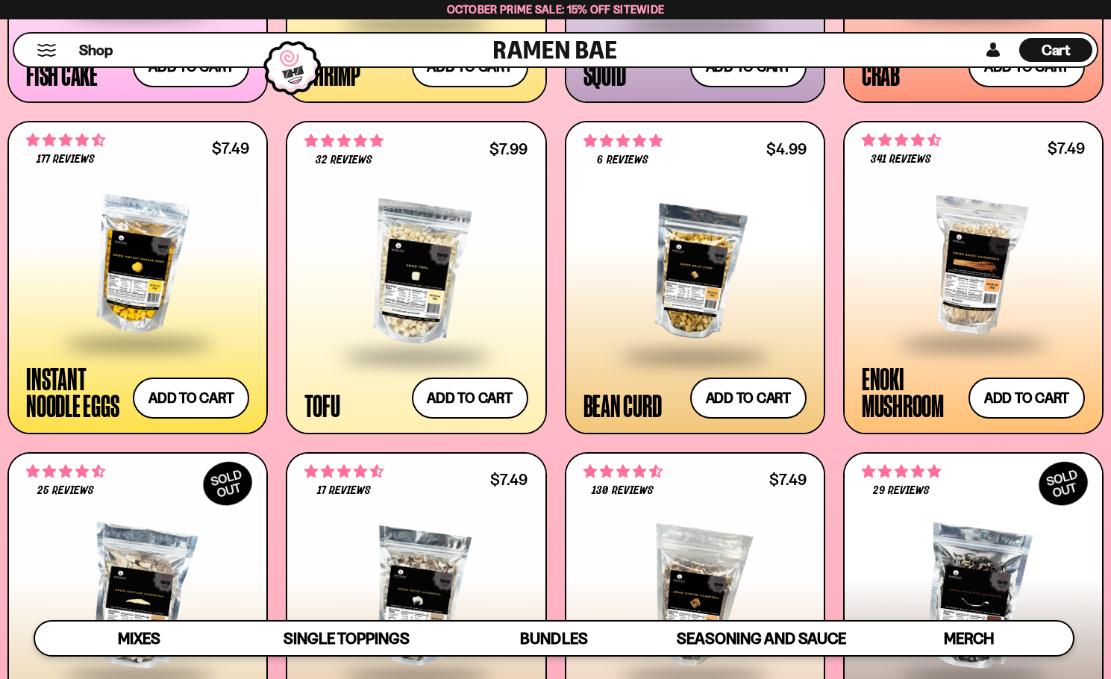
scroll to position [1640, 0]
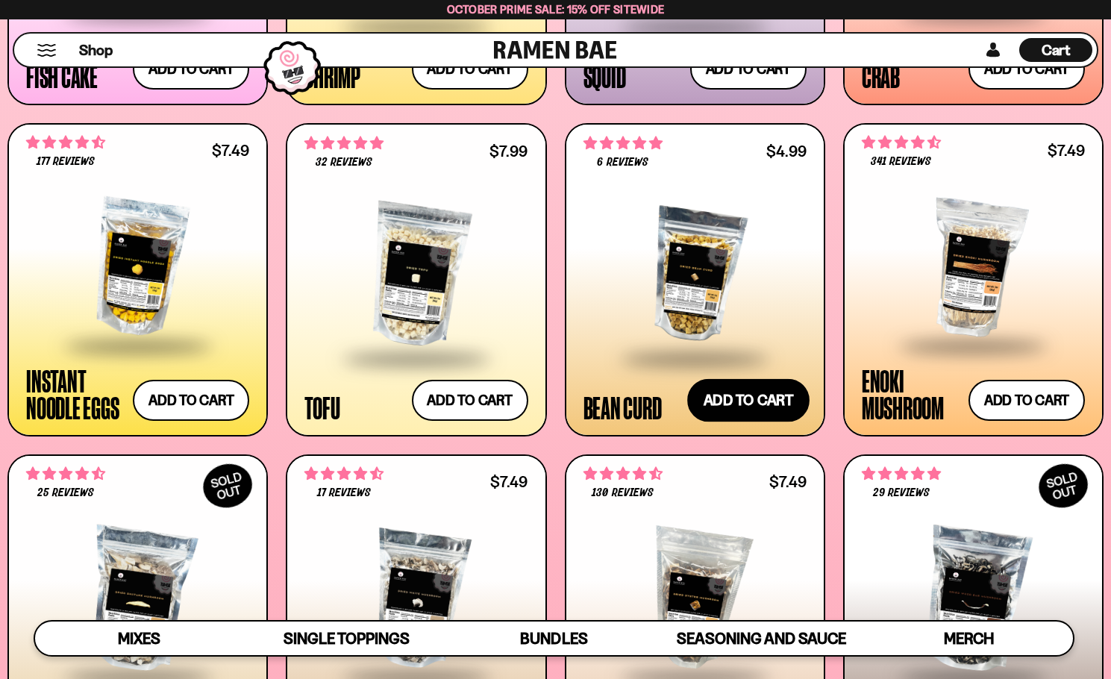
click at [747, 405] on button "Add to cart Add ― Regular price $4.99 Regular price Sale price $4.99 Unit price…" at bounding box center [748, 400] width 122 height 43
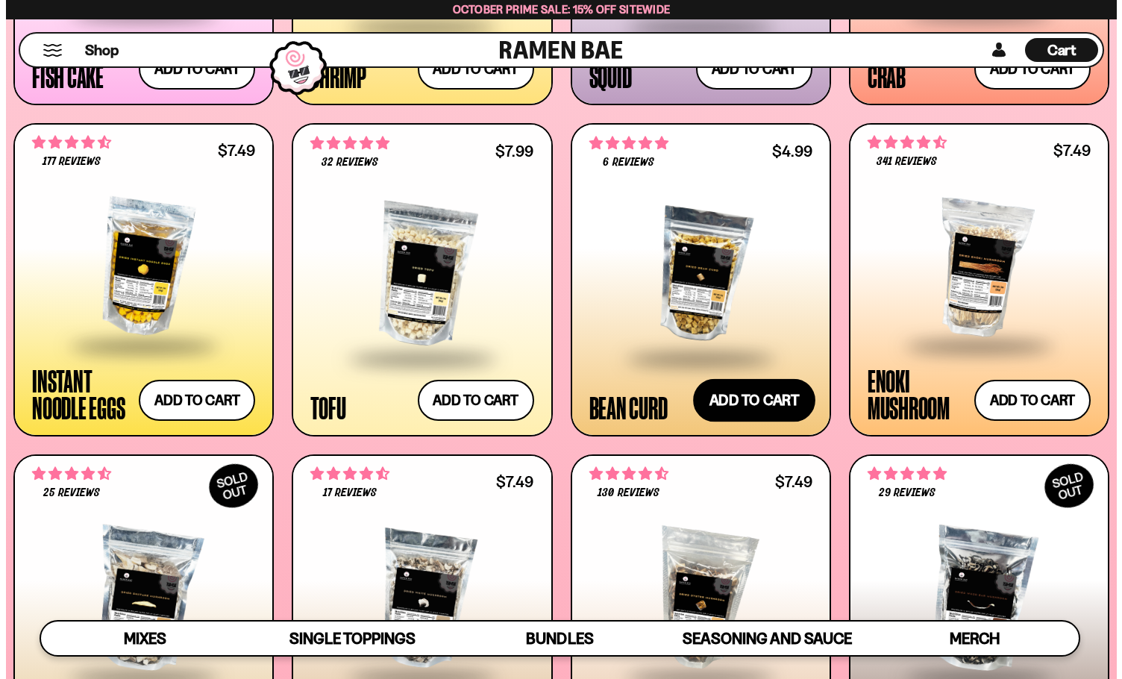
scroll to position [1649, 0]
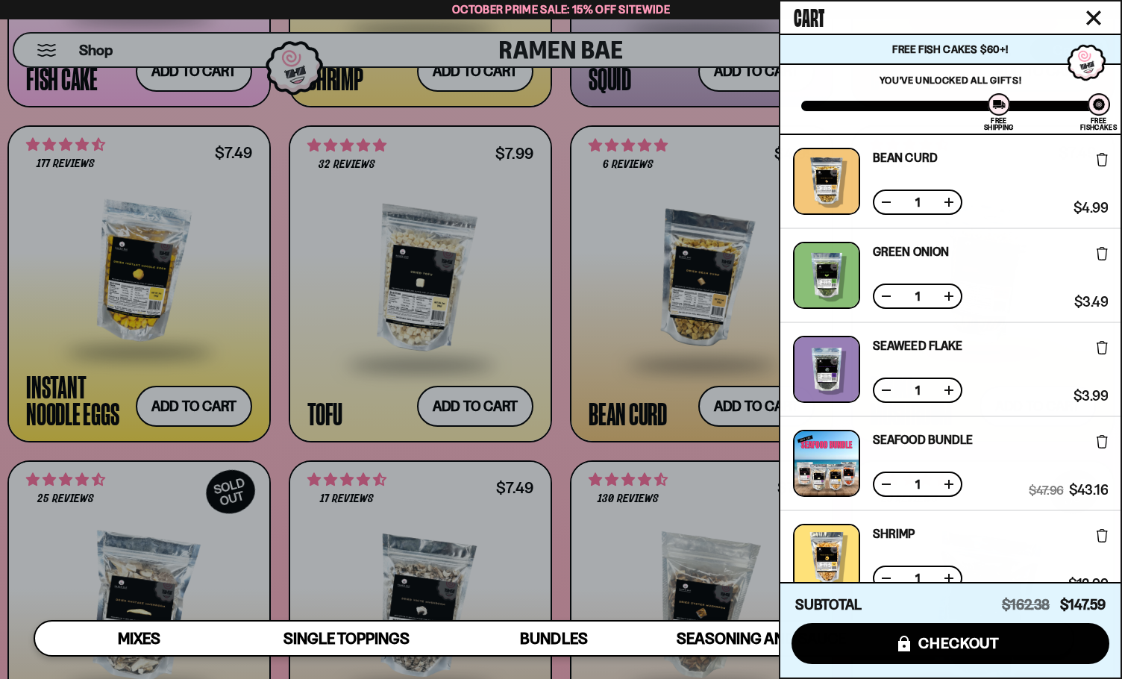
click at [556, 437] on div at bounding box center [561, 339] width 1122 height 679
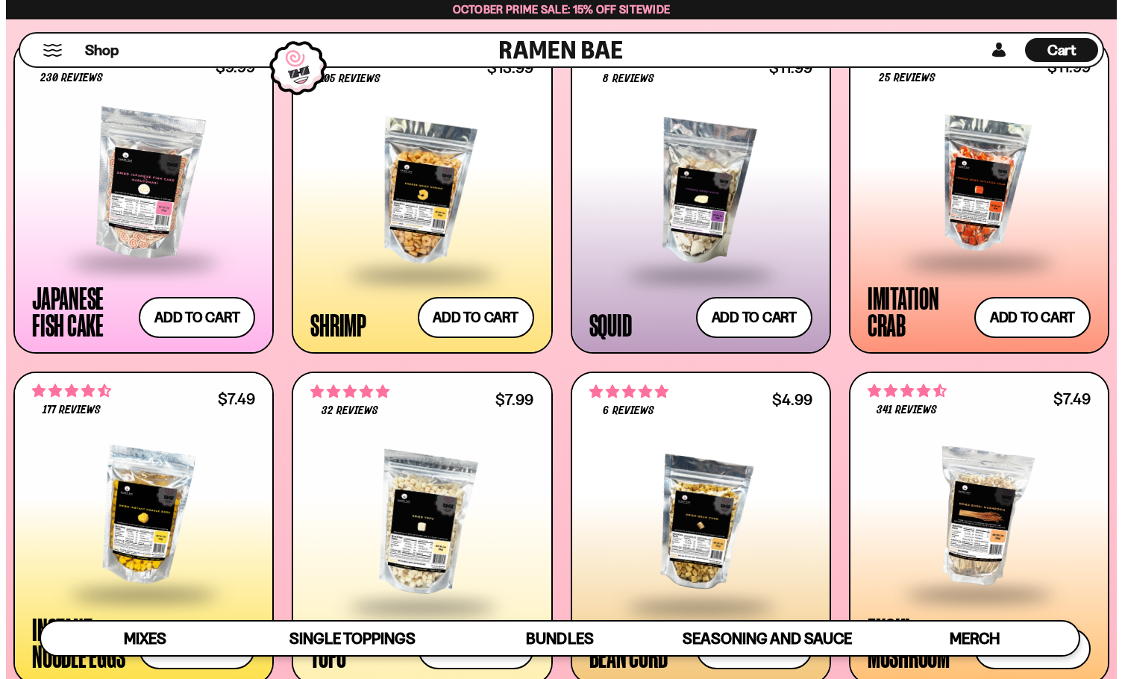
scroll to position [1341, 0]
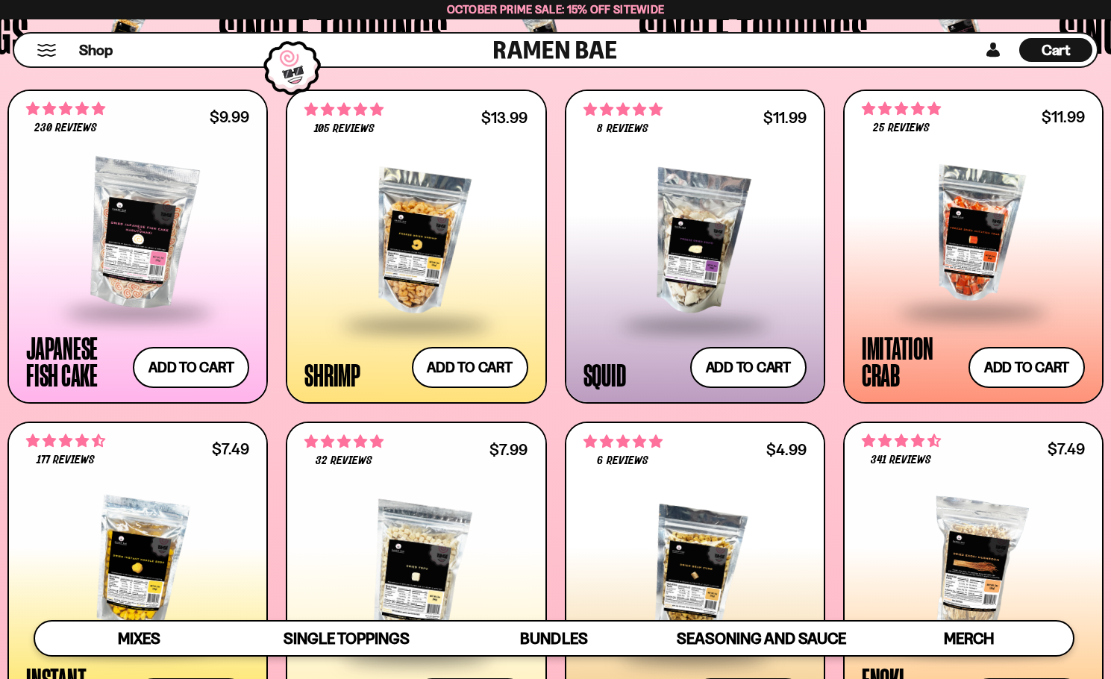
click at [1053, 48] on span "Cart" at bounding box center [1055, 50] width 29 height 18
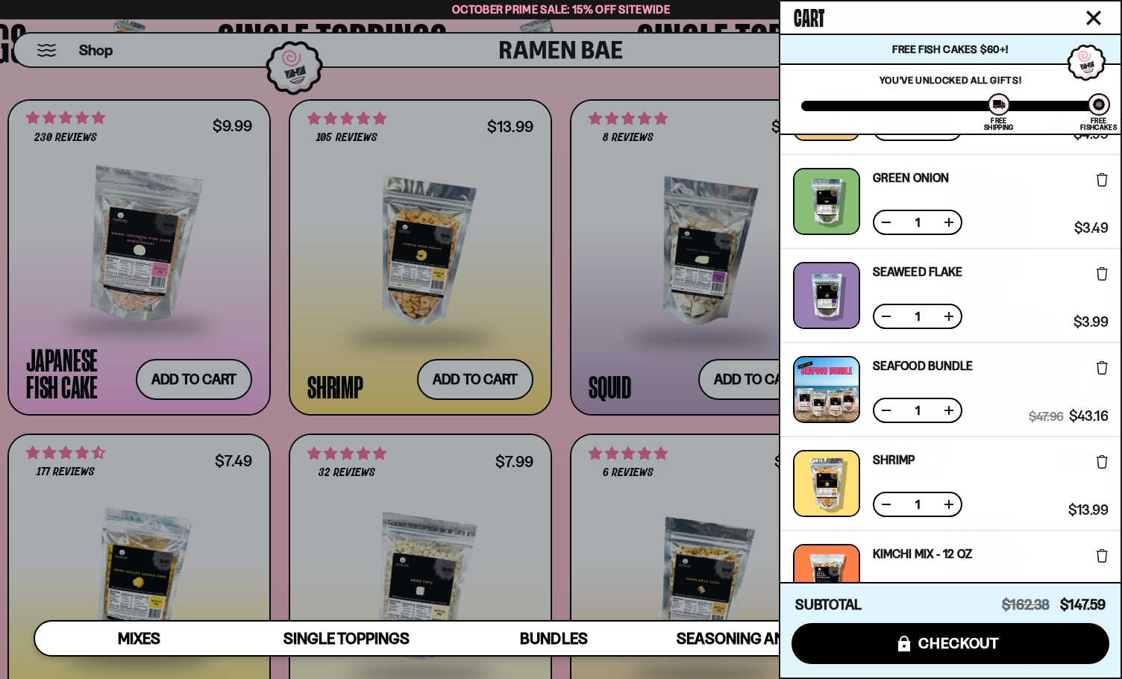
scroll to position [374, 0]
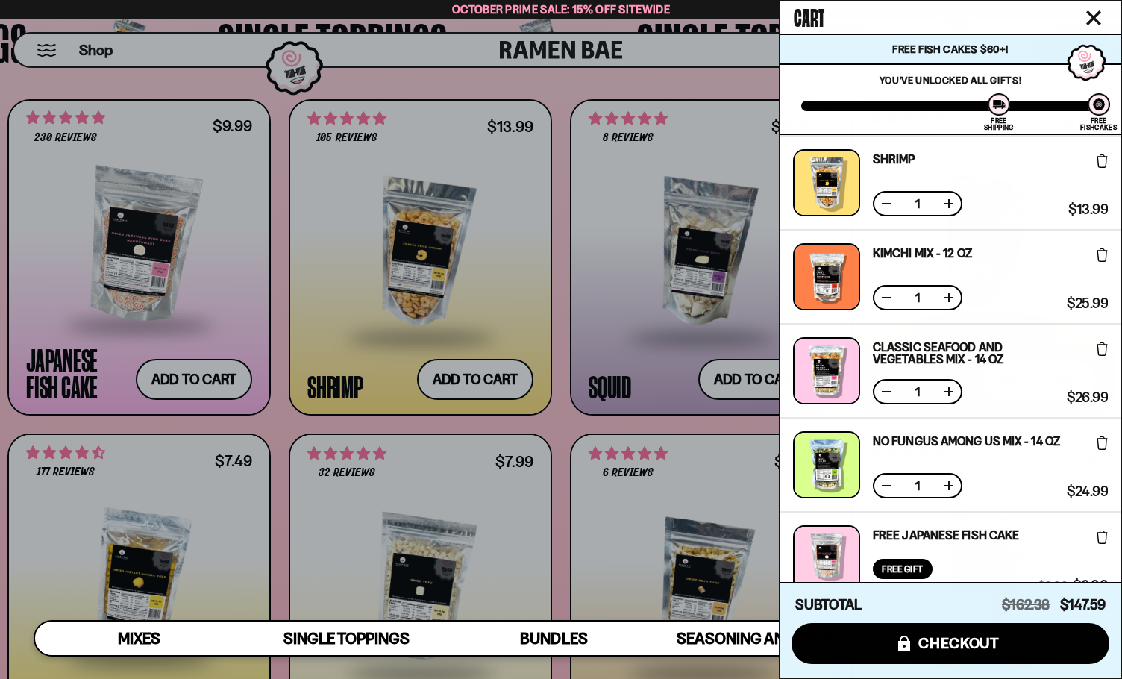
click at [1101, 163] on icon at bounding box center [1102, 160] width 11 height 13
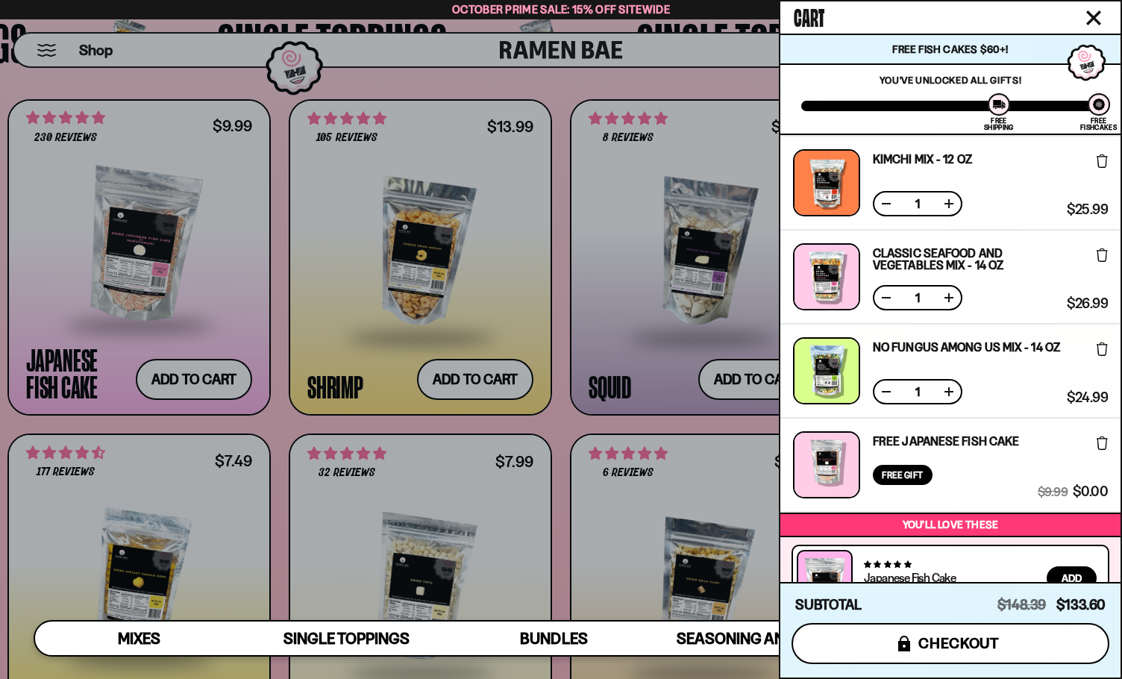
click at [973, 651] on span "checkout" at bounding box center [958, 643] width 81 height 16
